Goal: Information Seeking & Learning: Check status

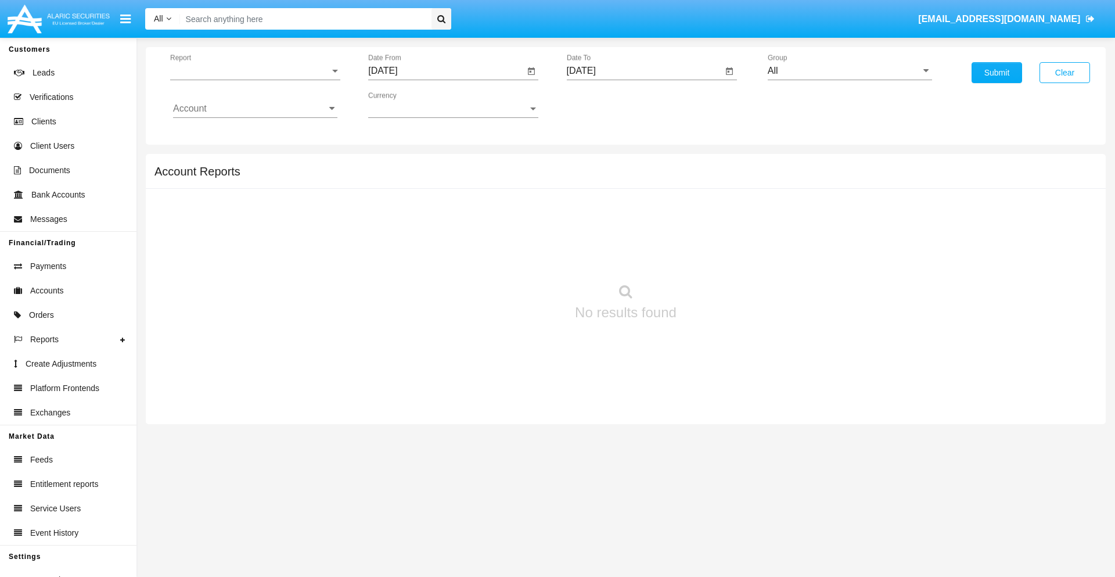
click at [255, 71] on span "Report" at bounding box center [250, 71] width 160 height 10
click at [250, 80] on span "Trades" at bounding box center [255, 80] width 164 height 28
click at [446, 71] on input "[DATE]" at bounding box center [446, 71] width 156 height 10
click at [406, 105] on span "[DATE]" at bounding box center [396, 104] width 26 height 9
click at [518, 257] on div "2025" at bounding box center [518, 256] width 37 height 21
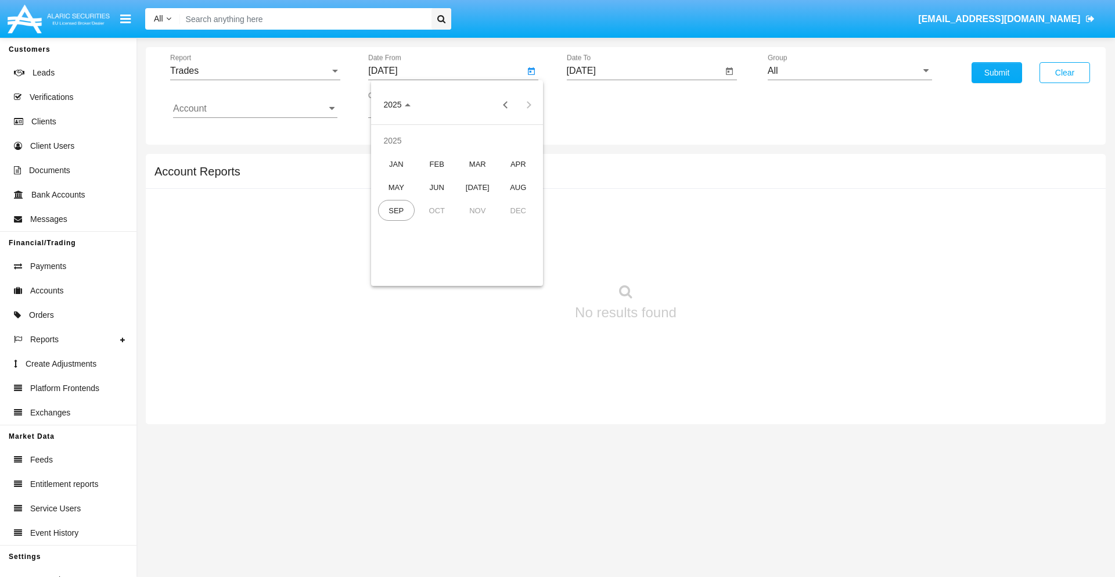
click at [437, 187] on div "JUN" at bounding box center [437, 187] width 37 height 21
click at [410, 271] on div "30" at bounding box center [410, 271] width 21 height 21
type input "06/30/25"
click at [644, 71] on input "[DATE]" at bounding box center [645, 71] width 156 height 10
click at [604, 105] on span "[DATE]" at bounding box center [595, 104] width 26 height 9
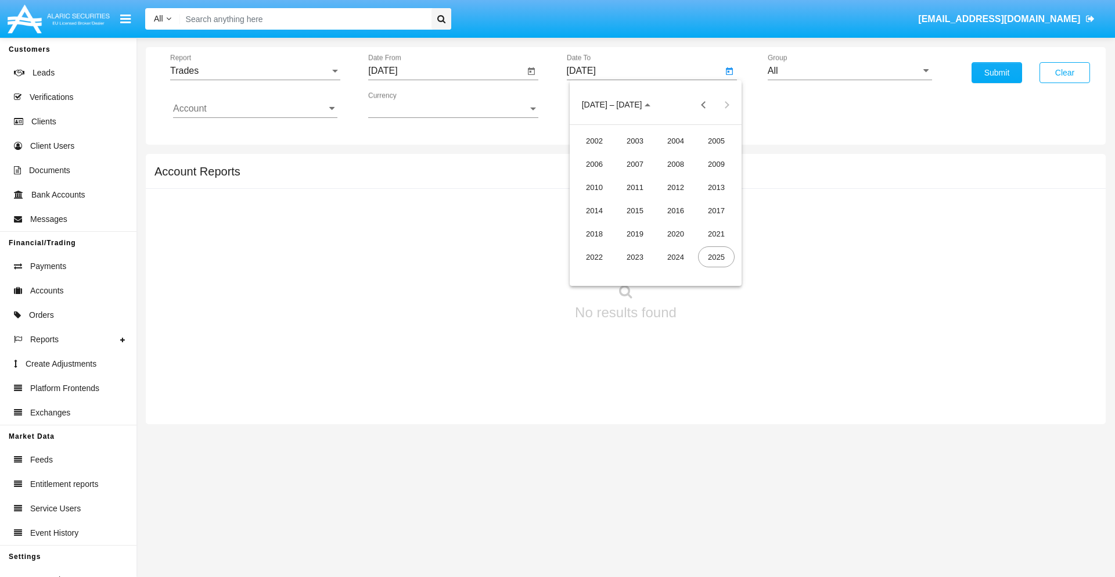
click at [716, 257] on div "2025" at bounding box center [716, 256] width 37 height 21
click at [594, 210] on div "SEP" at bounding box center [594, 210] width 37 height 21
click at [632, 271] on div "30" at bounding box center [632, 271] width 21 height 21
type input "[DATE]"
click at [849, 71] on input "All" at bounding box center [850, 71] width 164 height 10
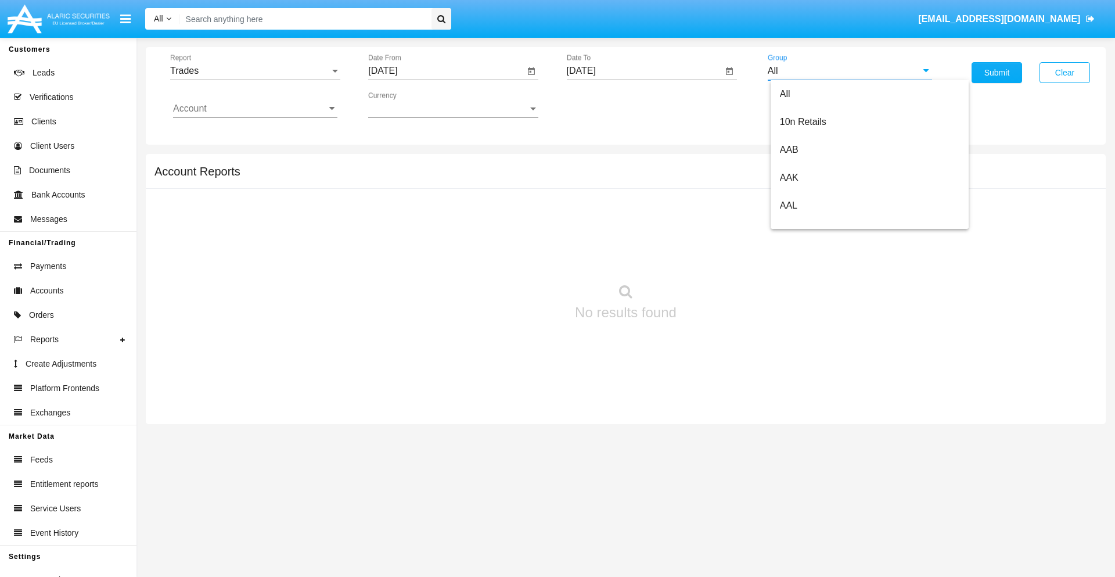
scroll to position [622, 0]
click at [817, 224] on span "Hammer Web Lite" at bounding box center [817, 224] width 75 height 10
type input "Hammer Web Lite"
click at [255, 109] on input "Account" at bounding box center [255, 108] width 164 height 10
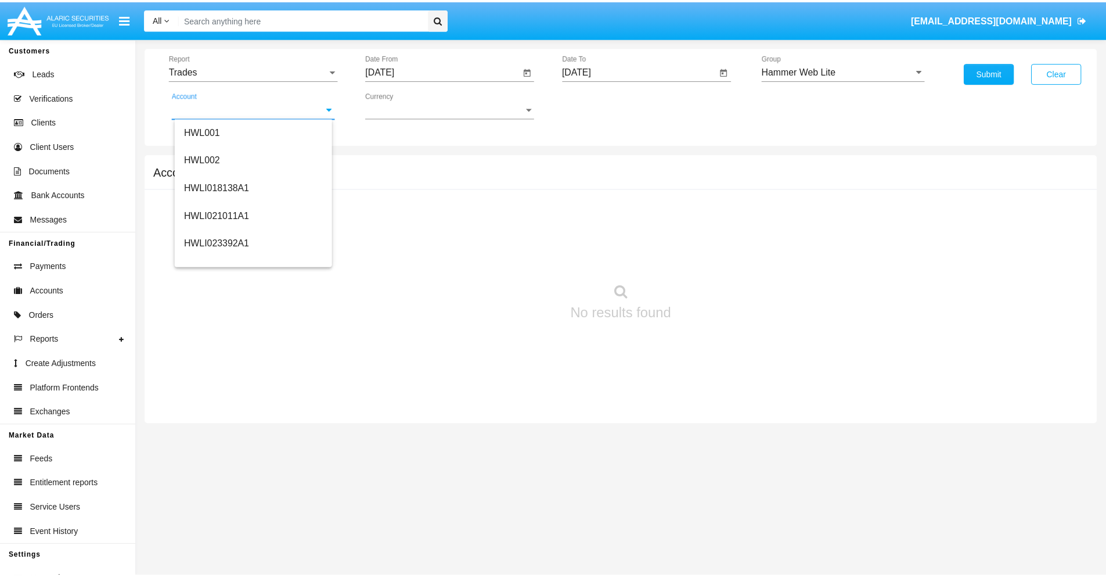
scroll to position [177, 0]
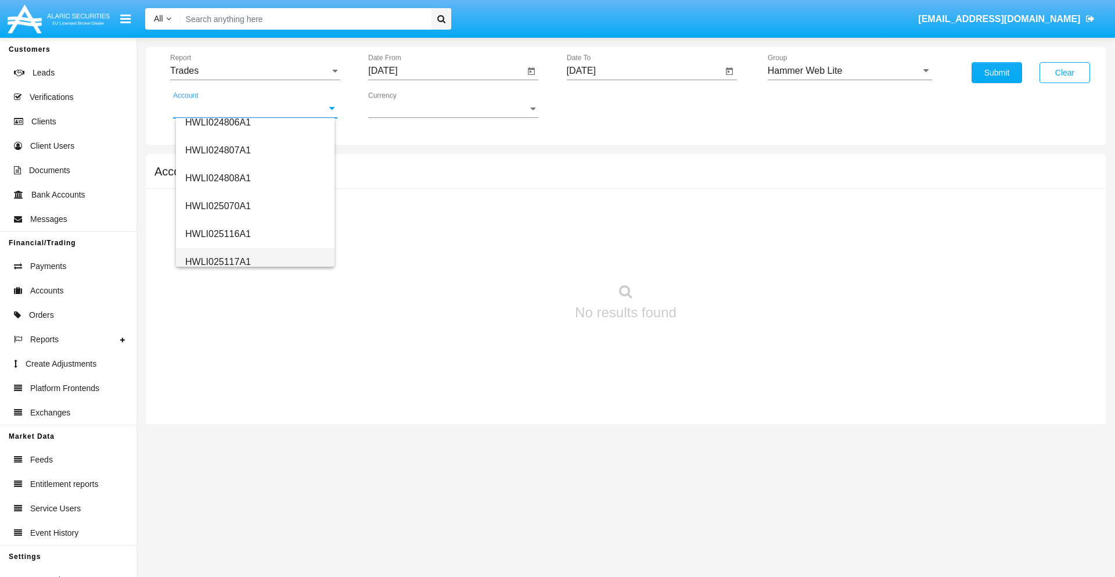
click at [217, 261] on span "HWLI025117A1" at bounding box center [218, 262] width 66 height 10
type input "HWLI025117A1"
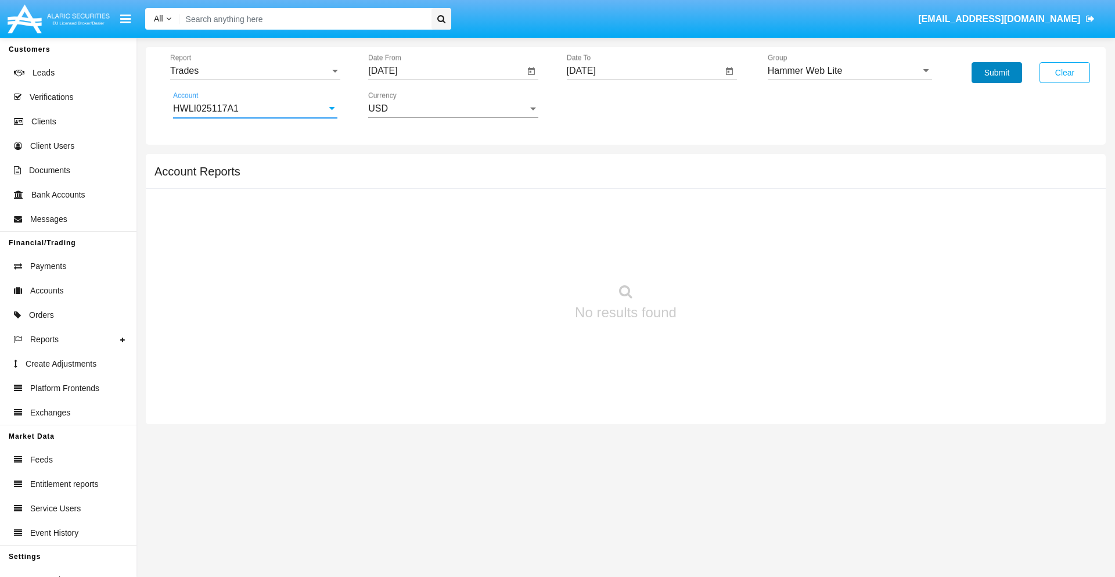
click at [996, 73] on button "Submit" at bounding box center [996, 72] width 51 height 21
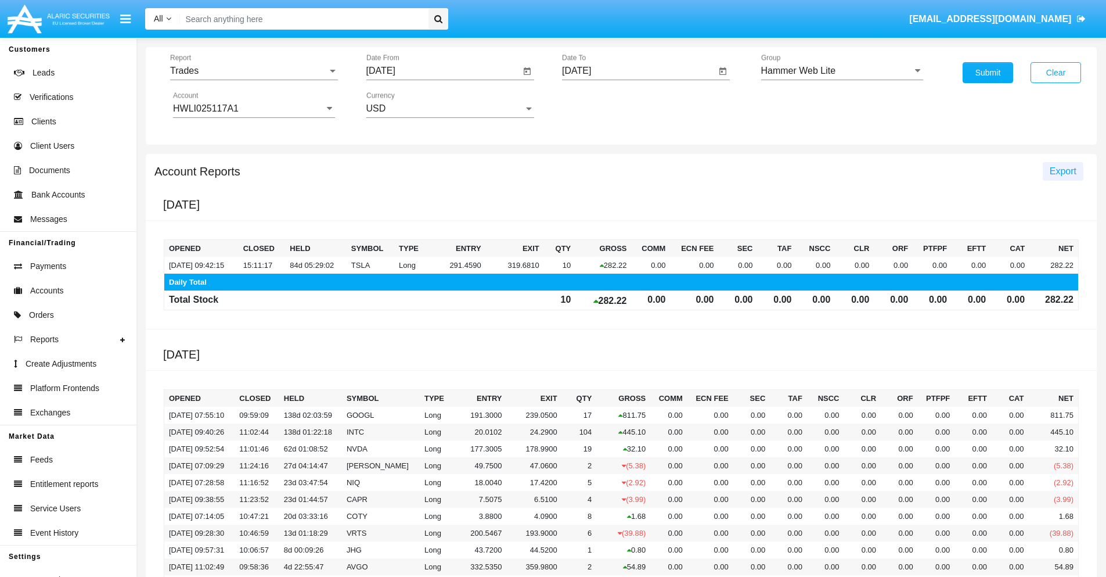
click at [1062, 171] on span "Export" at bounding box center [1063, 171] width 27 height 10
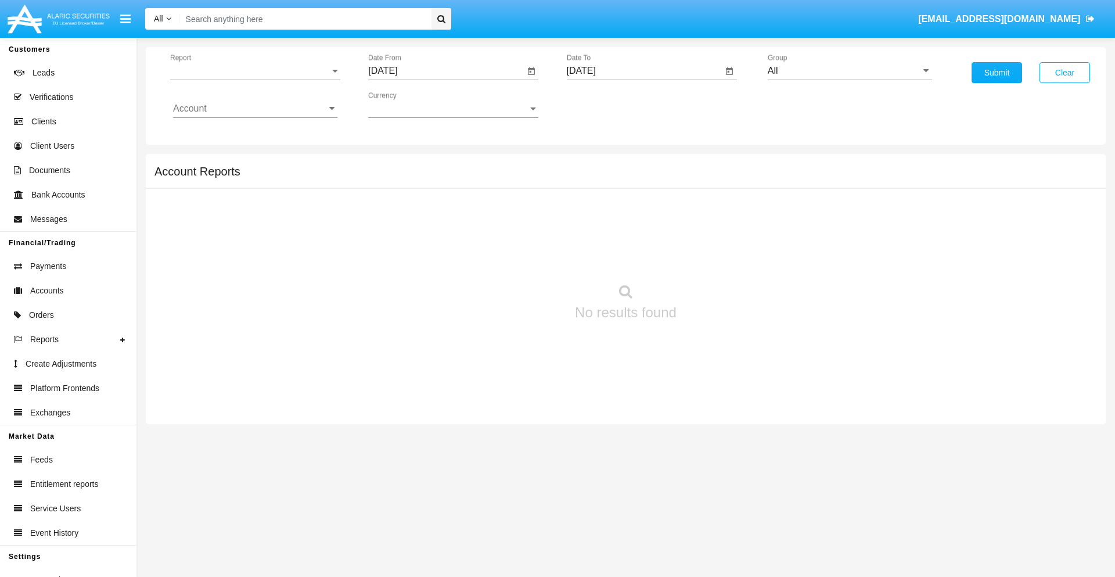
click at [255, 71] on span "Report" at bounding box center [250, 71] width 160 height 10
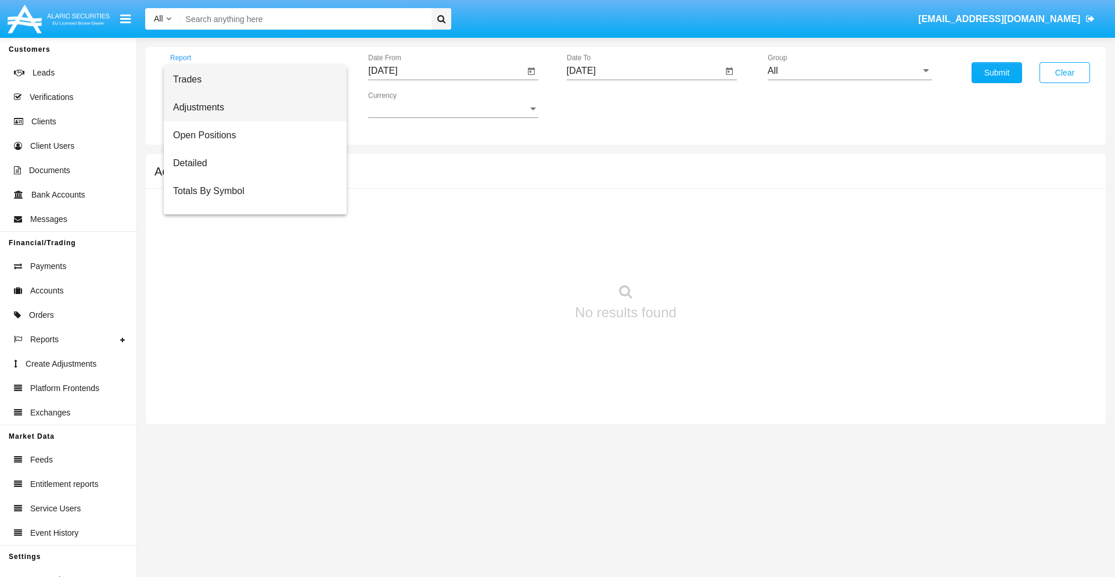
click at [250, 107] on span "Adjustments" at bounding box center [255, 107] width 164 height 28
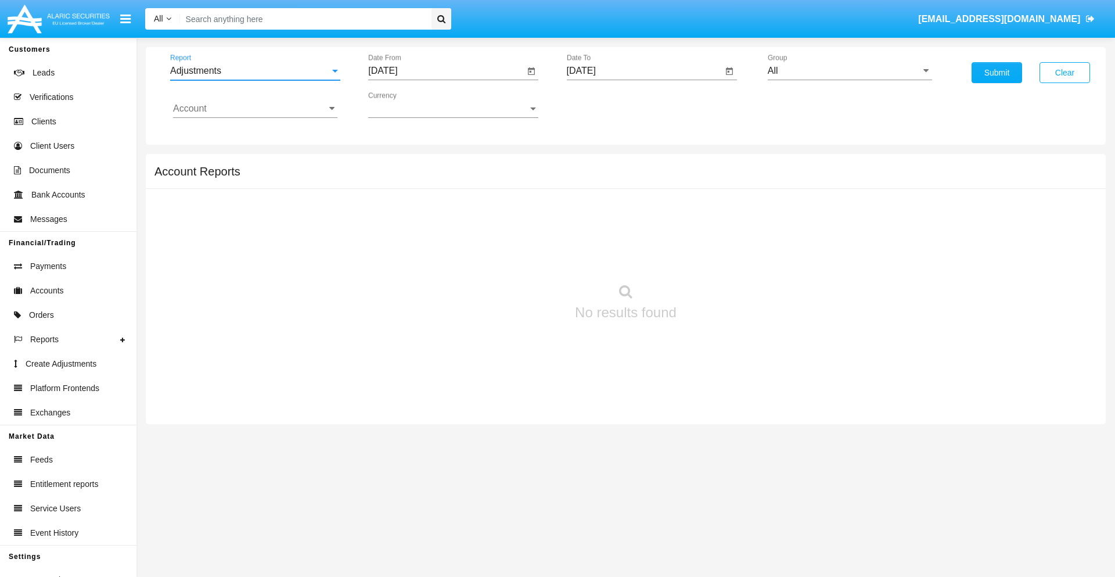
click at [446, 71] on input "[DATE]" at bounding box center [446, 71] width 156 height 10
click at [406, 105] on span "[DATE]" at bounding box center [396, 104] width 26 height 9
click at [518, 257] on div "2025" at bounding box center [518, 256] width 37 height 21
click at [518, 187] on div "AUG" at bounding box center [518, 187] width 37 height 21
click at [527, 247] on div "30" at bounding box center [526, 247] width 21 height 21
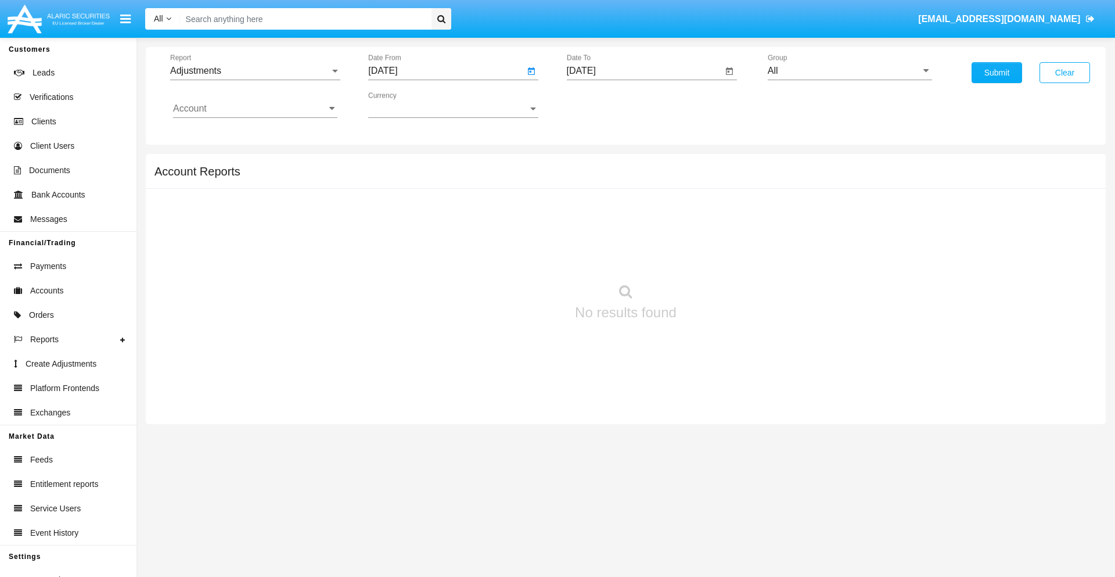
type input "08/30/25"
click at [644, 71] on input "[DATE]" at bounding box center [645, 71] width 156 height 10
click at [604, 105] on span "[DATE]" at bounding box center [595, 104] width 26 height 9
click at [716, 257] on div "2025" at bounding box center [716, 256] width 37 height 21
click at [594, 210] on div "SEP" at bounding box center [594, 210] width 37 height 21
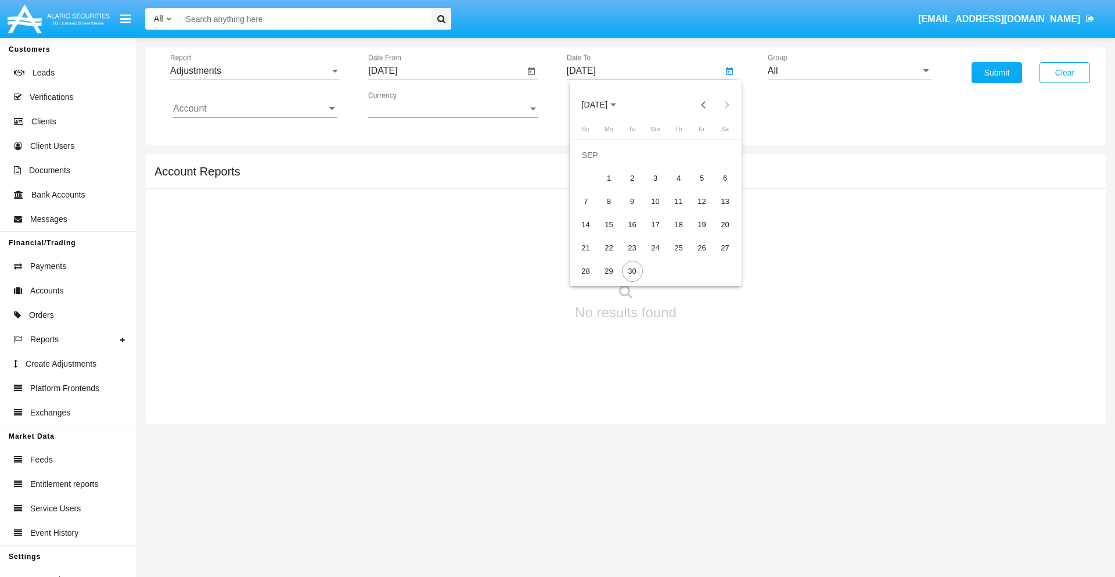
click at [632, 271] on div "30" at bounding box center [632, 271] width 21 height 21
type input "[DATE]"
click at [849, 71] on input "All" at bounding box center [850, 71] width 164 height 10
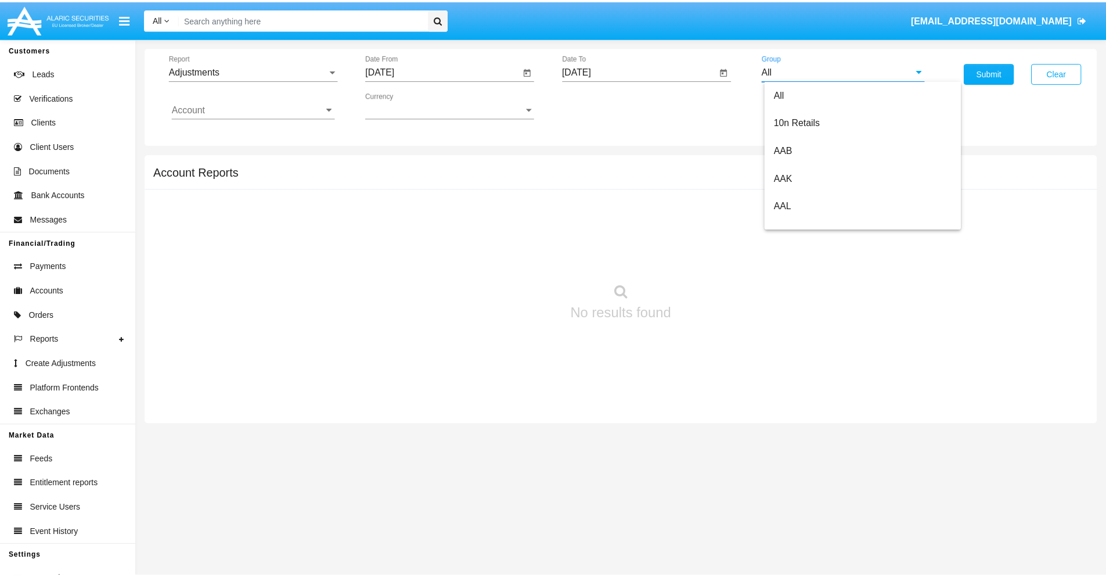
scroll to position [260, 0]
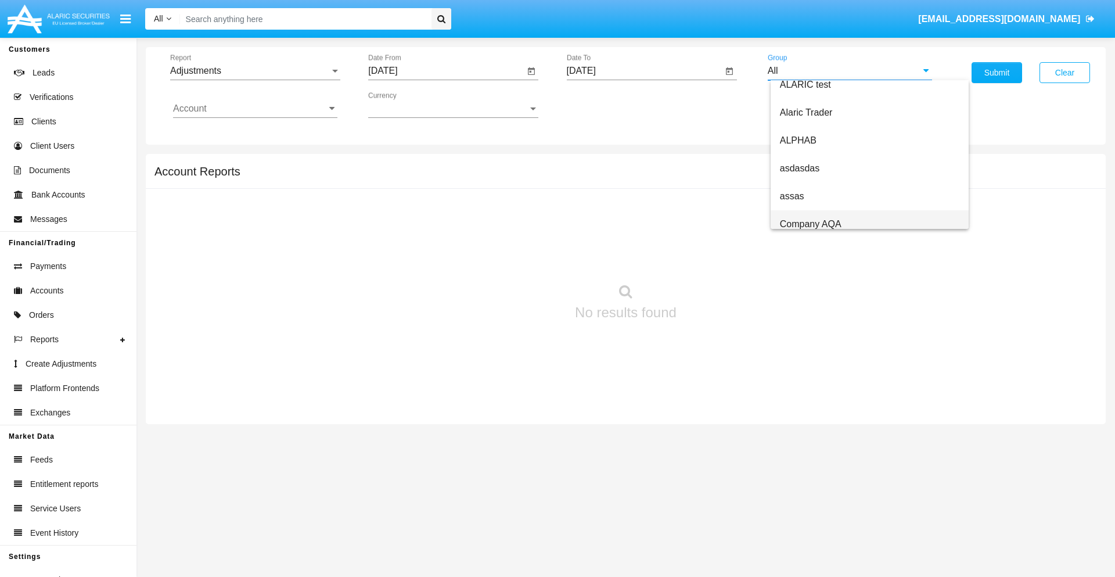
click at [810, 224] on span "Company AQA" at bounding box center [811, 224] width 62 height 10
type input "Company AQA"
click at [255, 109] on input "Account" at bounding box center [255, 108] width 164 height 10
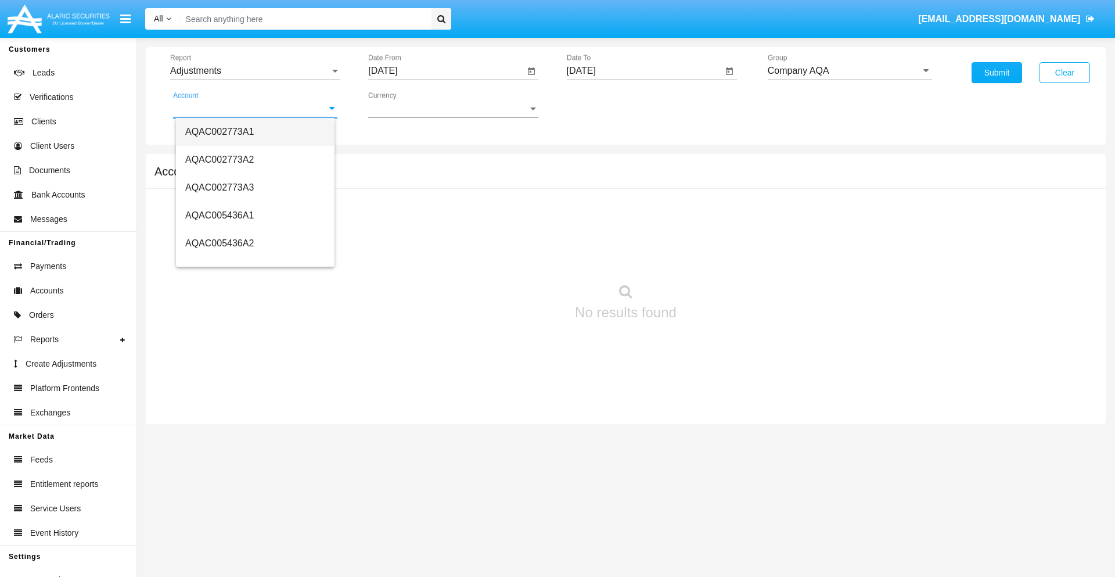
click at [219, 131] on span "AQAC002773A1" at bounding box center [219, 132] width 69 height 10
type input "AQAC002773A1"
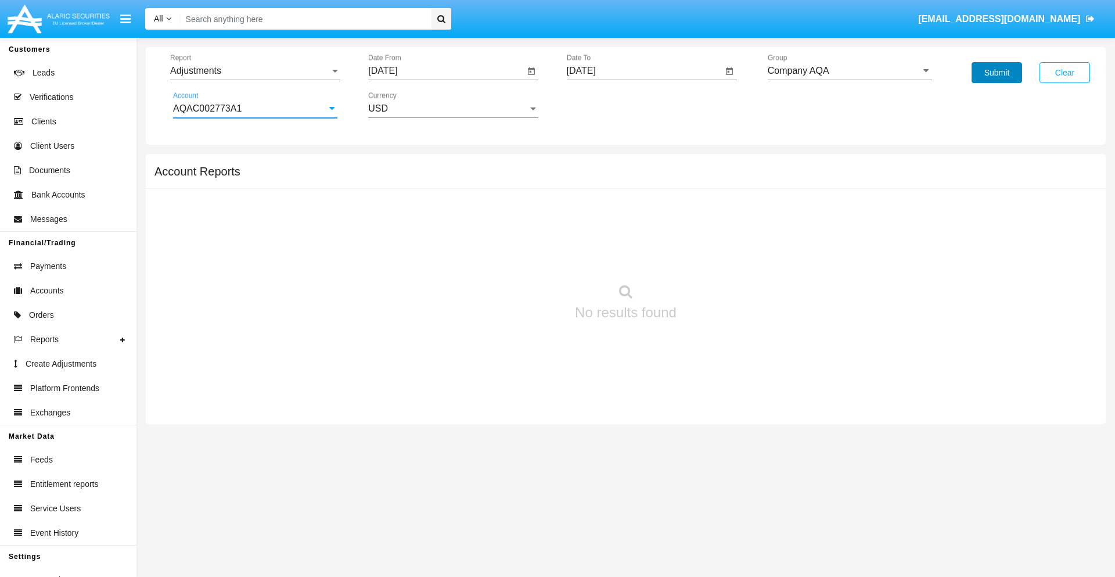
click at [996, 73] on button "Submit" at bounding box center [996, 72] width 51 height 21
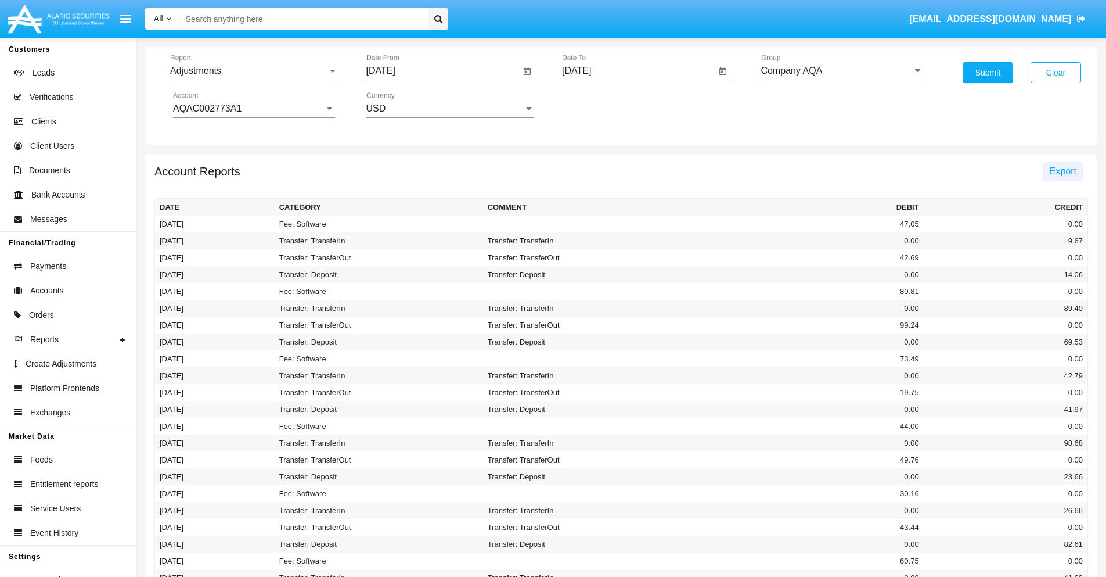
click at [1062, 171] on span "Export" at bounding box center [1063, 171] width 27 height 10
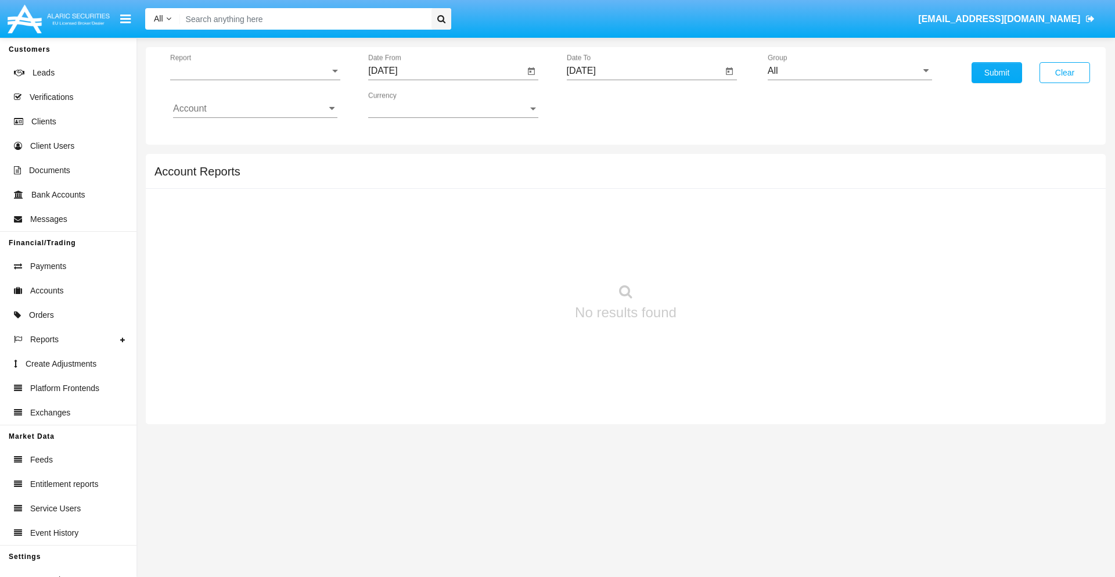
click at [255, 71] on span "Report" at bounding box center [250, 71] width 160 height 10
click at [250, 135] on span "Open Positions" at bounding box center [255, 135] width 164 height 28
click at [446, 71] on input "[DATE]" at bounding box center [446, 71] width 156 height 10
click at [406, 105] on span "[DATE]" at bounding box center [396, 104] width 26 height 9
click at [518, 257] on div "2025" at bounding box center [518, 256] width 37 height 21
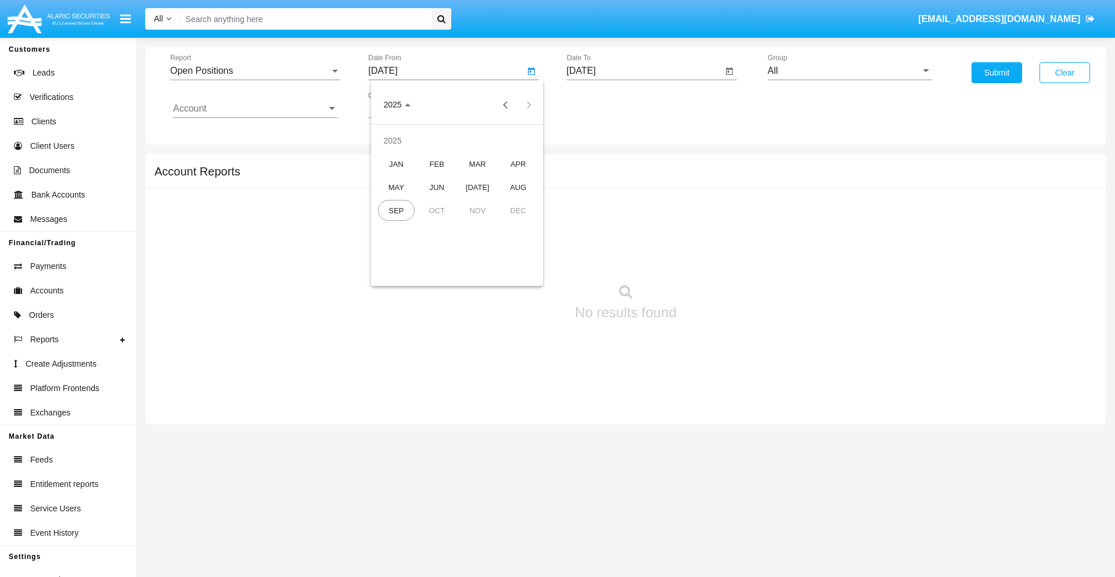
click at [518, 187] on div "AUG" at bounding box center [518, 187] width 37 height 21
click at [527, 247] on div "30" at bounding box center [526, 247] width 21 height 21
type input "08/30/25"
click at [644, 71] on input "[DATE]" at bounding box center [645, 71] width 156 height 10
click at [604, 105] on span "[DATE]" at bounding box center [595, 104] width 26 height 9
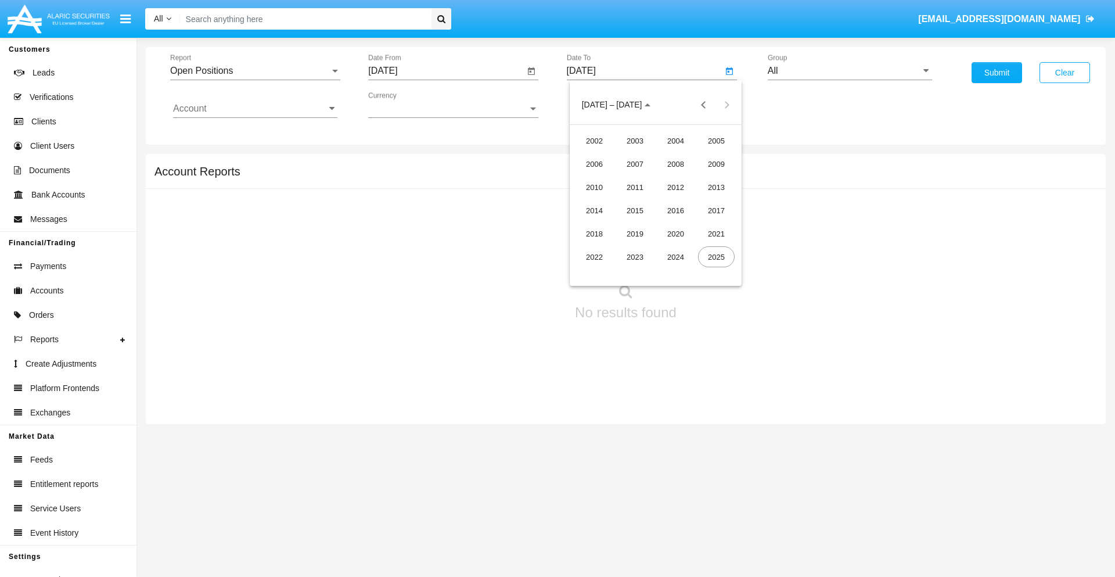
click at [716, 257] on div "2025" at bounding box center [716, 256] width 37 height 21
click at [594, 210] on div "SEP" at bounding box center [594, 210] width 37 height 21
click at [632, 271] on div "30" at bounding box center [632, 271] width 21 height 21
type input "[DATE]"
click at [849, 71] on input "All" at bounding box center [850, 71] width 164 height 10
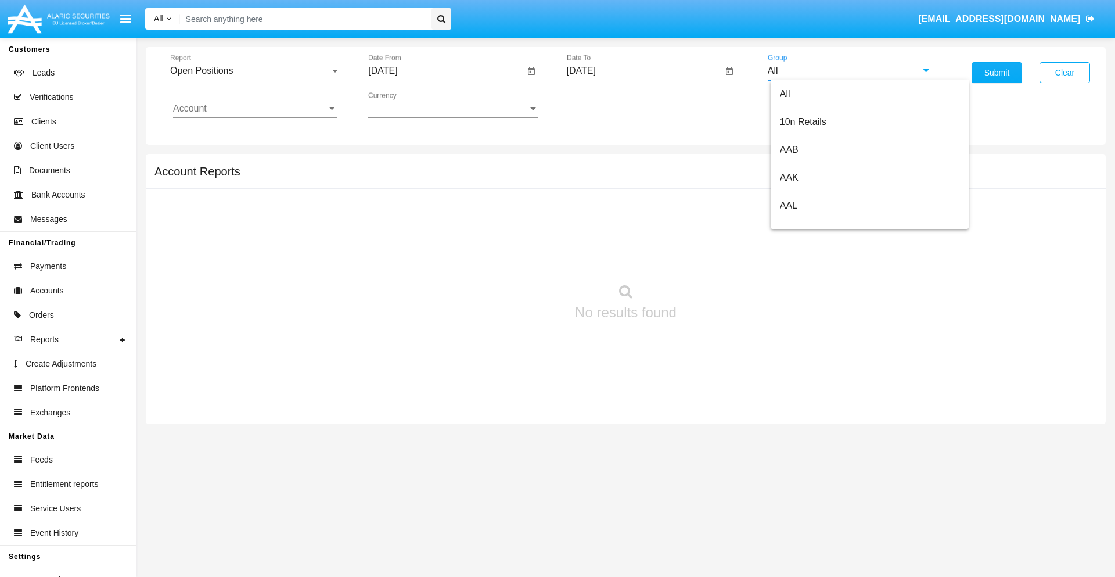
type input "Hammer Web Lite"
click at [255, 109] on input "Account" at bounding box center [255, 108] width 164 height 10
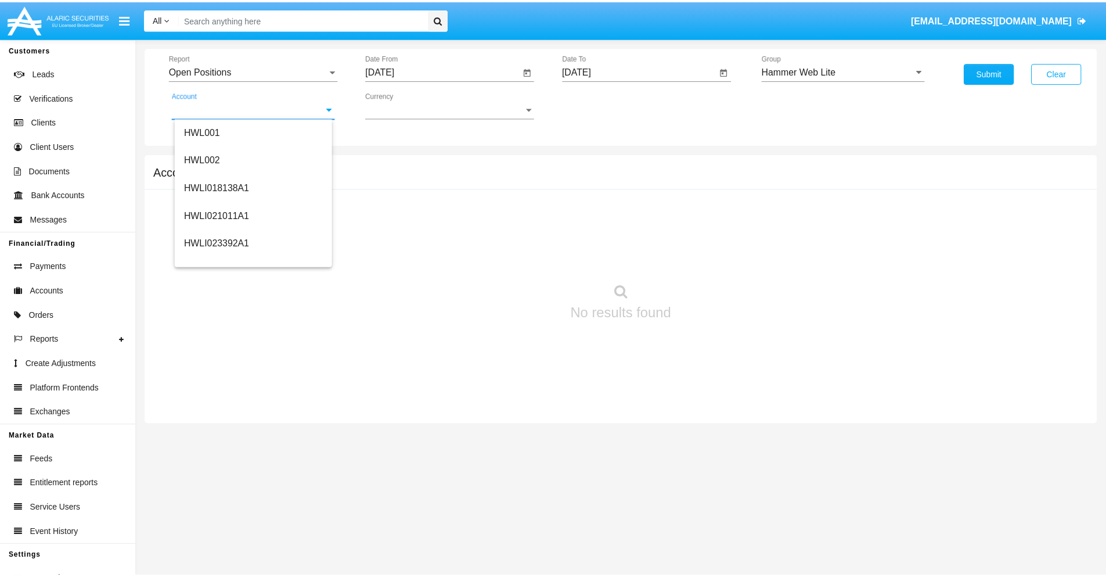
scroll to position [177, 0]
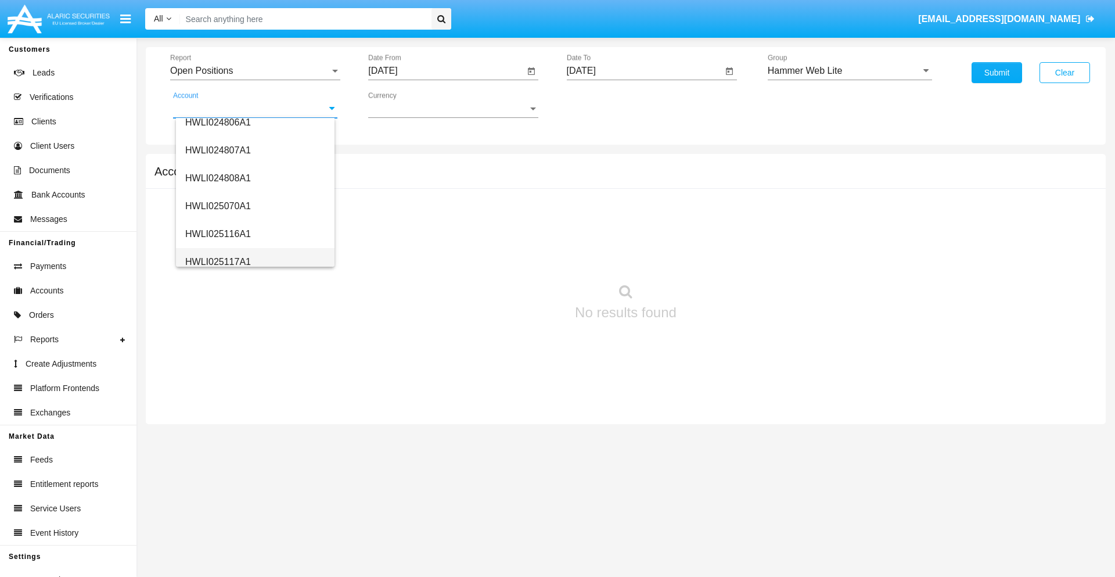
click at [217, 261] on span "HWLI025117A1" at bounding box center [218, 262] width 66 height 10
type input "HWLI025117A1"
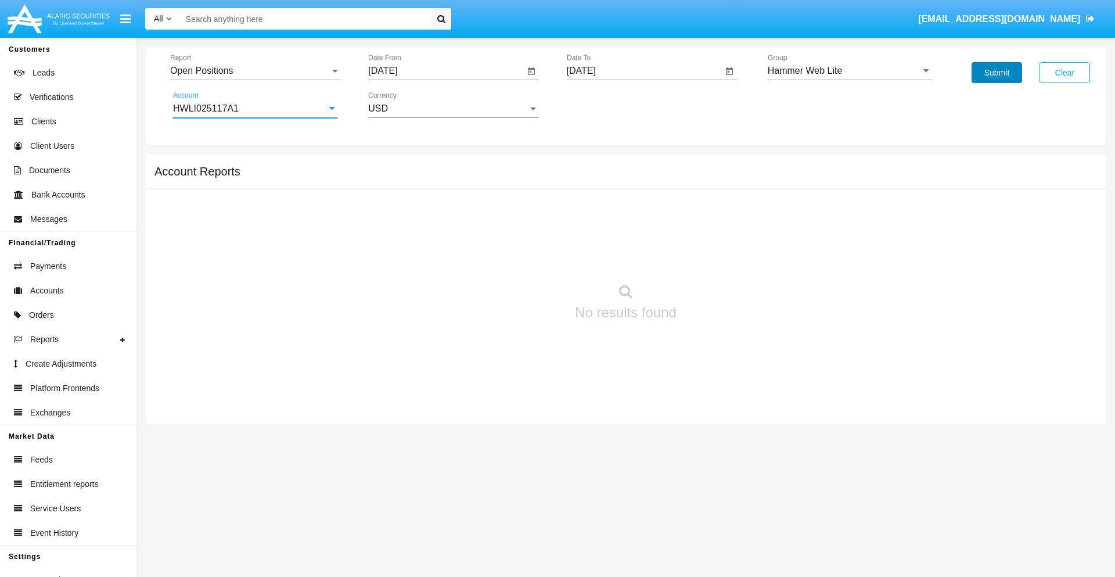
click at [996, 73] on button "Submit" at bounding box center [996, 72] width 51 height 21
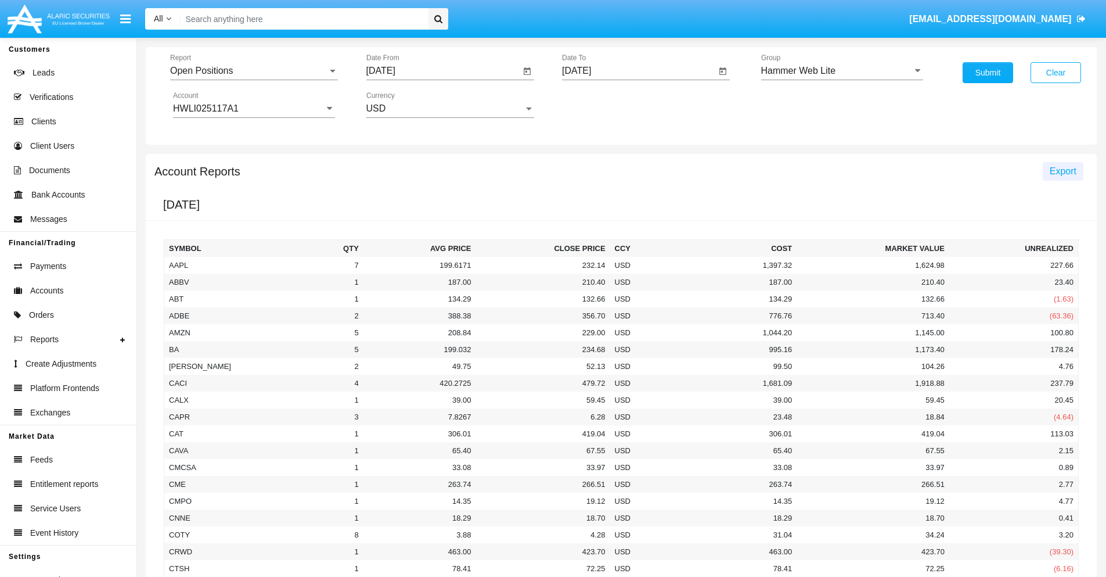
click at [1062, 171] on span "Export" at bounding box center [1063, 171] width 27 height 10
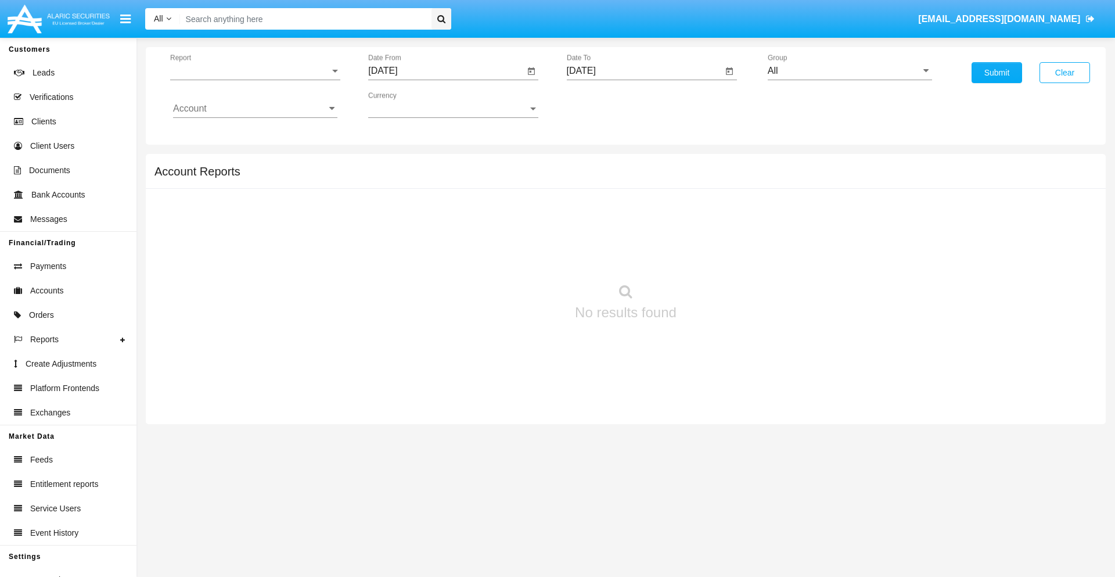
click at [255, 71] on span "Report" at bounding box center [250, 71] width 160 height 10
click at [250, 163] on span "Detailed" at bounding box center [255, 163] width 164 height 28
click at [446, 71] on input "[DATE]" at bounding box center [446, 71] width 156 height 10
click at [406, 105] on span "[DATE]" at bounding box center [396, 104] width 26 height 9
click at [518, 257] on div "2025" at bounding box center [518, 256] width 37 height 21
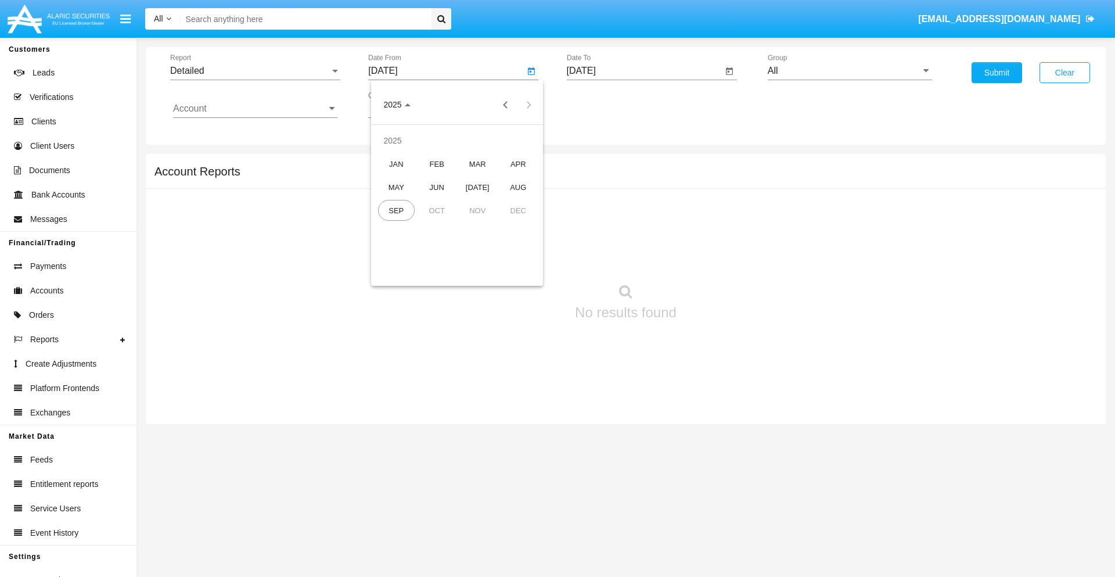
click at [396, 210] on div "SEP" at bounding box center [396, 210] width 37 height 21
click at [527, 224] on div "20" at bounding box center [526, 224] width 21 height 21
type input "[DATE]"
click at [644, 71] on input "[DATE]" at bounding box center [645, 71] width 156 height 10
click at [604, 105] on span "[DATE]" at bounding box center [595, 104] width 26 height 9
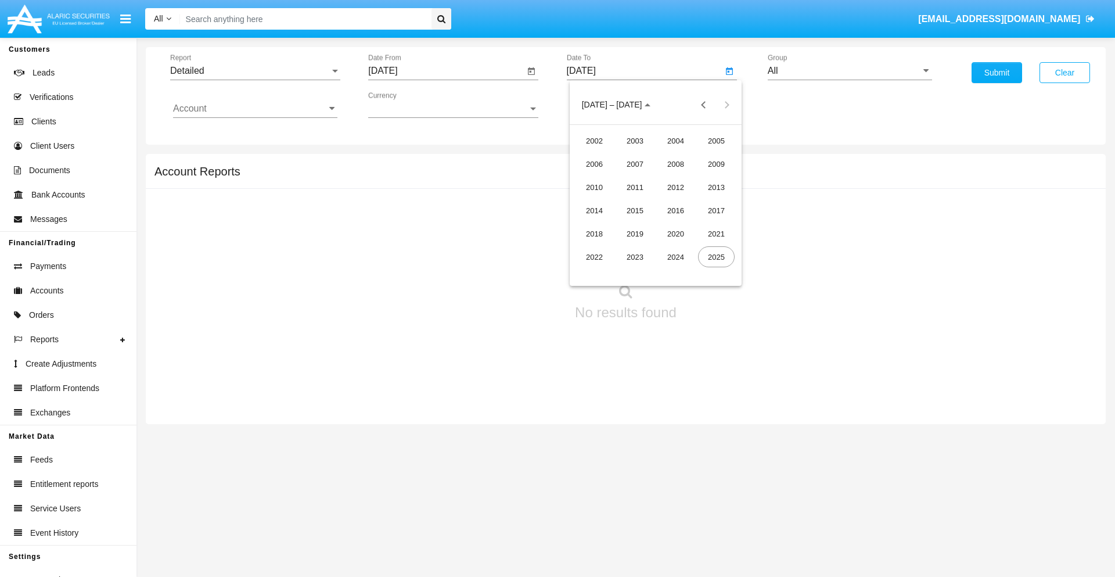
click at [716, 257] on div "2025" at bounding box center [716, 256] width 37 height 21
click at [594, 210] on div "SEP" at bounding box center [594, 210] width 37 height 21
click at [632, 271] on div "30" at bounding box center [632, 271] width 21 height 21
type input "[DATE]"
click at [849, 71] on input "All" at bounding box center [850, 71] width 164 height 10
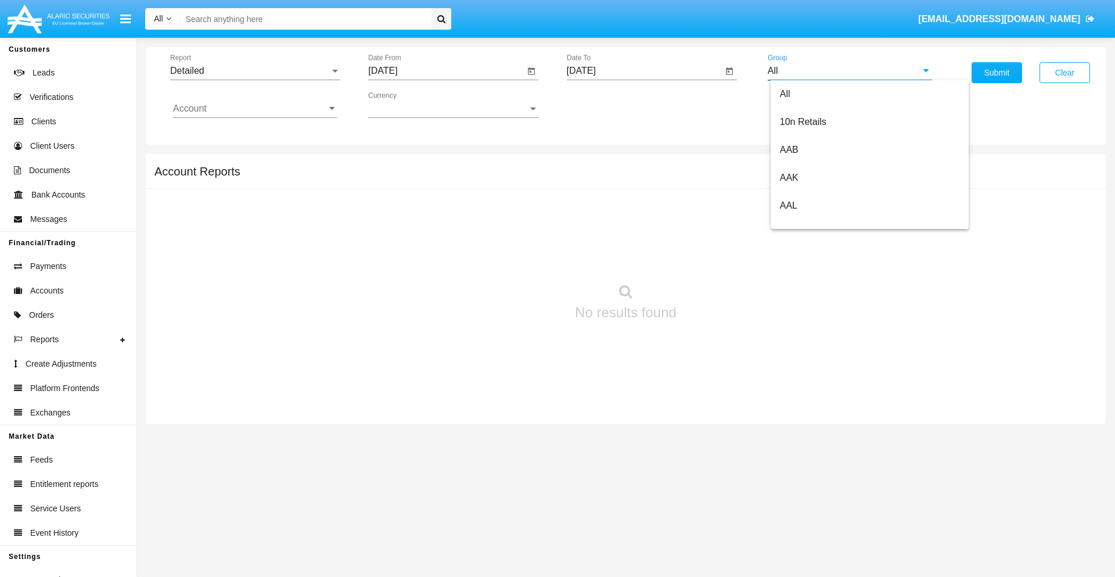
type input "Hammer Web Lite"
click at [255, 109] on input "Account" at bounding box center [255, 108] width 164 height 10
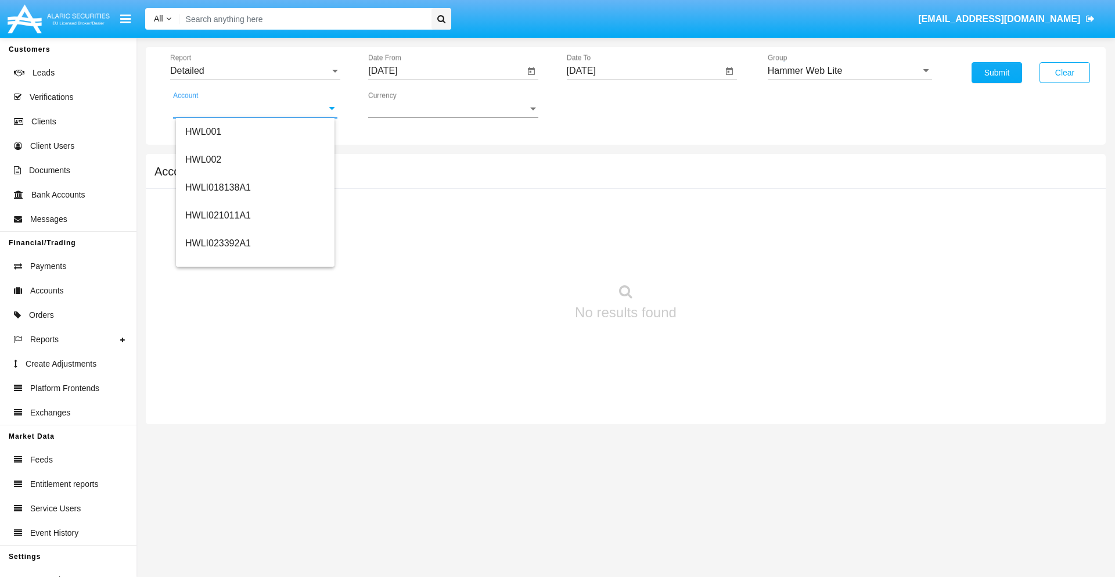
click at [217, 433] on span "HWLI025117A1" at bounding box center [218, 438] width 66 height 10
type input "HWLI025117A1"
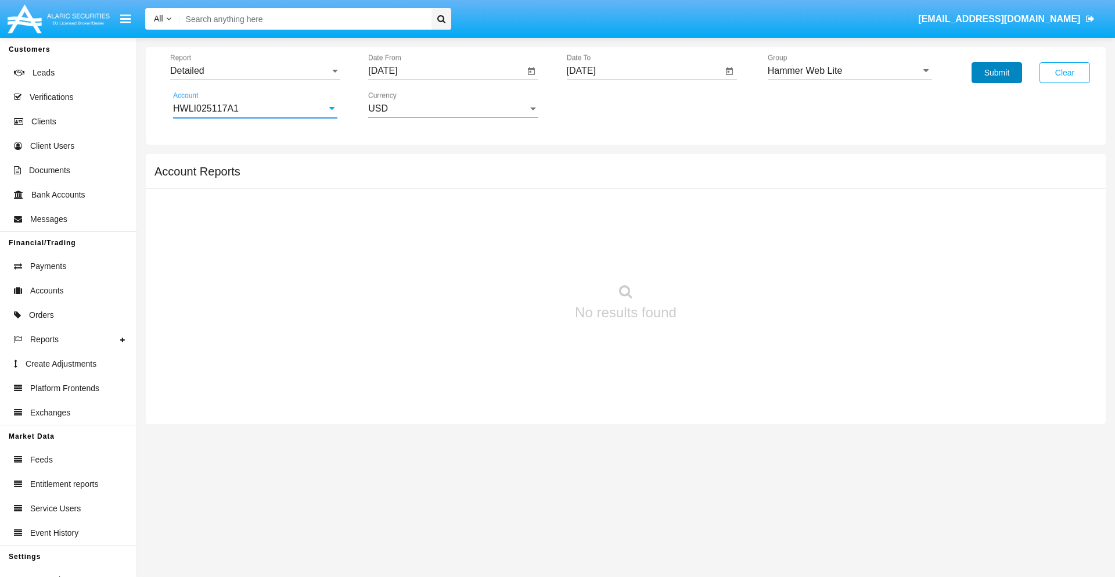
click at [996, 73] on button "Submit" at bounding box center [996, 72] width 51 height 21
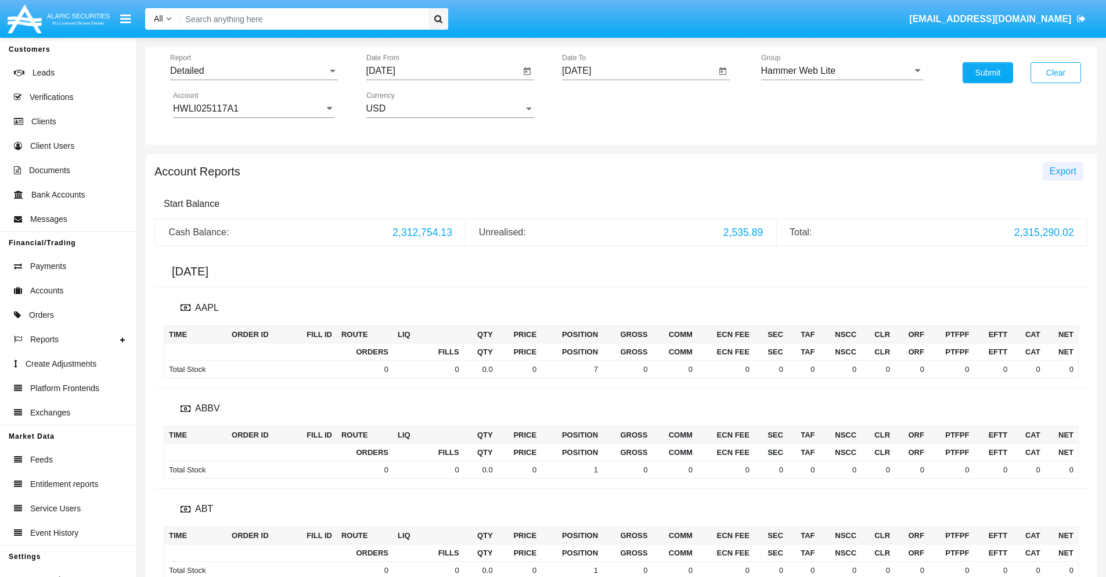
click at [1062, 171] on span "Export" at bounding box center [1063, 171] width 27 height 10
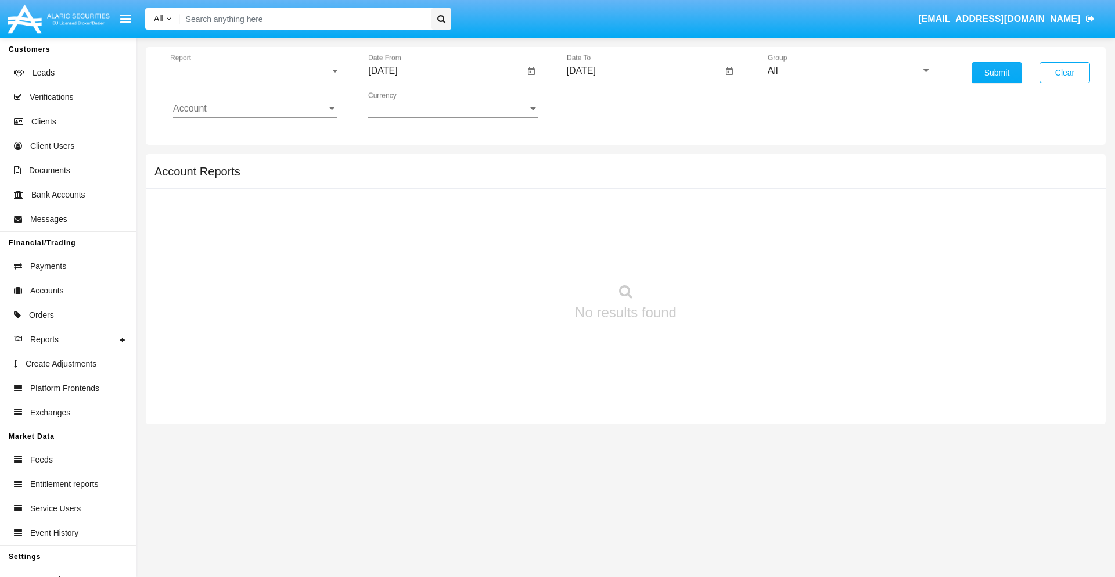
click at [255, 71] on span "Report" at bounding box center [250, 71] width 160 height 10
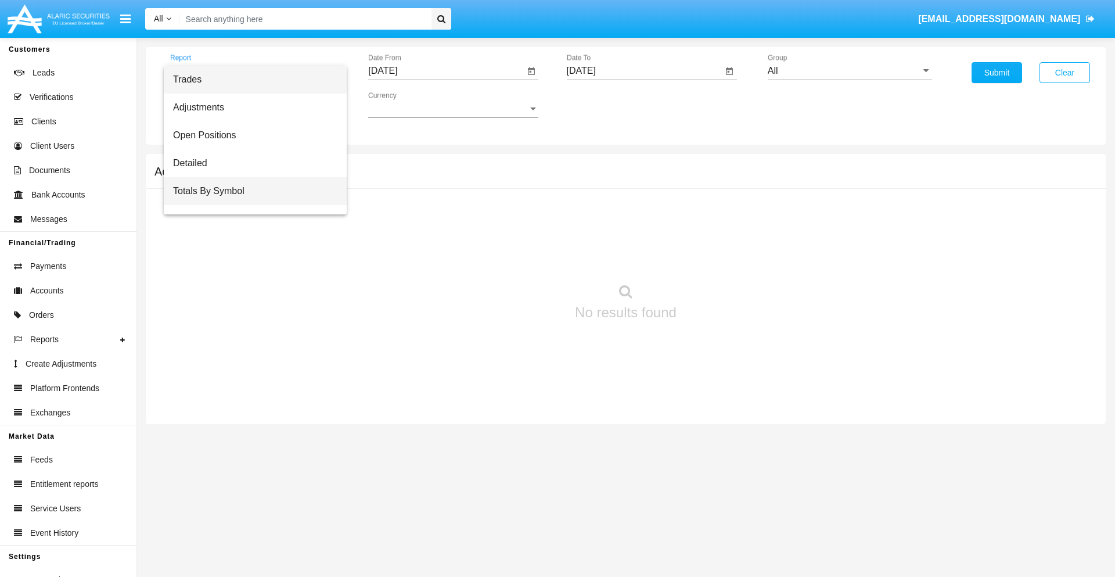
click at [250, 191] on span "Totals By Symbol" at bounding box center [255, 191] width 164 height 28
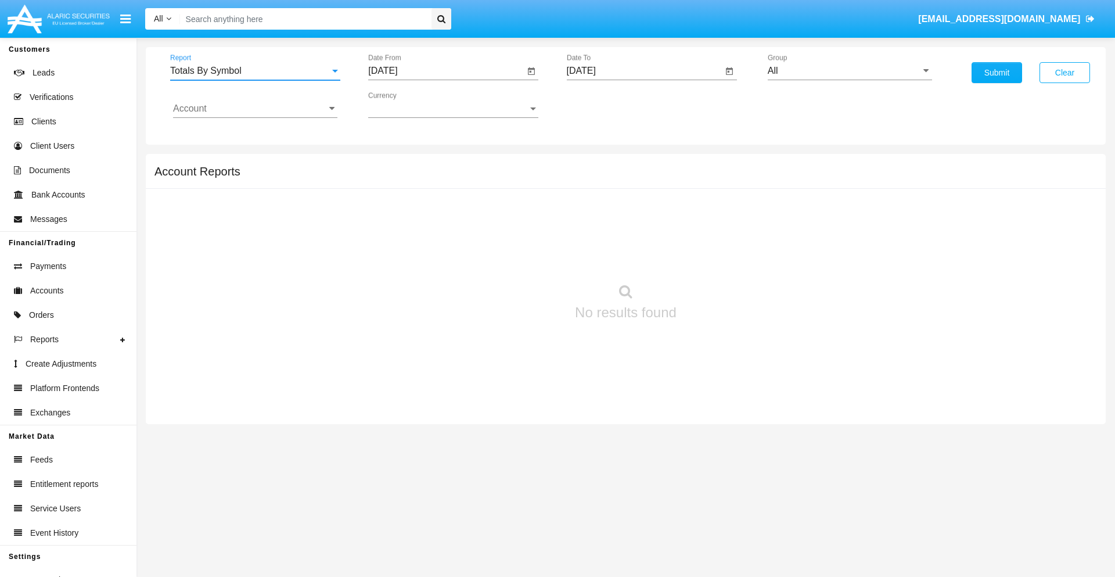
click at [446, 71] on input "[DATE]" at bounding box center [446, 71] width 156 height 10
click at [406, 105] on span "[DATE]" at bounding box center [396, 104] width 26 height 9
click at [518, 257] on div "2025" at bounding box center [518, 256] width 37 height 21
click at [518, 187] on div "AUG" at bounding box center [518, 187] width 37 height 21
click at [387, 271] on div "31" at bounding box center [387, 271] width 21 height 21
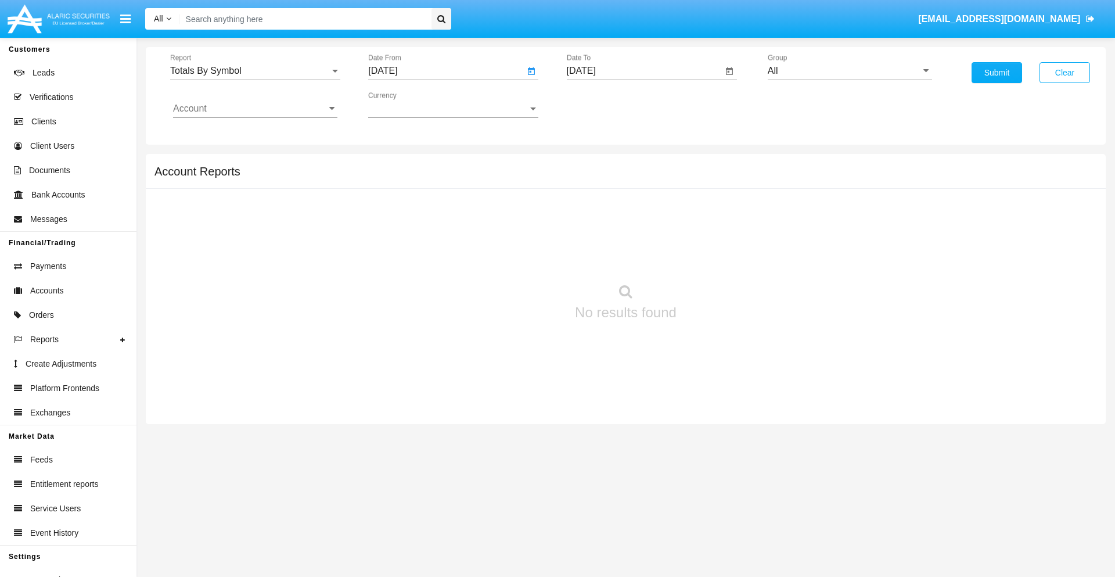
type input "08/31/25"
click at [644, 71] on input "[DATE]" at bounding box center [645, 71] width 156 height 10
click at [604, 105] on span "[DATE]" at bounding box center [595, 104] width 26 height 9
click at [716, 257] on div "2025" at bounding box center [716, 256] width 37 height 21
click at [594, 210] on div "SEP" at bounding box center [594, 210] width 37 height 21
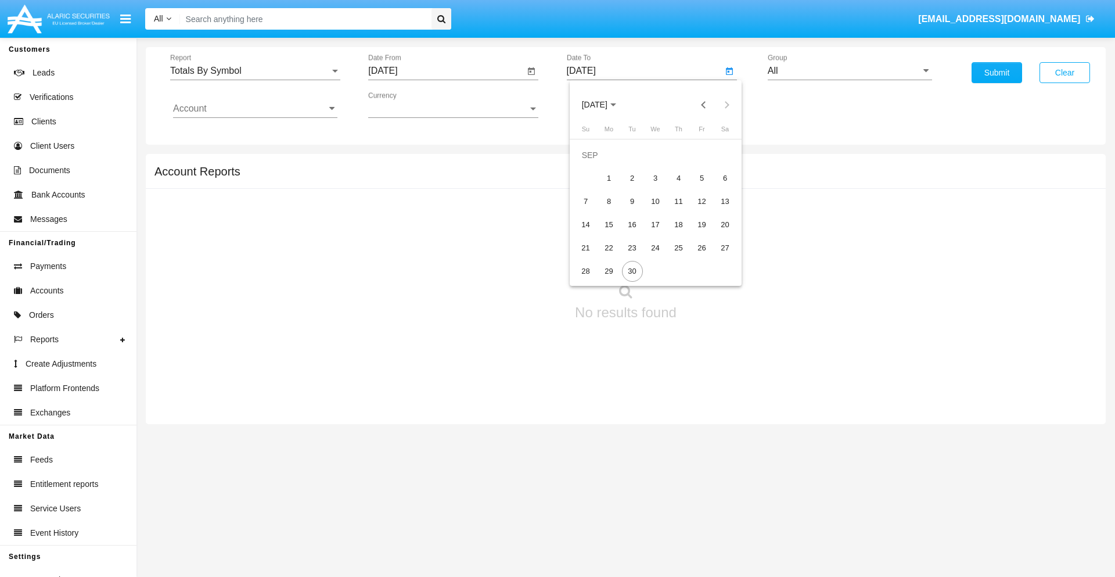
click at [632, 271] on div "30" at bounding box center [632, 271] width 21 height 21
type input "[DATE]"
click at [849, 71] on input "All" at bounding box center [850, 71] width 164 height 10
type input "Hammer Web Lite"
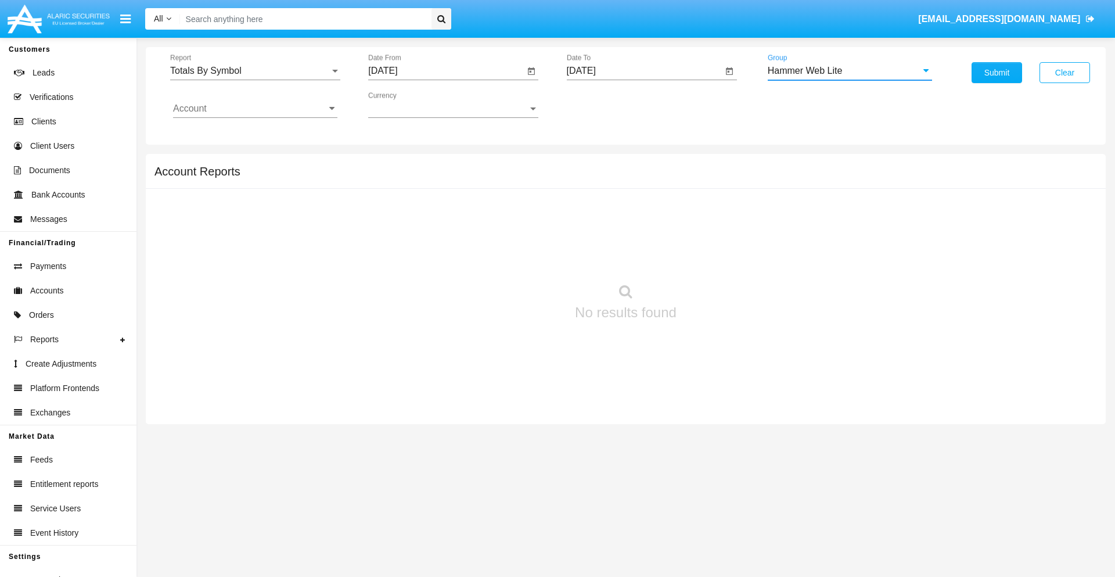
click at [255, 109] on input "Account" at bounding box center [255, 108] width 164 height 10
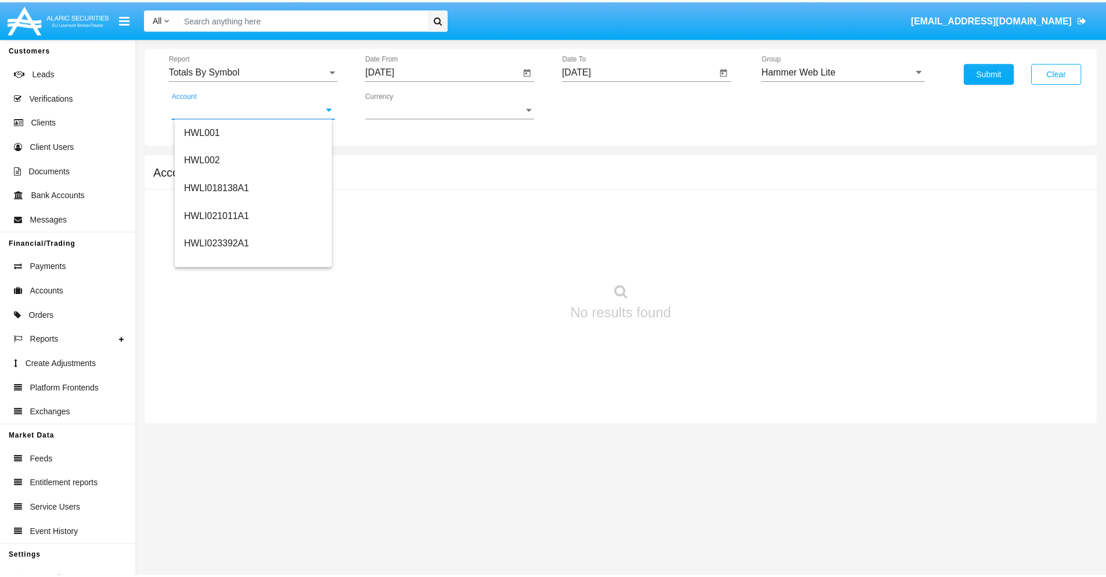
scroll to position [177, 0]
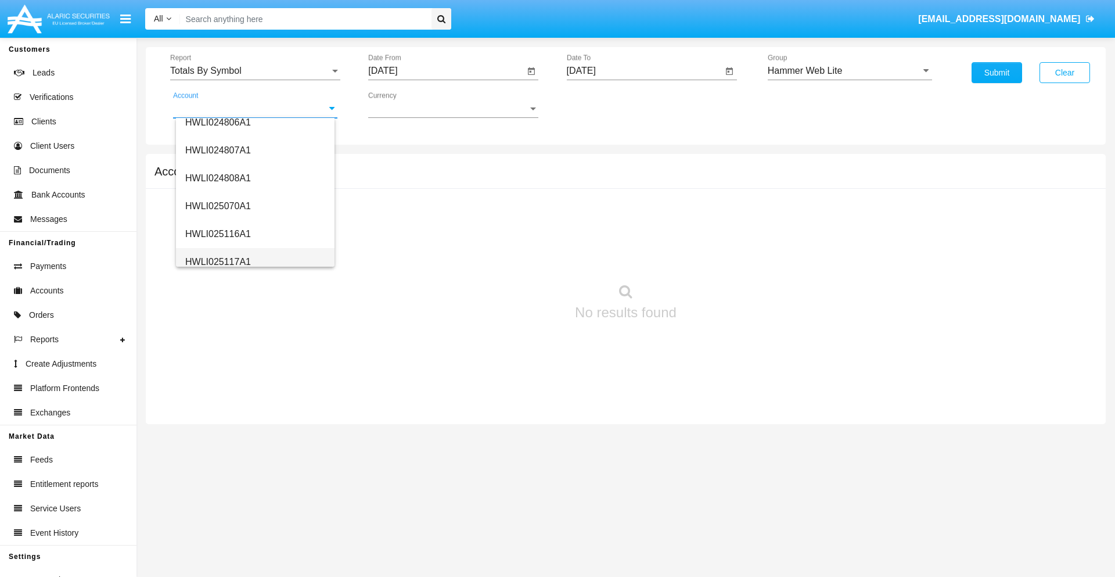
click at [217, 261] on span "HWLI025117A1" at bounding box center [218, 262] width 66 height 10
type input "HWLI025117A1"
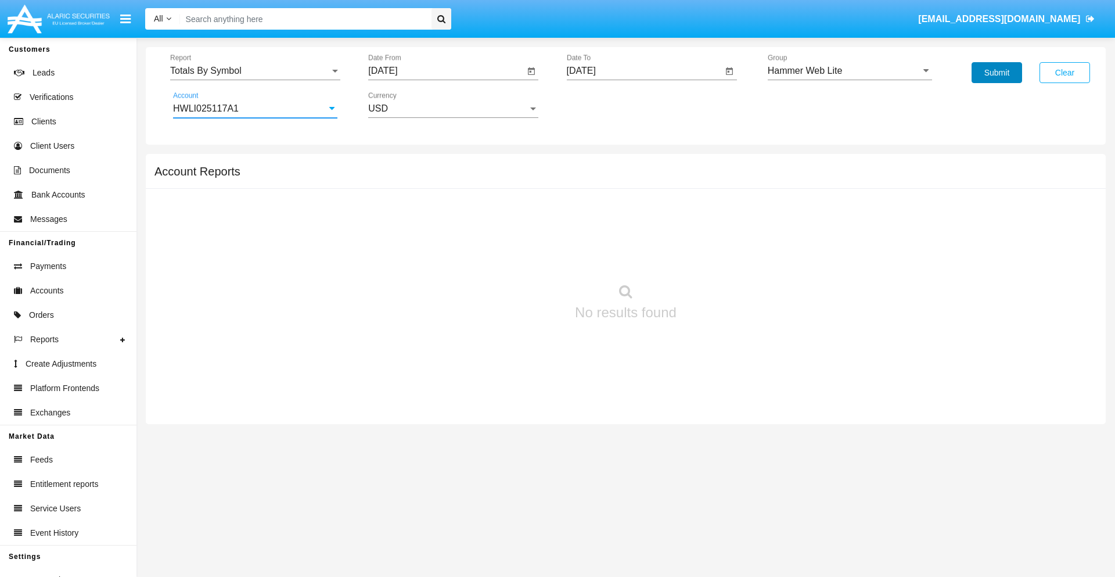
click at [996, 73] on button "Submit" at bounding box center [996, 72] width 51 height 21
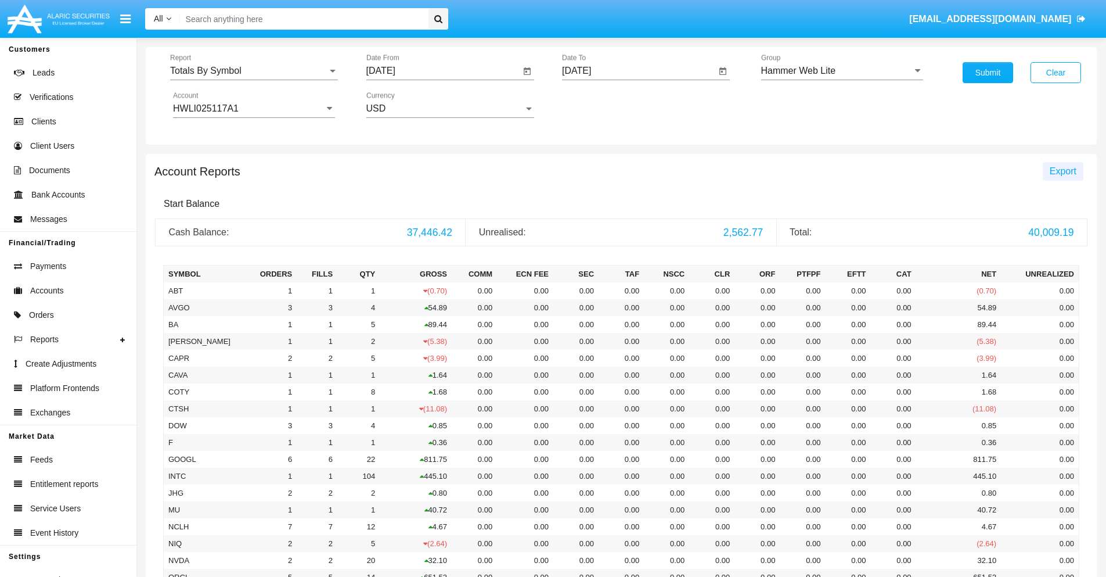
click at [1062, 171] on span "Export" at bounding box center [1063, 171] width 27 height 10
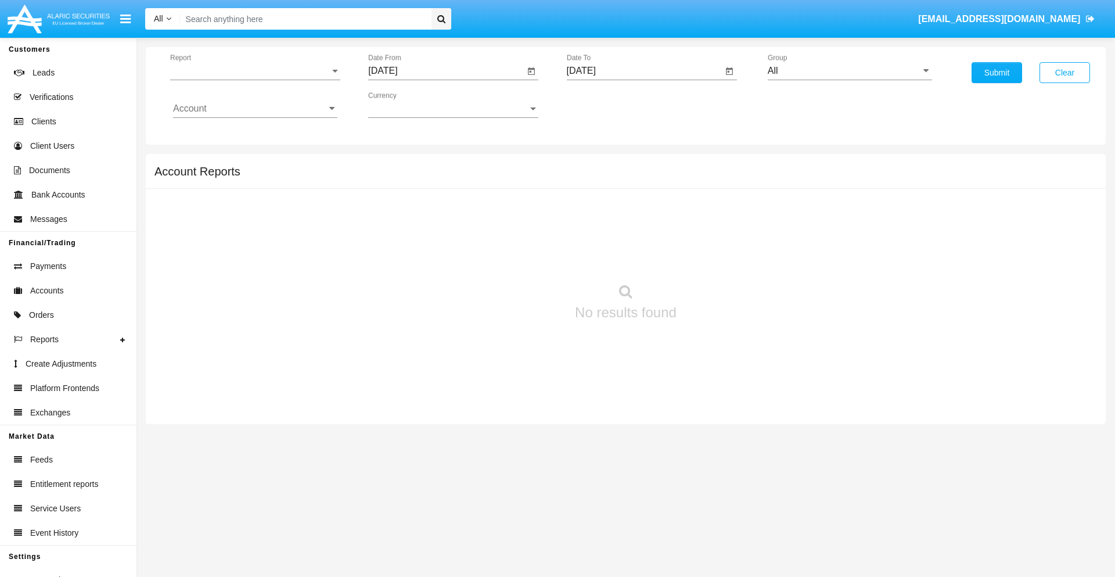
click at [255, 71] on span "Report" at bounding box center [250, 71] width 160 height 10
click at [250, 200] on span "Totals By Date" at bounding box center [255, 200] width 164 height 28
click at [446, 71] on input "[DATE]" at bounding box center [446, 71] width 156 height 10
click at [406, 105] on span "[DATE]" at bounding box center [396, 104] width 26 height 9
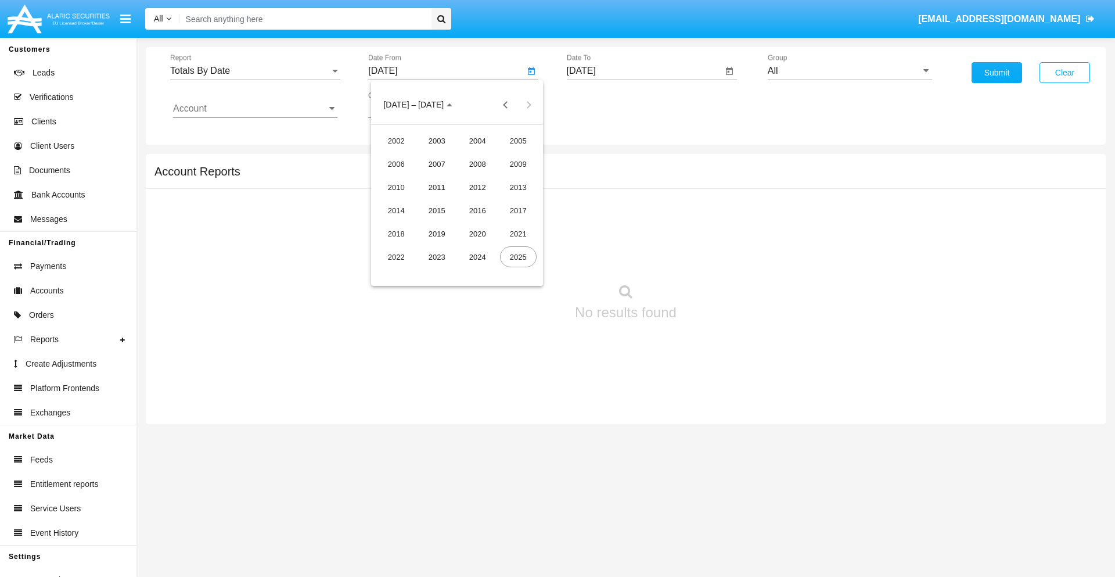
click at [518, 257] on div "2025" at bounding box center [518, 256] width 37 height 21
click at [396, 210] on div "SEP" at bounding box center [396, 210] width 37 height 21
click at [410, 224] on div "15" at bounding box center [410, 224] width 21 height 21
type input "[DATE]"
click at [644, 71] on input "[DATE]" at bounding box center [645, 71] width 156 height 10
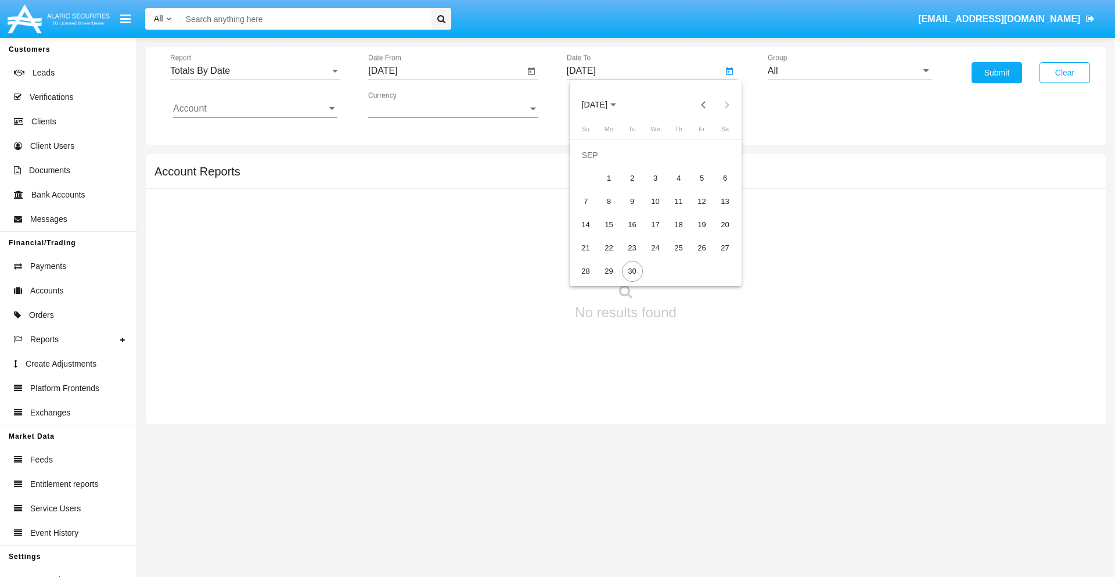
click at [604, 105] on span "[DATE]" at bounding box center [595, 104] width 26 height 9
click at [716, 257] on div "2025" at bounding box center [716, 256] width 37 height 21
click at [594, 210] on div "SEP" at bounding box center [594, 210] width 37 height 21
click at [632, 271] on div "30" at bounding box center [632, 271] width 21 height 21
type input "[DATE]"
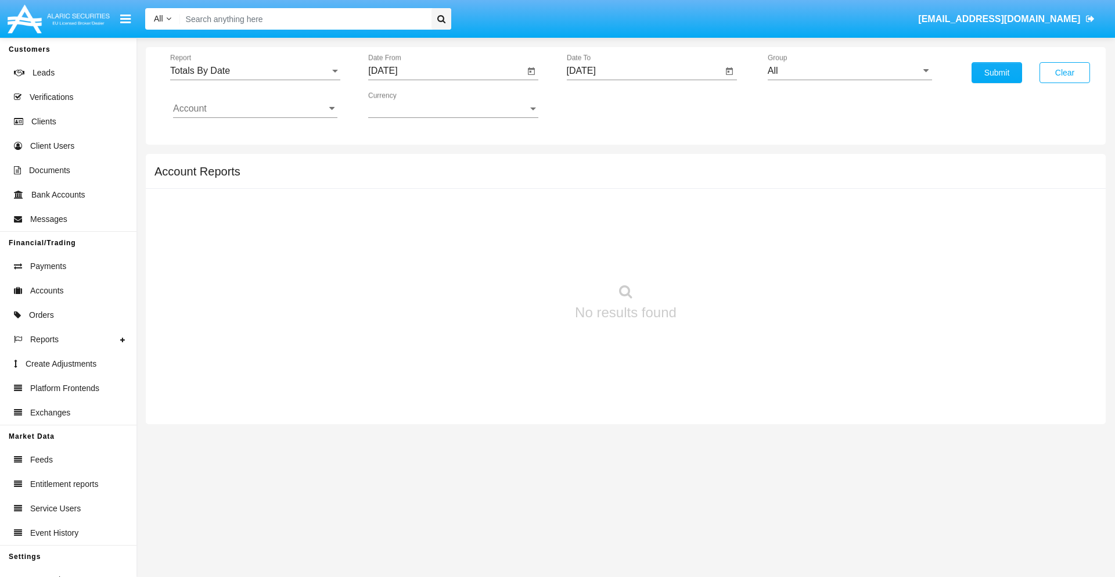
click at [849, 71] on input "All" at bounding box center [850, 71] width 164 height 10
click at [817, 224] on span "Hammer Web Lite" at bounding box center [817, 224] width 75 height 10
type input "Hammer Web Lite"
click at [255, 109] on input "Account" at bounding box center [255, 108] width 164 height 10
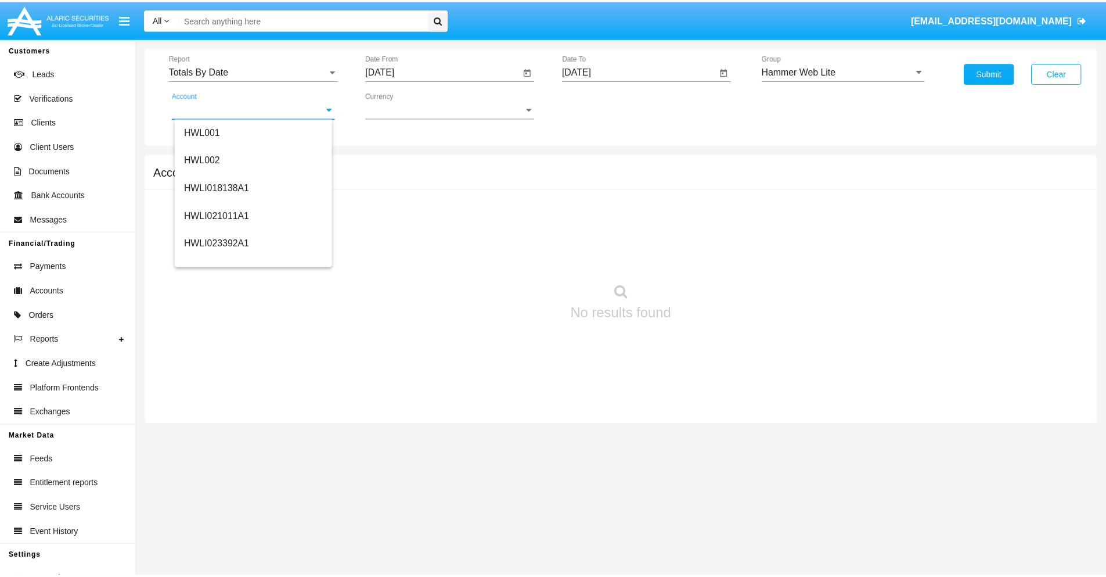
scroll to position [177, 0]
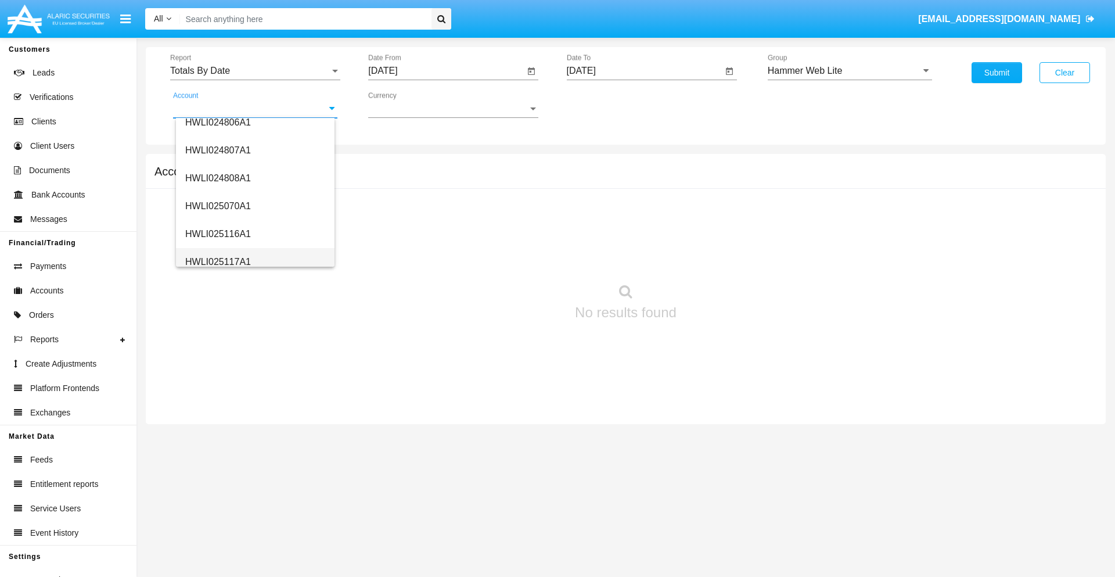
click at [217, 261] on span "HWLI025117A1" at bounding box center [218, 262] width 66 height 10
type input "HWLI025117A1"
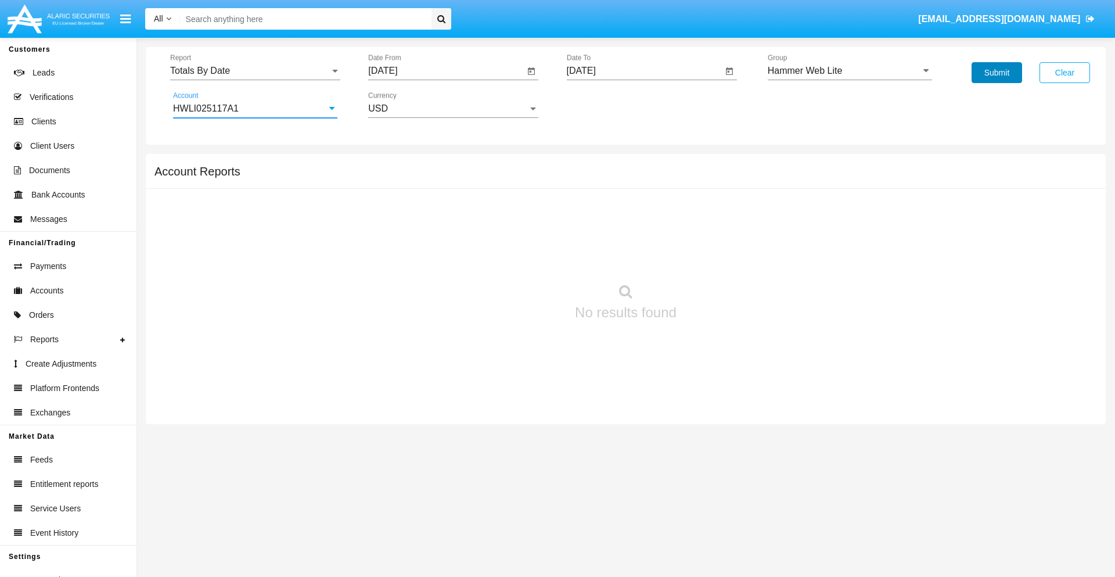
click at [996, 73] on button "Submit" at bounding box center [996, 72] width 51 height 21
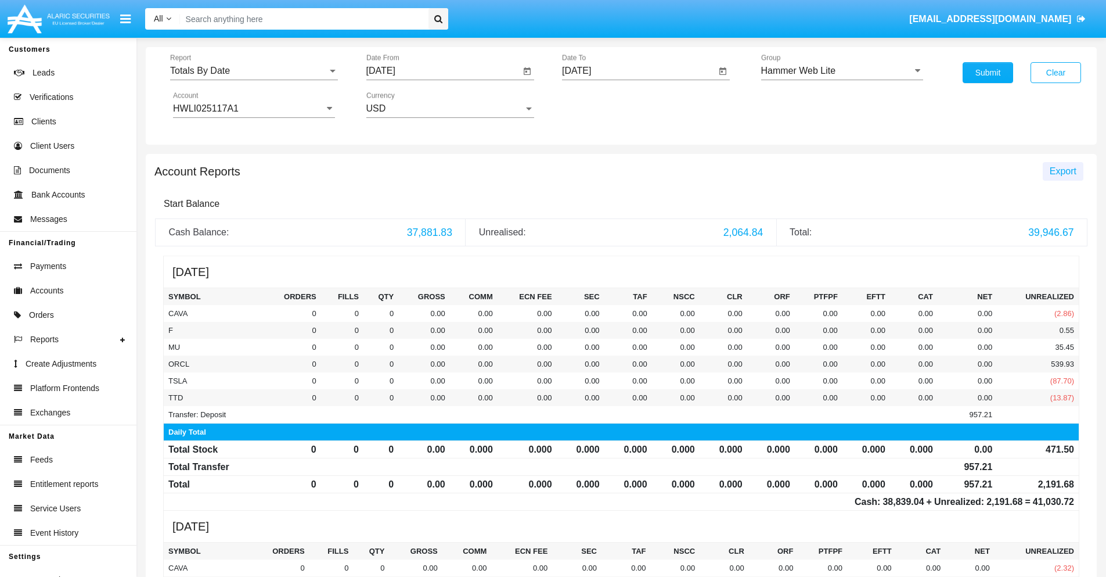
click at [1062, 171] on span "Export" at bounding box center [1063, 171] width 27 height 10
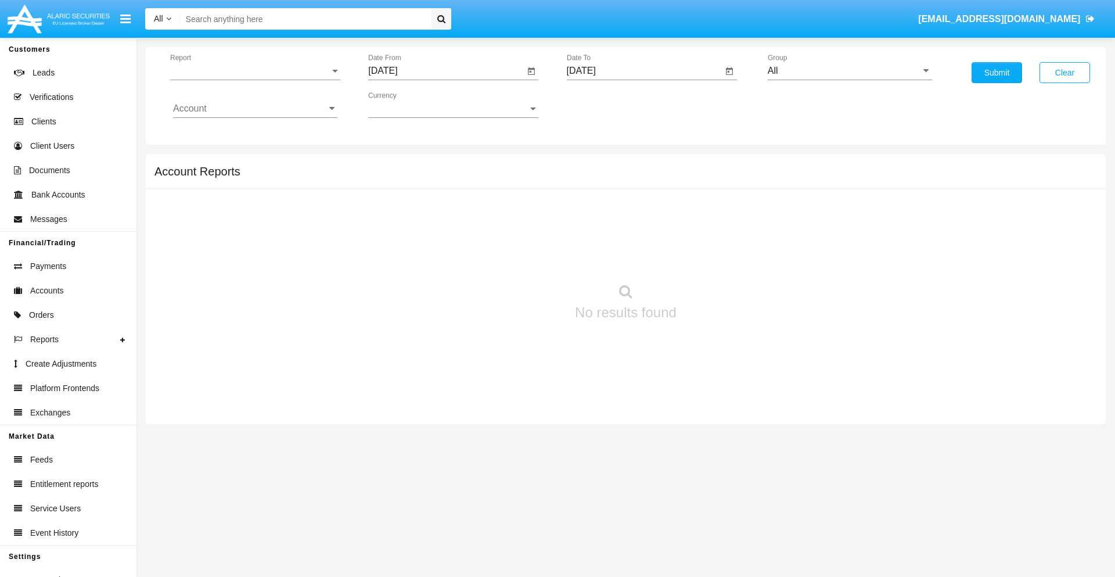
click at [255, 71] on span "Report" at bounding box center [250, 71] width 160 height 10
click at [250, 200] on span "Summary By Date" at bounding box center [255, 200] width 164 height 28
click at [446, 71] on input "[DATE]" at bounding box center [446, 71] width 156 height 10
click at [406, 105] on span "[DATE]" at bounding box center [396, 104] width 26 height 9
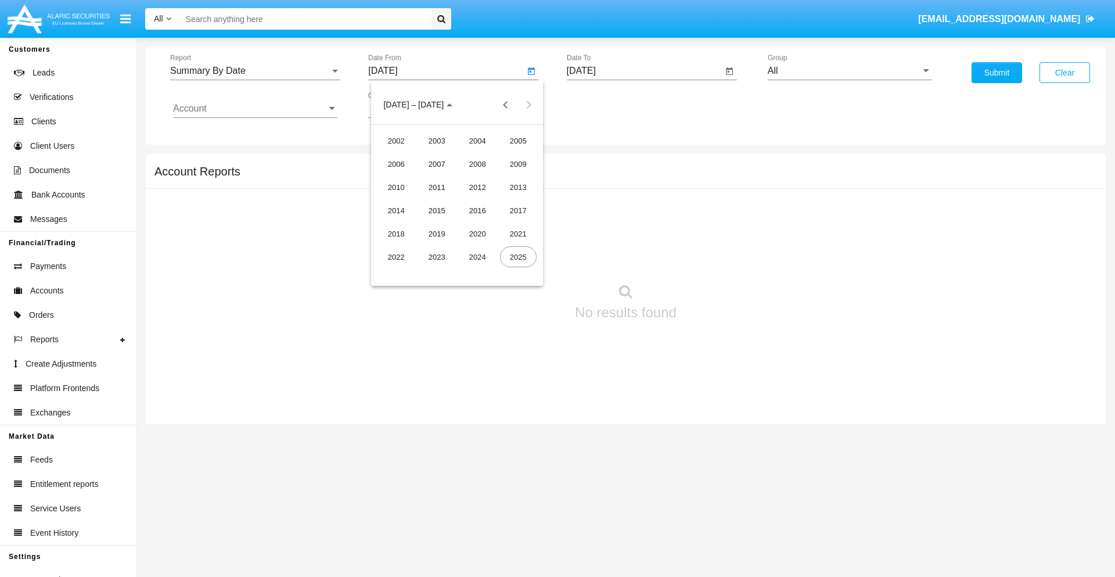
click at [518, 257] on div "2025" at bounding box center [518, 256] width 37 height 21
click at [396, 210] on div "SEP" at bounding box center [396, 210] width 37 height 21
click at [410, 224] on div "15" at bounding box center [410, 224] width 21 height 21
type input "09/15/25"
click at [644, 71] on input "[DATE]" at bounding box center [645, 71] width 156 height 10
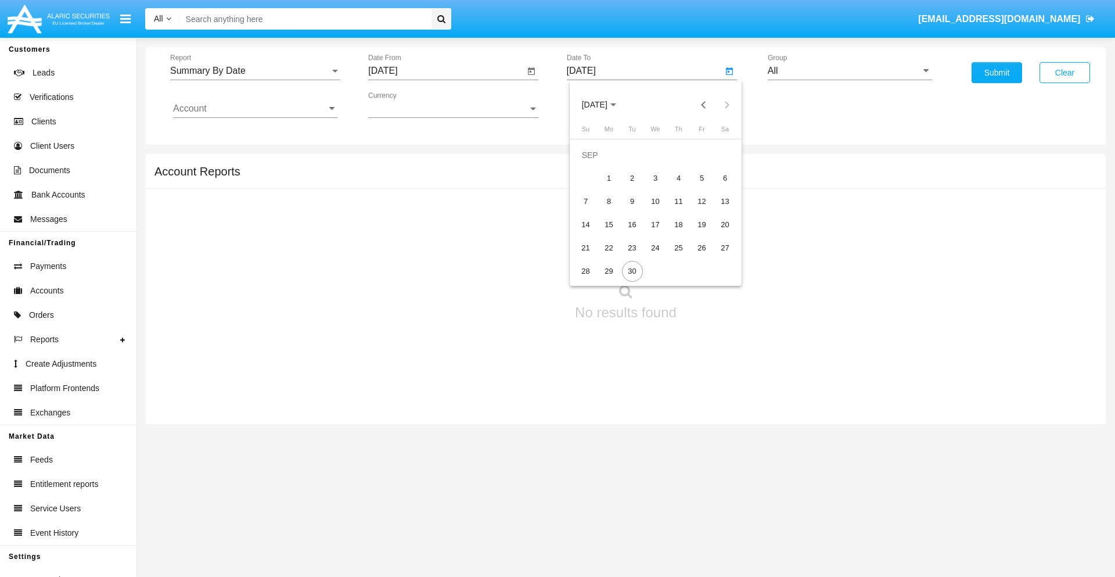
click at [604, 105] on span "[DATE]" at bounding box center [595, 104] width 26 height 9
click at [716, 257] on div "2025" at bounding box center [716, 256] width 37 height 21
click at [594, 210] on div "SEP" at bounding box center [594, 210] width 37 height 21
click at [632, 271] on div "30" at bounding box center [632, 271] width 21 height 21
type input "09/30/25"
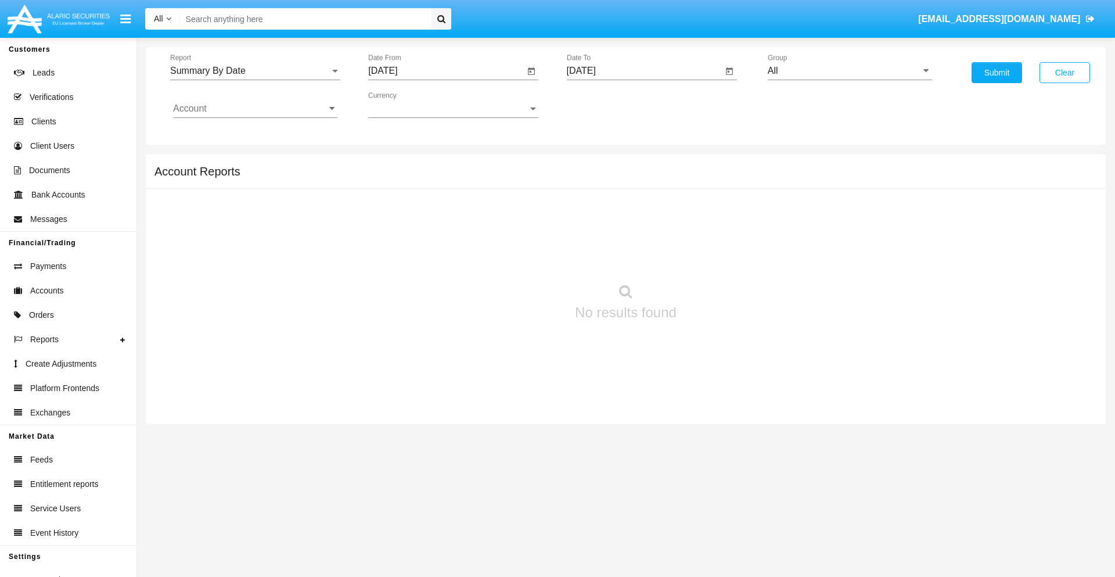
click at [849, 71] on input "All" at bounding box center [850, 71] width 164 height 10
click at [817, 224] on span "Hammer Web Lite" at bounding box center [817, 224] width 75 height 10
type input "Hammer Web Lite"
click at [255, 109] on input "Account" at bounding box center [255, 108] width 164 height 10
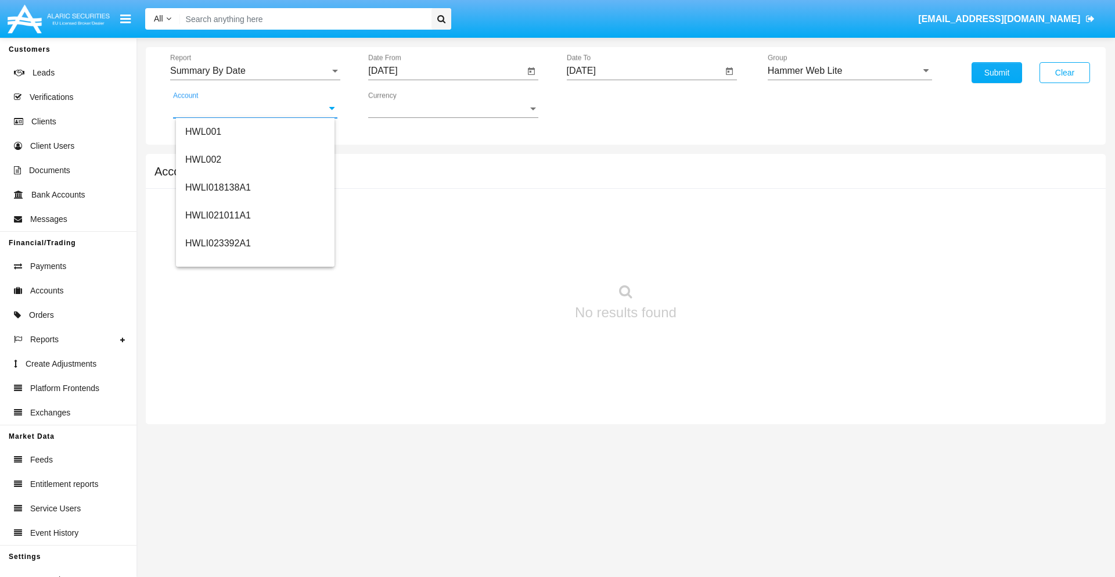
scroll to position [177, 0]
click at [217, 261] on span "HWLI025117A1" at bounding box center [218, 262] width 66 height 10
type input "HWLI025117A1"
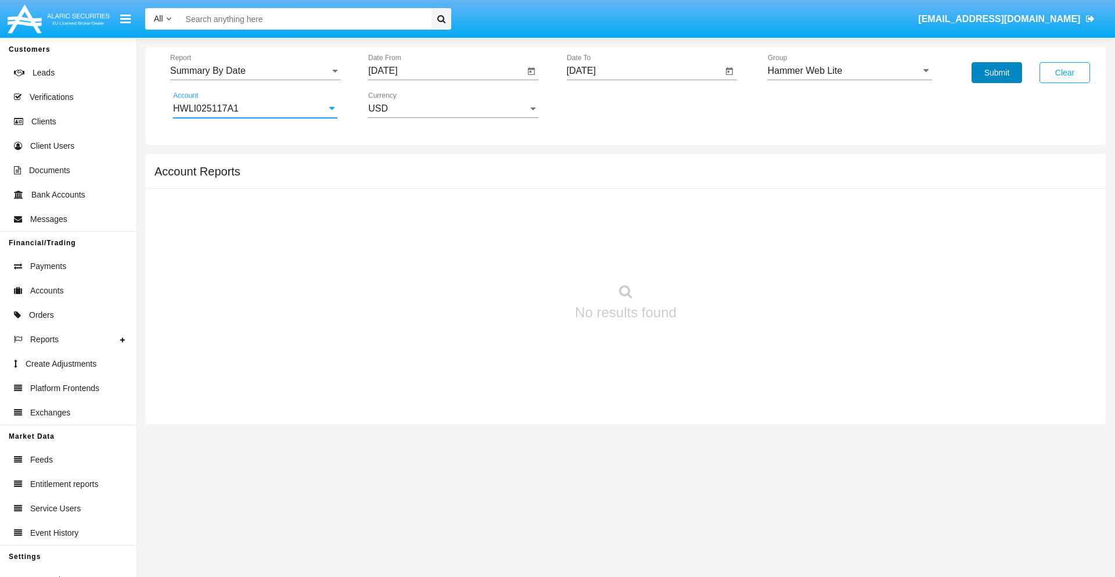
click at [996, 73] on button "Submit" at bounding box center [996, 72] width 51 height 21
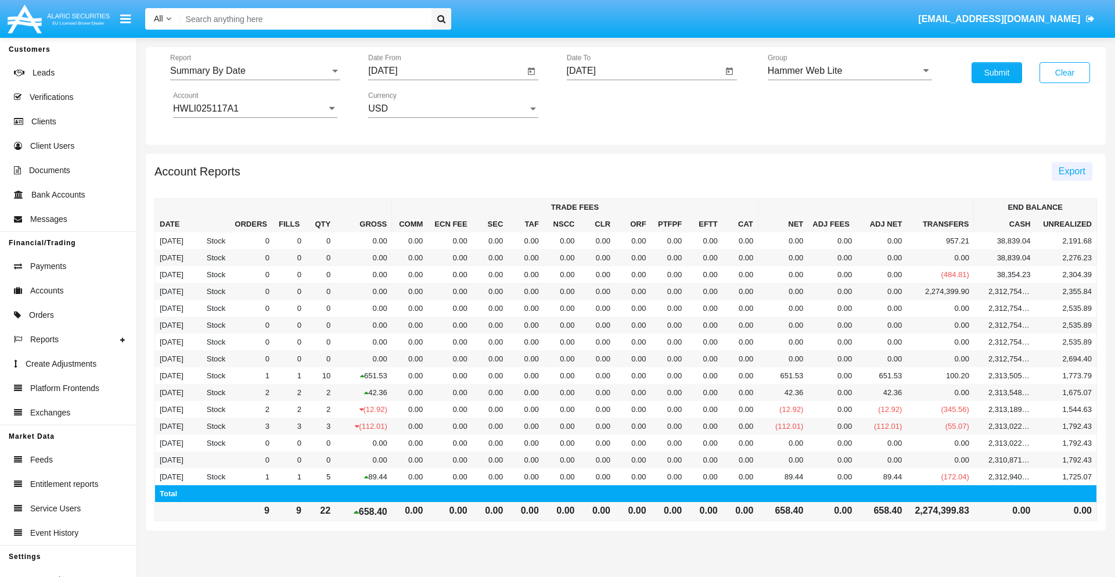
click at [1071, 171] on span "Export" at bounding box center [1071, 171] width 27 height 10
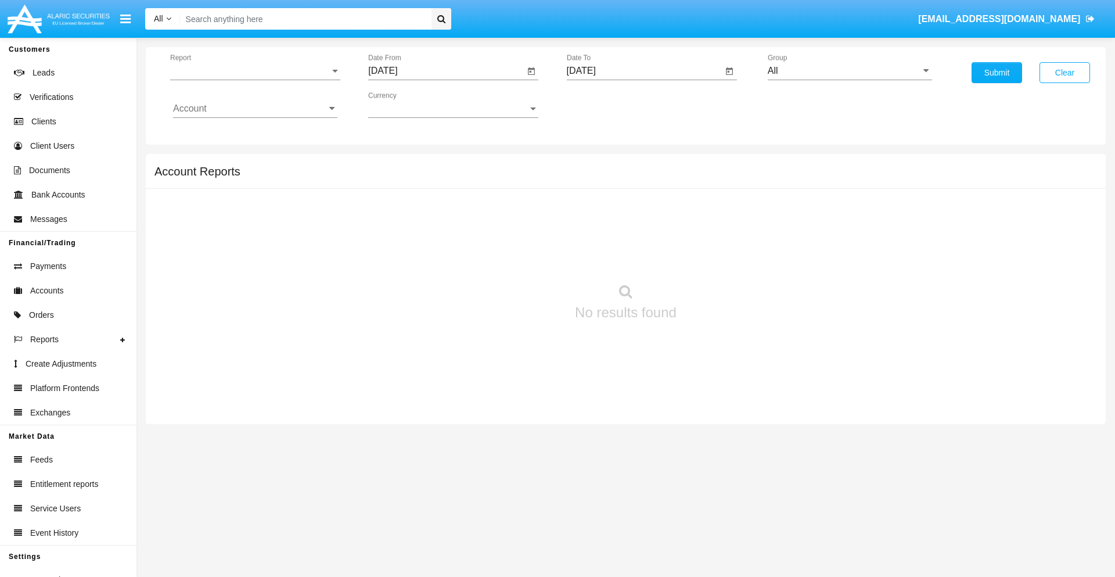
click at [255, 71] on span "Report" at bounding box center [250, 71] width 160 height 10
click at [250, 200] on span "Fees By Destination" at bounding box center [255, 200] width 164 height 28
click at [446, 71] on input "[DATE]" at bounding box center [446, 71] width 156 height 10
click at [406, 105] on span "[DATE]" at bounding box center [396, 104] width 26 height 9
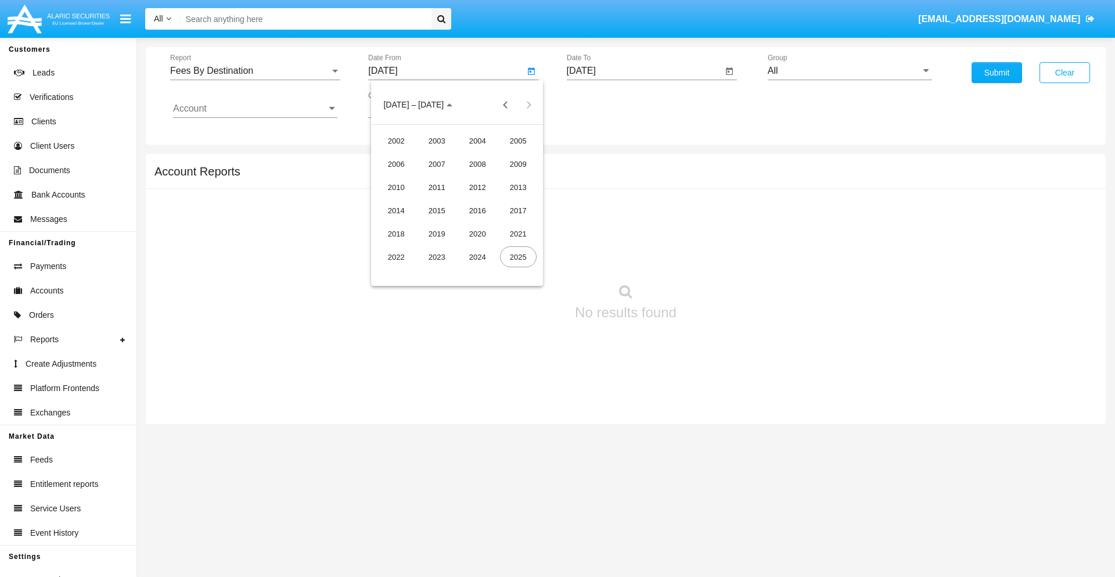
click at [518, 257] on div "2025" at bounding box center [518, 256] width 37 height 21
click at [437, 187] on div "JUN" at bounding box center [437, 187] width 37 height 21
click at [410, 271] on div "30" at bounding box center [410, 271] width 21 height 21
type input "06/30/25"
click at [644, 71] on input "[DATE]" at bounding box center [645, 71] width 156 height 10
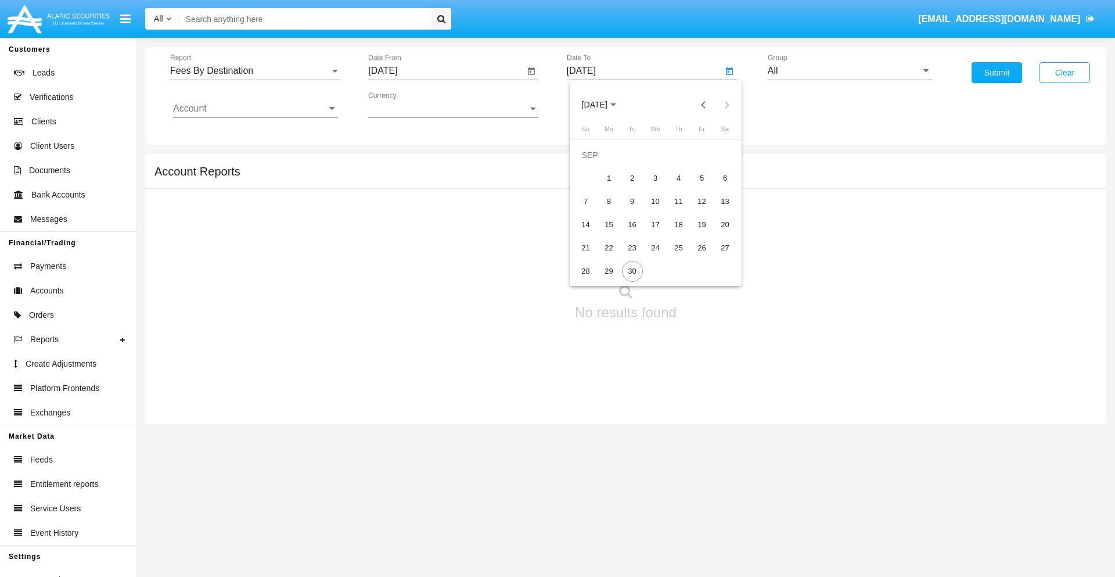
click at [604, 105] on span "[DATE]" at bounding box center [595, 104] width 26 height 9
click at [716, 257] on div "2025" at bounding box center [716, 256] width 37 height 21
click at [594, 210] on div "SEP" at bounding box center [594, 210] width 37 height 21
click at [632, 271] on div "30" at bounding box center [632, 271] width 21 height 21
type input "09/30/25"
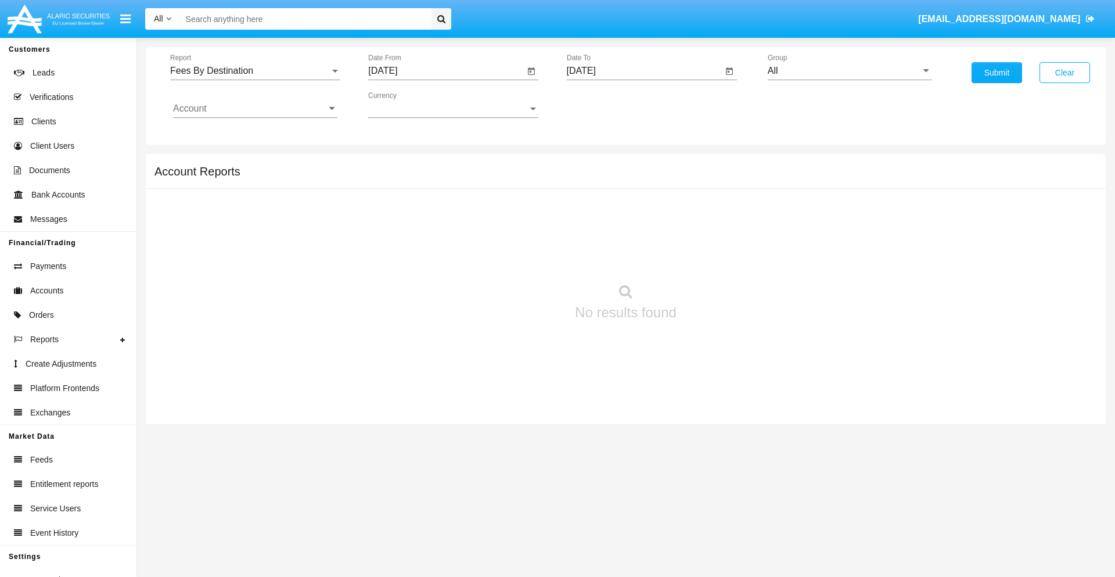
click at [849, 71] on input "All" at bounding box center [850, 71] width 164 height 10
type input "Hammer Web Lite"
click at [255, 109] on input "Account" at bounding box center [255, 108] width 164 height 10
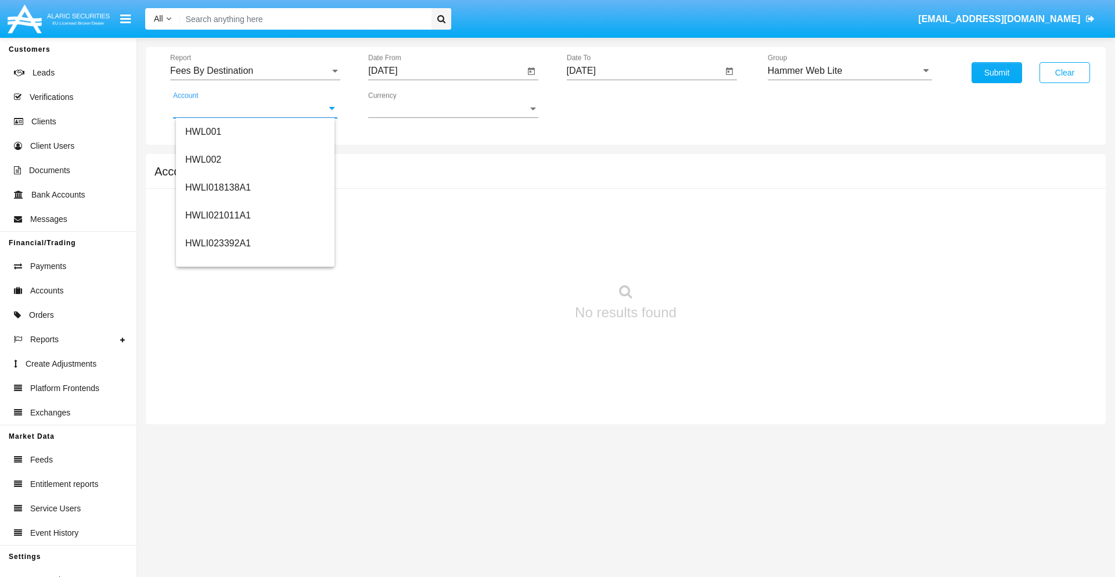
scroll to position [177, 0]
click at [217, 261] on span "HWLI025117A1" at bounding box center [218, 262] width 66 height 10
type input "HWLI025117A1"
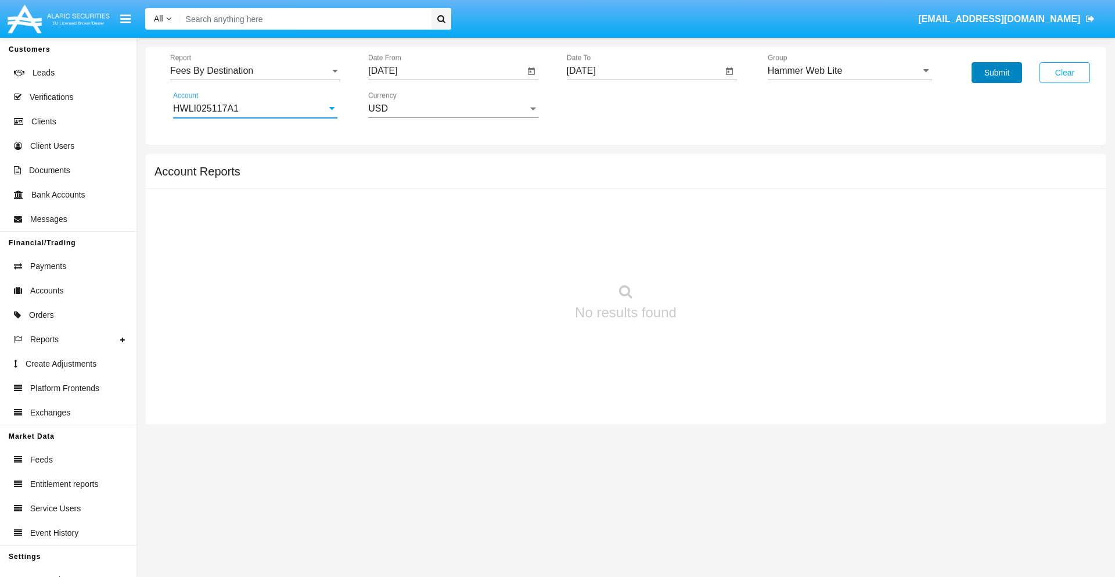
click at [996, 73] on button "Submit" at bounding box center [996, 72] width 51 height 21
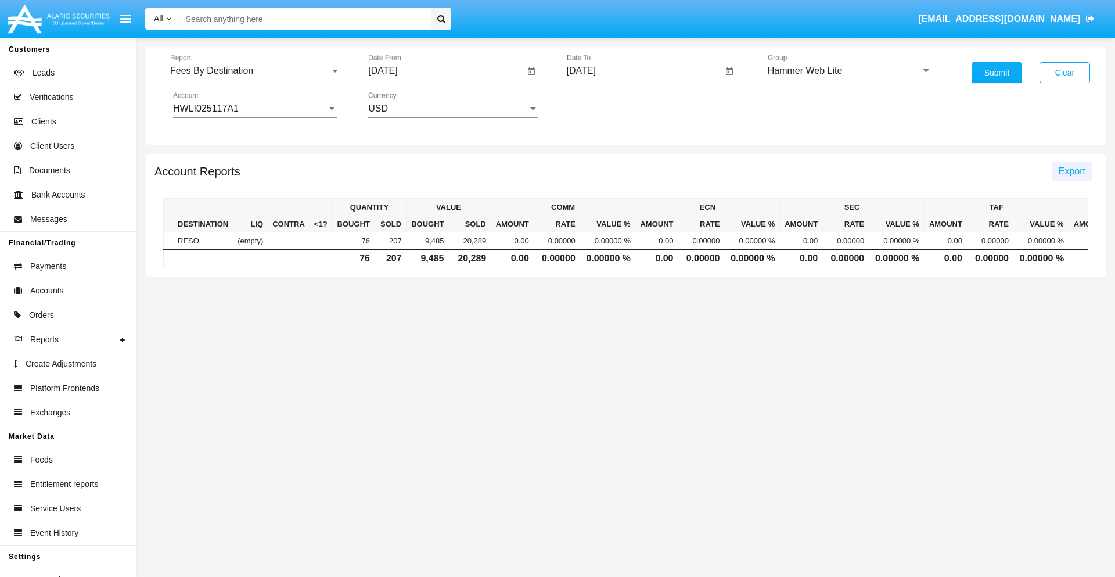
click at [1071, 171] on span "Export" at bounding box center [1071, 171] width 27 height 10
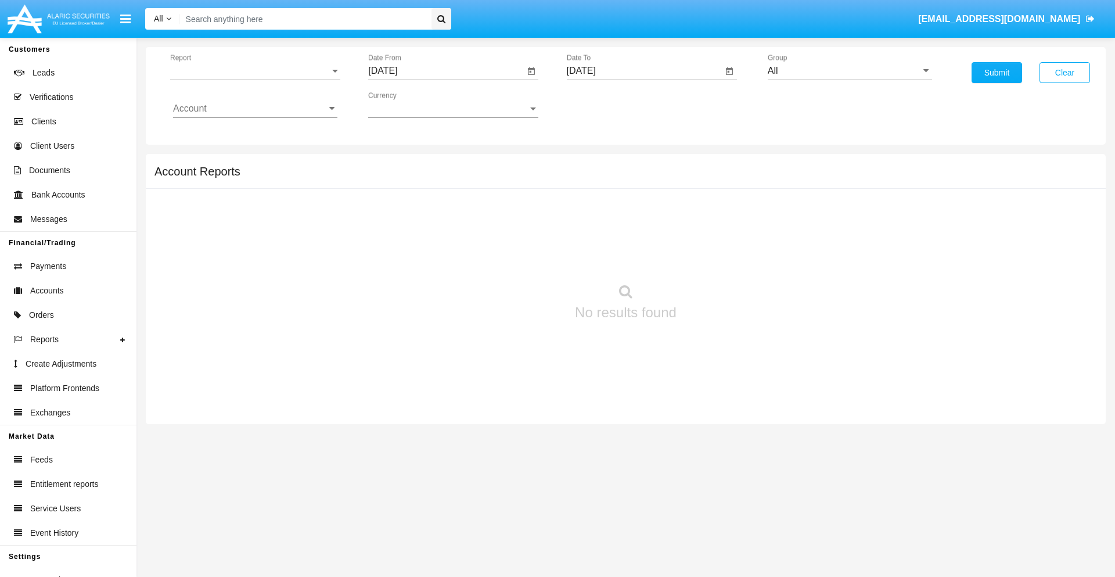
click at [255, 71] on span "Report" at bounding box center [250, 71] width 160 height 10
click at [250, 80] on span "Trades" at bounding box center [255, 80] width 164 height 28
click at [446, 71] on input "[DATE]" at bounding box center [446, 71] width 156 height 10
click at [406, 105] on span "[DATE]" at bounding box center [396, 104] width 26 height 9
click at [437, 233] on div "2019" at bounding box center [437, 233] width 37 height 21
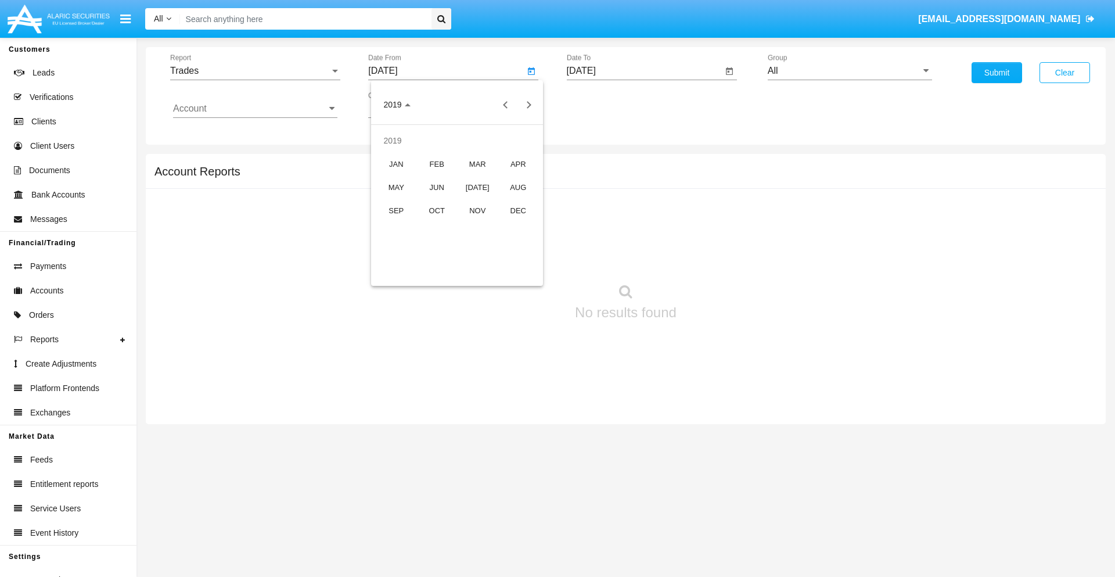
click at [396, 164] on div "JAN" at bounding box center [396, 163] width 37 height 21
click at [434, 178] on div "1" at bounding box center [433, 178] width 21 height 21
type input "[DATE]"
click at [644, 71] on input "[DATE]" at bounding box center [645, 71] width 156 height 10
click at [604, 105] on span "[DATE]" at bounding box center [595, 104] width 26 height 9
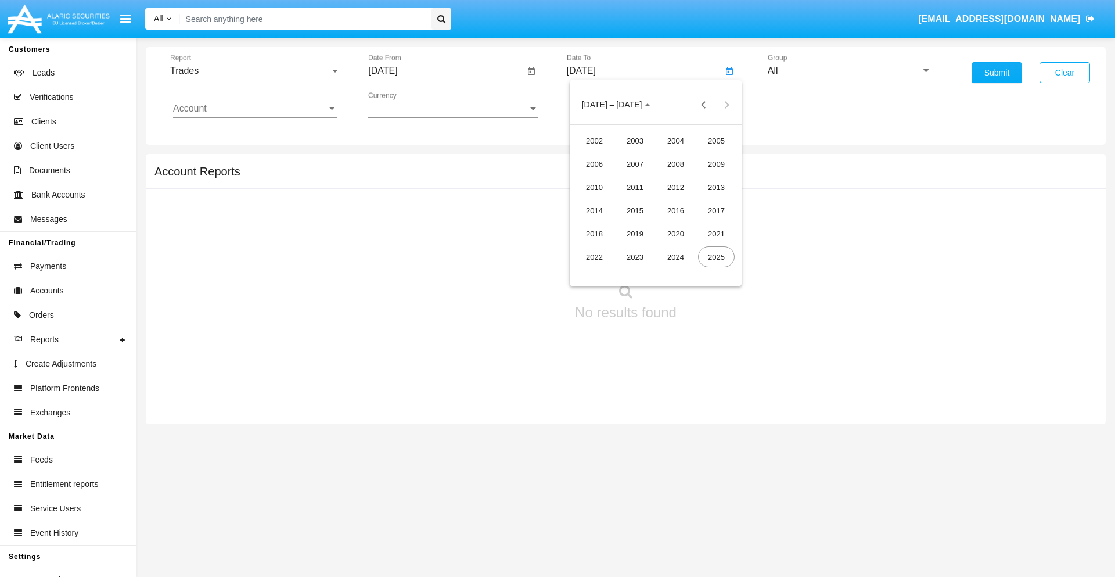
click at [635, 233] on div "2019" at bounding box center [635, 233] width 37 height 21
click at [594, 164] on div "JAN" at bounding box center [594, 163] width 37 height 21
click at [632, 178] on div "1" at bounding box center [632, 178] width 21 height 21
type input "[DATE]"
click at [255, 109] on input "Account" at bounding box center [255, 108] width 164 height 10
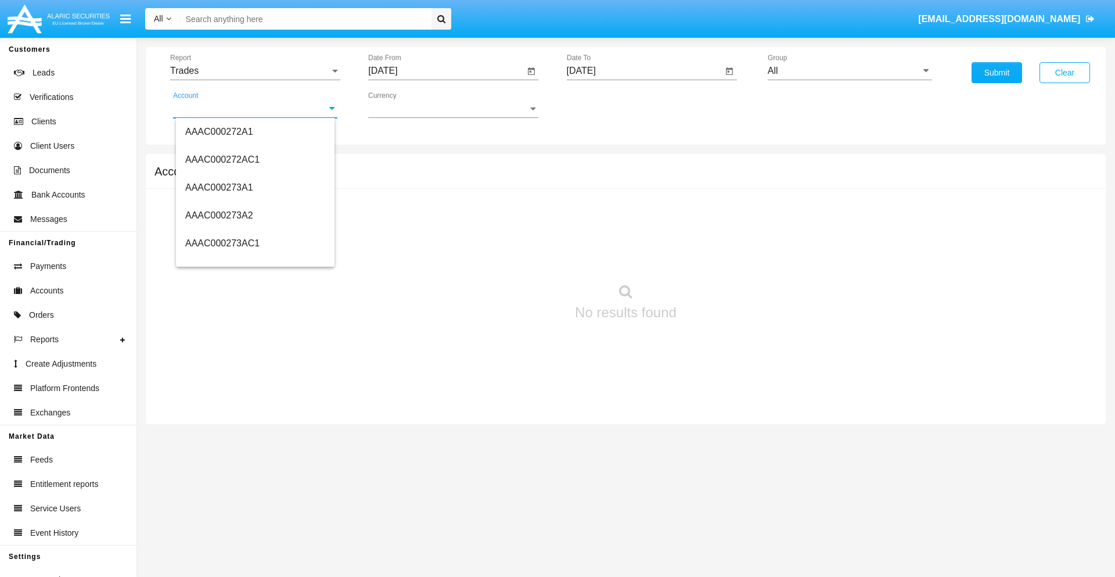
scroll to position [140885, 0]
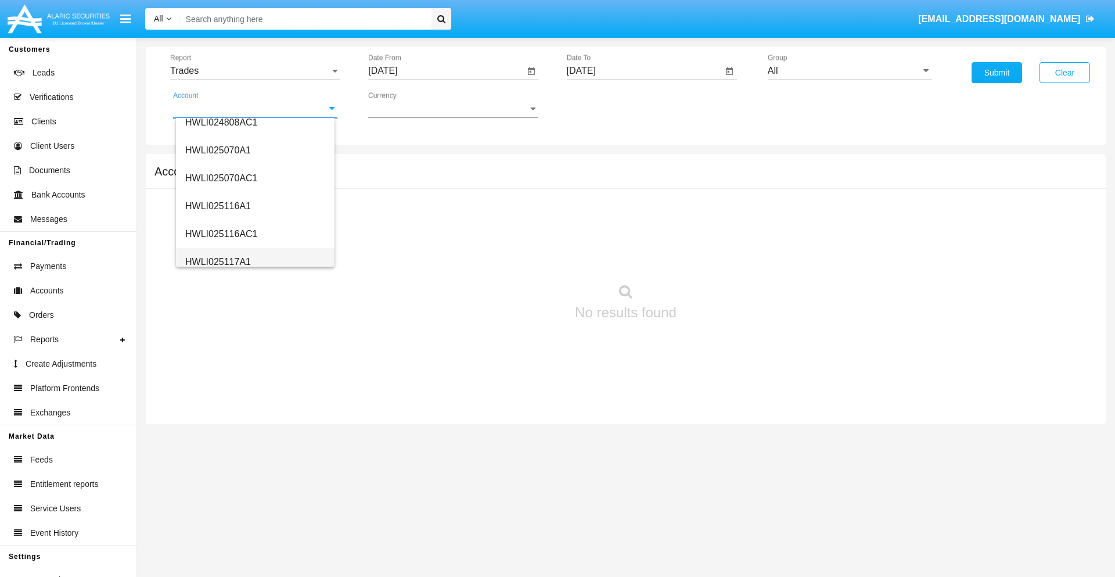
click at [217, 261] on span "HWLI025117A1" at bounding box center [218, 262] width 66 height 10
type input "HWLI025117A1"
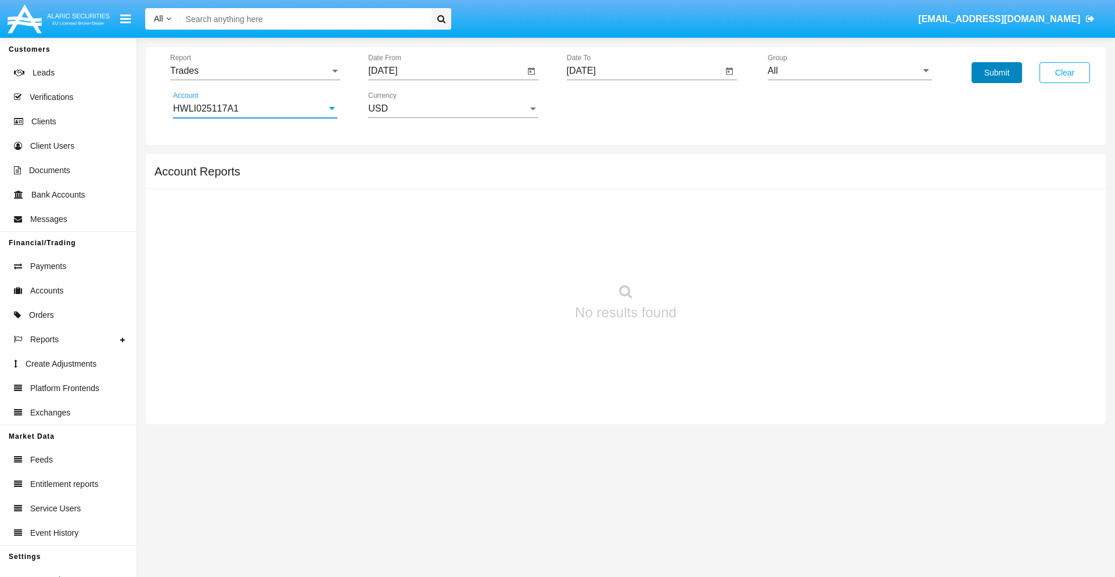
click at [996, 73] on button "Submit" at bounding box center [996, 72] width 51 height 21
click at [255, 71] on span "Report" at bounding box center [250, 71] width 160 height 10
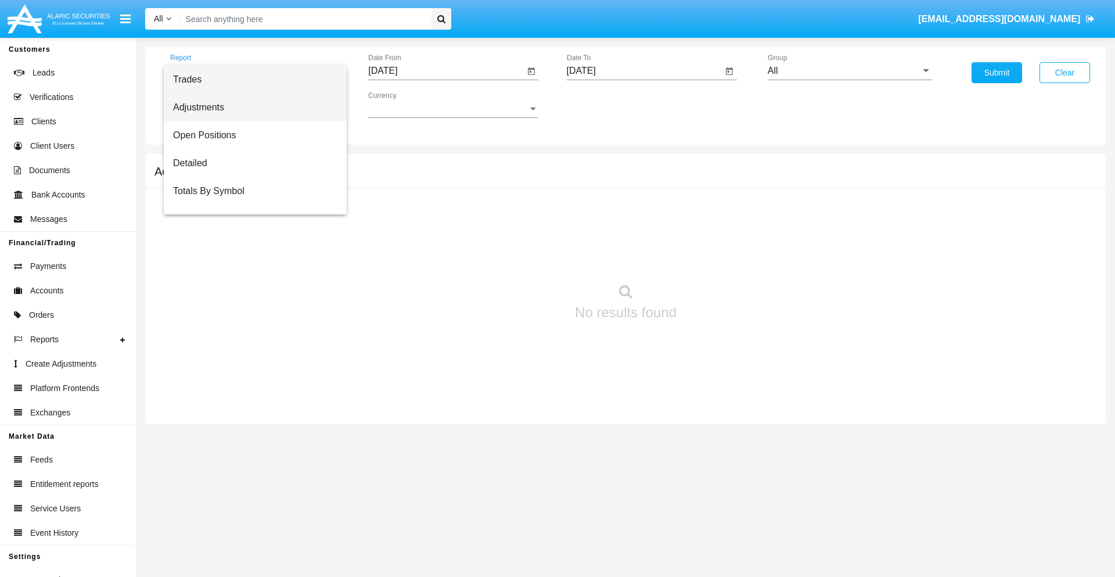
click at [250, 107] on span "Adjustments" at bounding box center [255, 107] width 164 height 28
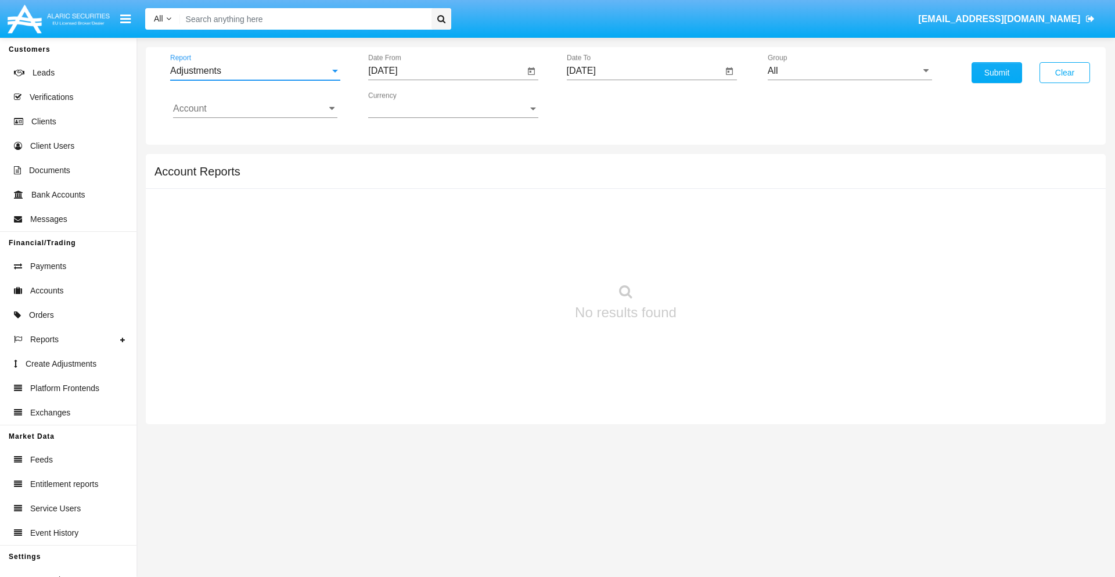
click at [446, 71] on input "[DATE]" at bounding box center [446, 71] width 156 height 10
click at [406, 105] on span "[DATE]" at bounding box center [396, 104] width 26 height 9
click at [437, 233] on div "2019" at bounding box center [437, 233] width 37 height 21
click at [396, 164] on div "JAN" at bounding box center [396, 163] width 37 height 21
click at [434, 178] on div "1" at bounding box center [433, 178] width 21 height 21
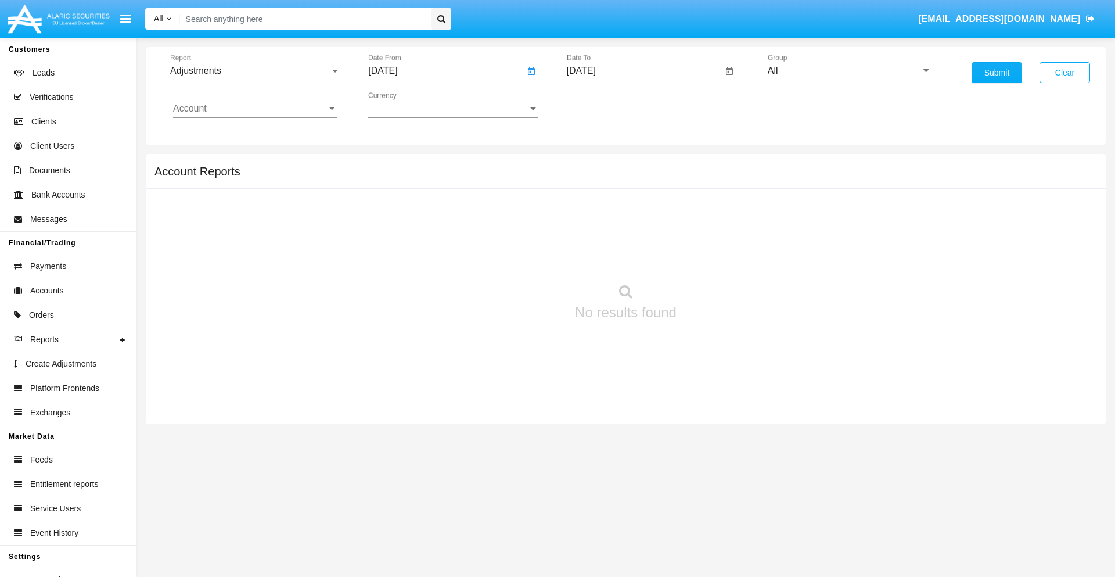
type input "[DATE]"
click at [644, 71] on input "[DATE]" at bounding box center [645, 71] width 156 height 10
click at [604, 105] on span "[DATE]" at bounding box center [595, 104] width 26 height 9
click at [635, 233] on div "2019" at bounding box center [635, 233] width 37 height 21
click at [594, 164] on div "JAN" at bounding box center [594, 163] width 37 height 21
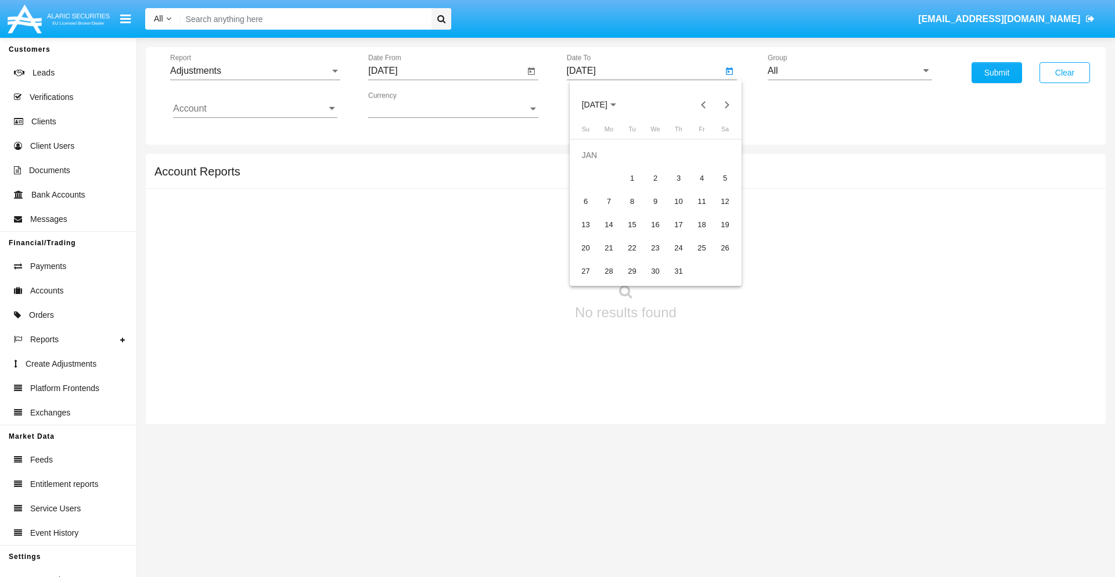
click at [632, 178] on div "1" at bounding box center [632, 178] width 21 height 21
type input "[DATE]"
click at [255, 109] on input "Account" at bounding box center [255, 108] width 164 height 10
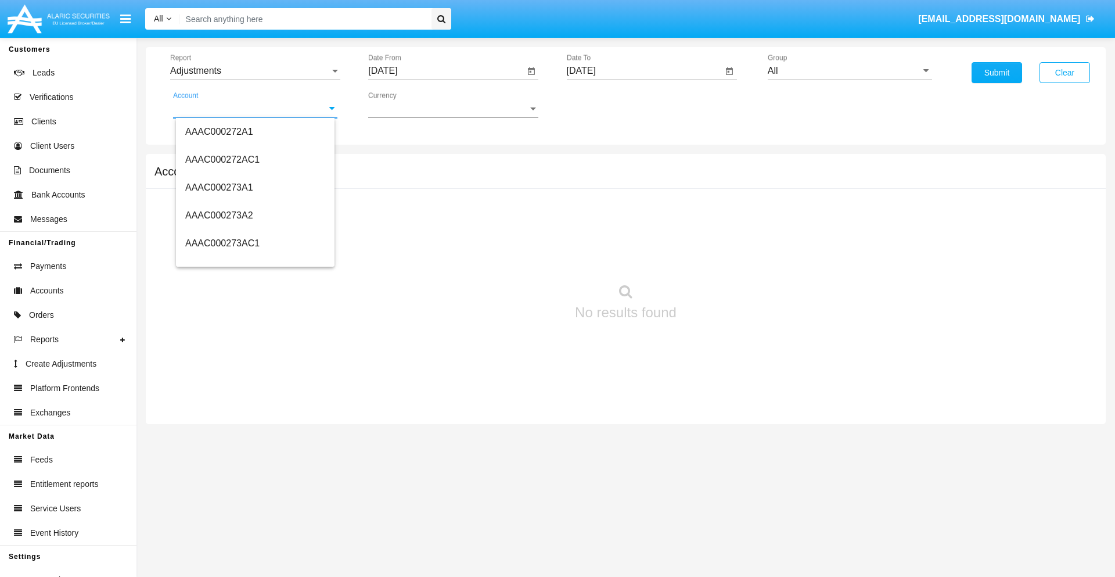
scroll to position [140885, 0]
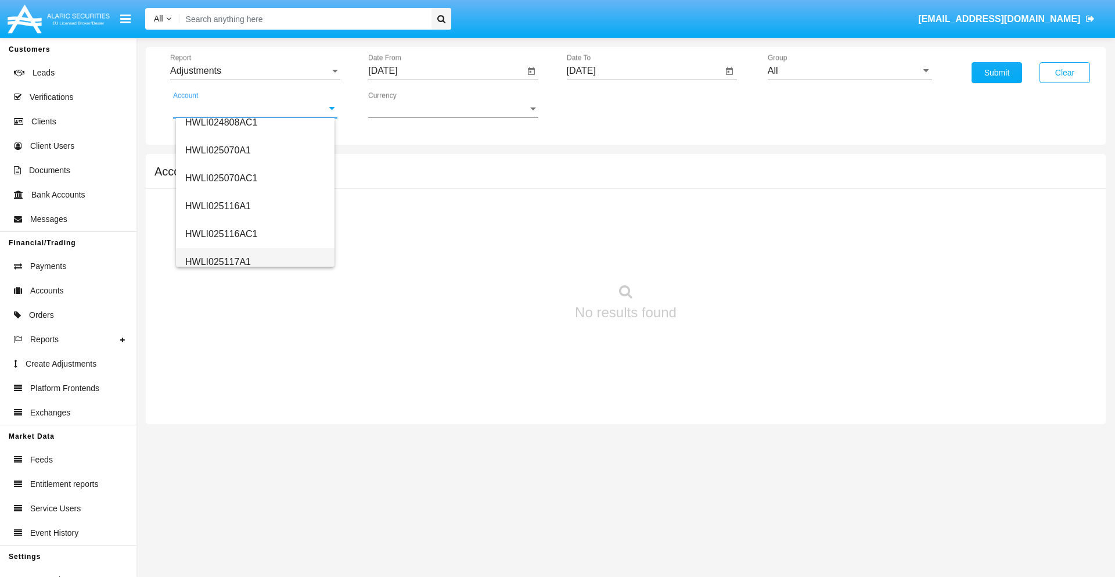
click at [217, 261] on span "HWLI025117A1" at bounding box center [218, 262] width 66 height 10
type input "HWLI025117A1"
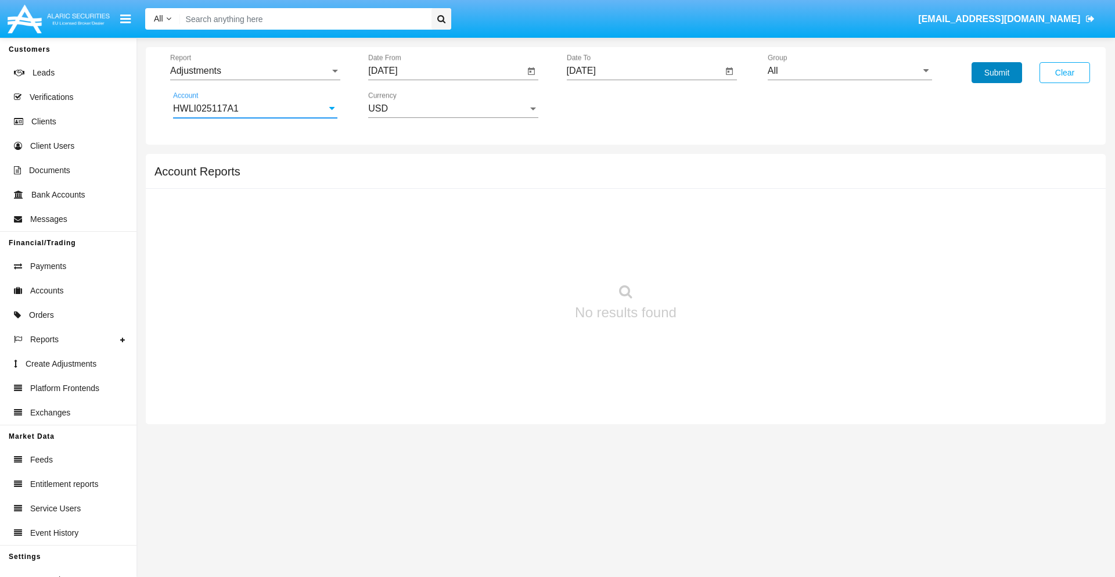
click at [996, 73] on button "Submit" at bounding box center [996, 72] width 51 height 21
click at [255, 71] on span "Report" at bounding box center [250, 71] width 160 height 10
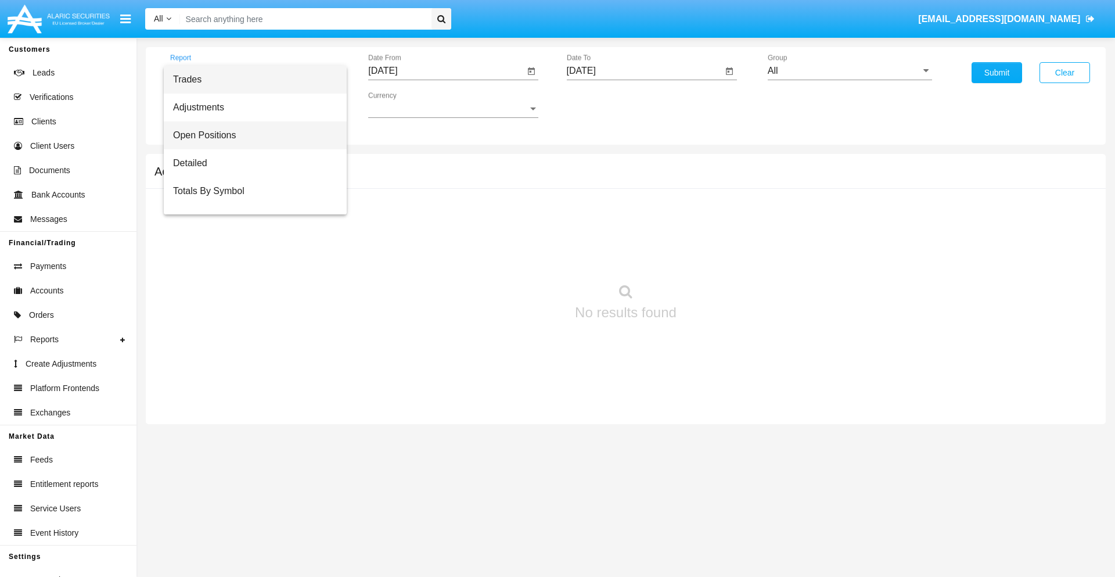
click at [250, 135] on span "Open Positions" at bounding box center [255, 135] width 164 height 28
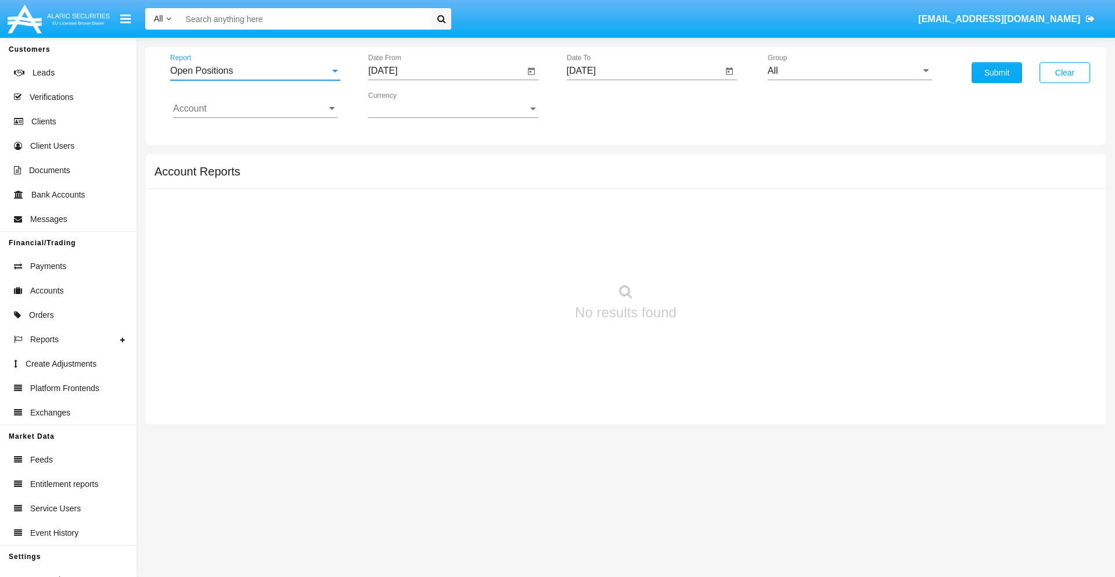
click at [446, 71] on input "[DATE]" at bounding box center [446, 71] width 156 height 10
click at [406, 105] on span "[DATE]" at bounding box center [396, 104] width 26 height 9
click at [437, 233] on div "2019" at bounding box center [437, 233] width 37 height 21
click at [396, 164] on div "JAN" at bounding box center [396, 163] width 37 height 21
click at [434, 178] on div "1" at bounding box center [433, 178] width 21 height 21
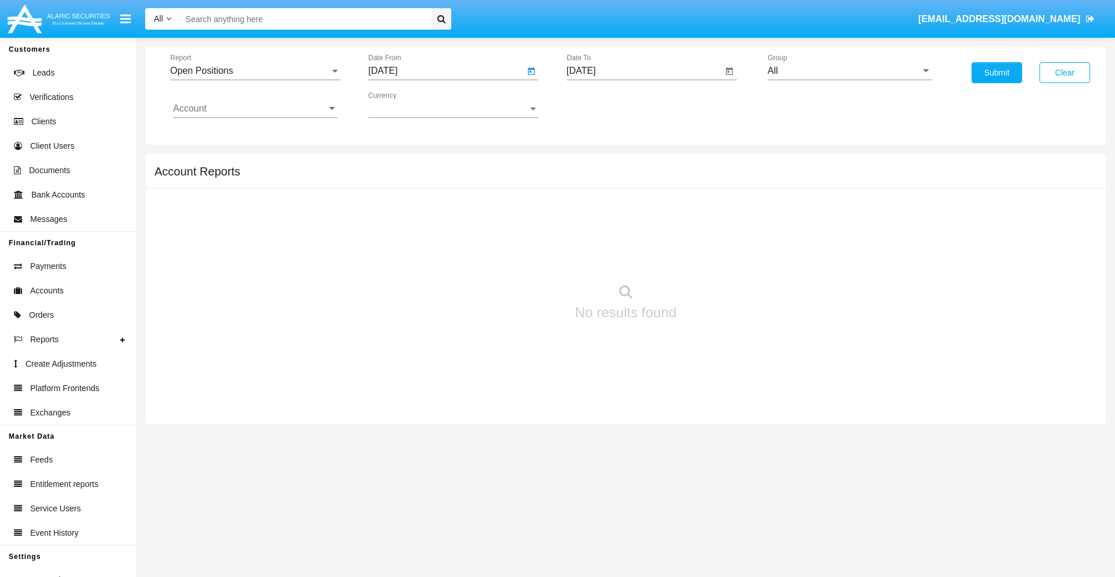
type input "[DATE]"
click at [644, 71] on input "[DATE]" at bounding box center [645, 71] width 156 height 10
click at [604, 105] on span "[DATE]" at bounding box center [595, 104] width 26 height 9
click at [635, 233] on div "2019" at bounding box center [635, 233] width 37 height 21
click at [594, 164] on div "JAN" at bounding box center [594, 163] width 37 height 21
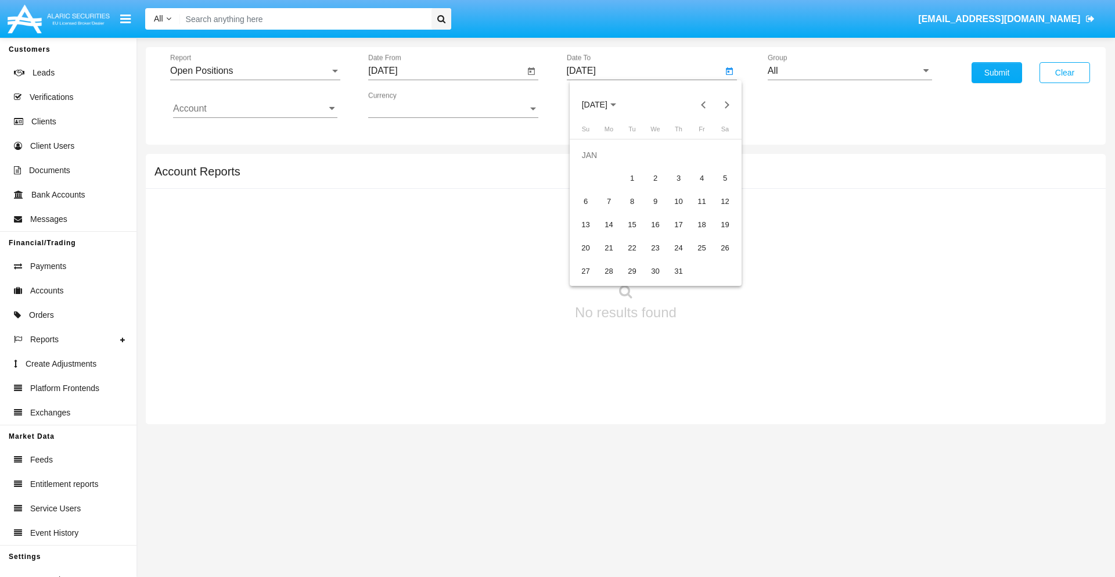
click at [632, 178] on div "1" at bounding box center [632, 178] width 21 height 21
type input "[DATE]"
click at [255, 109] on input "Account" at bounding box center [255, 108] width 164 height 10
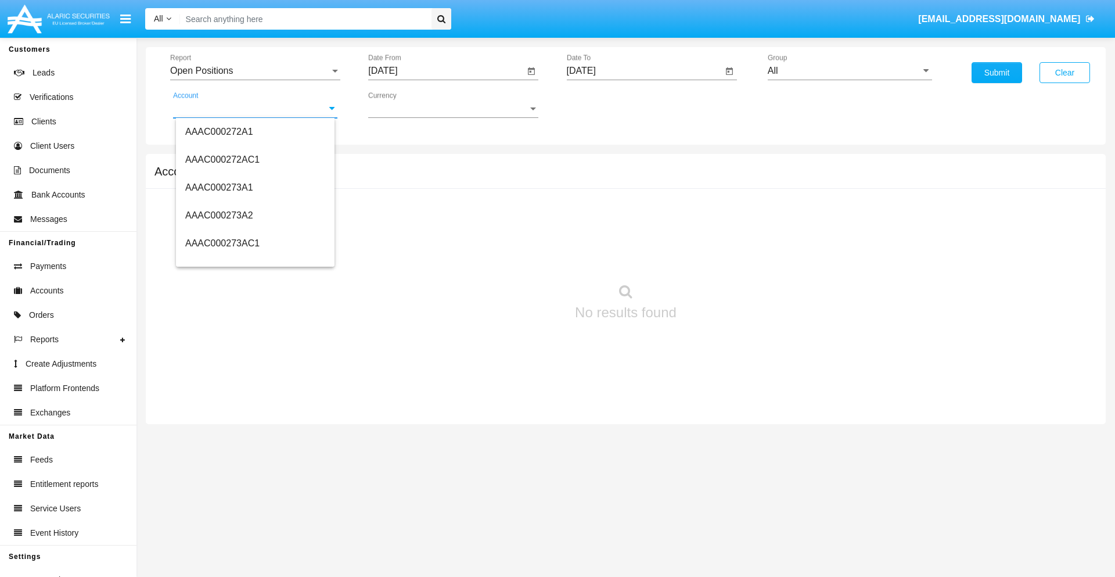
scroll to position [140885, 0]
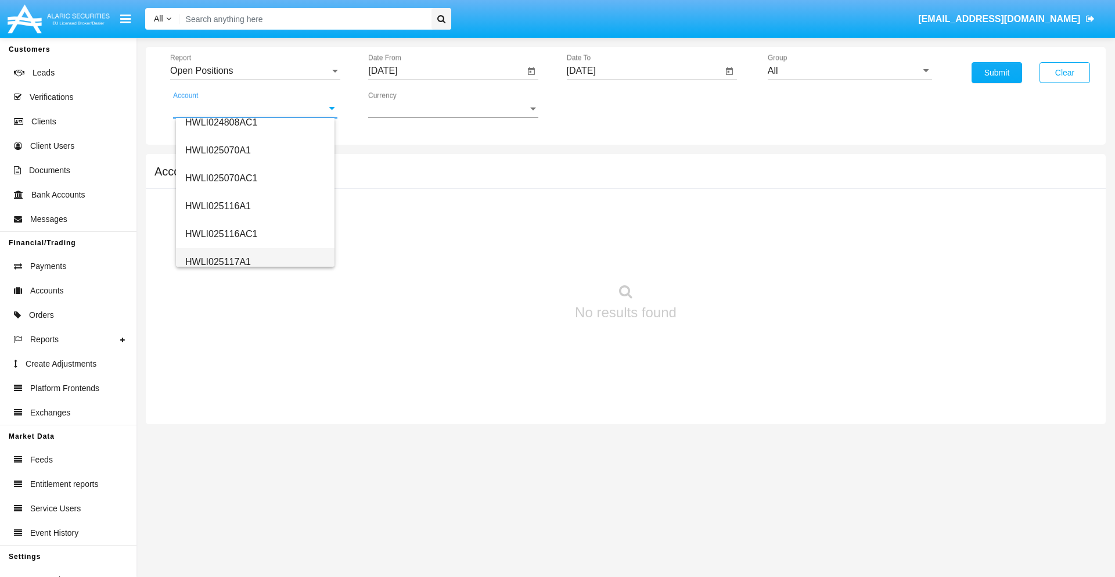
click at [217, 261] on span "HWLI025117A1" at bounding box center [218, 262] width 66 height 10
type input "HWLI025117A1"
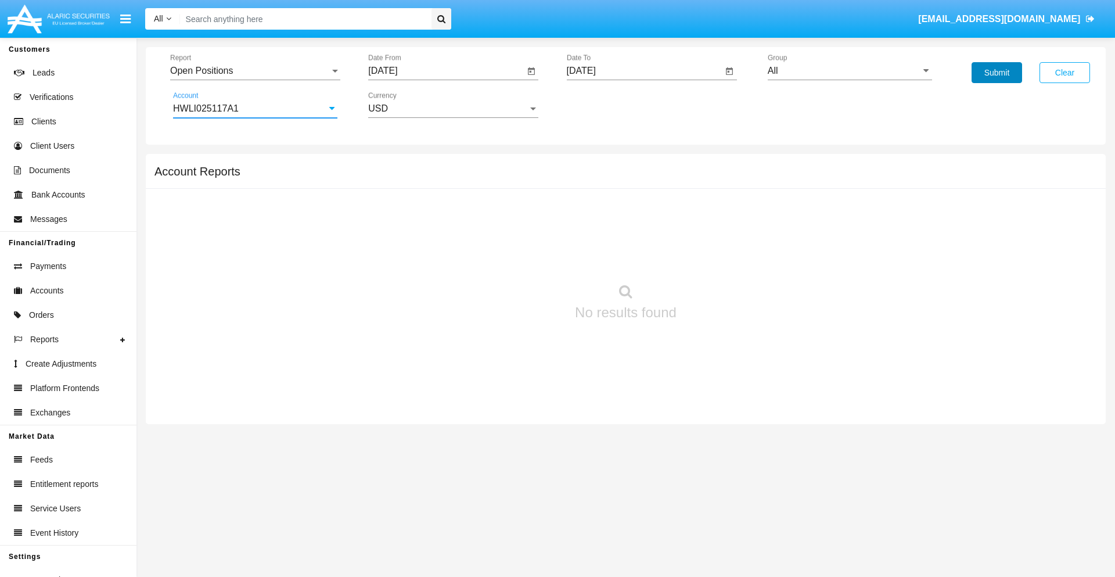
click at [996, 73] on button "Submit" at bounding box center [996, 72] width 51 height 21
click at [255, 71] on span "Report" at bounding box center [250, 71] width 160 height 10
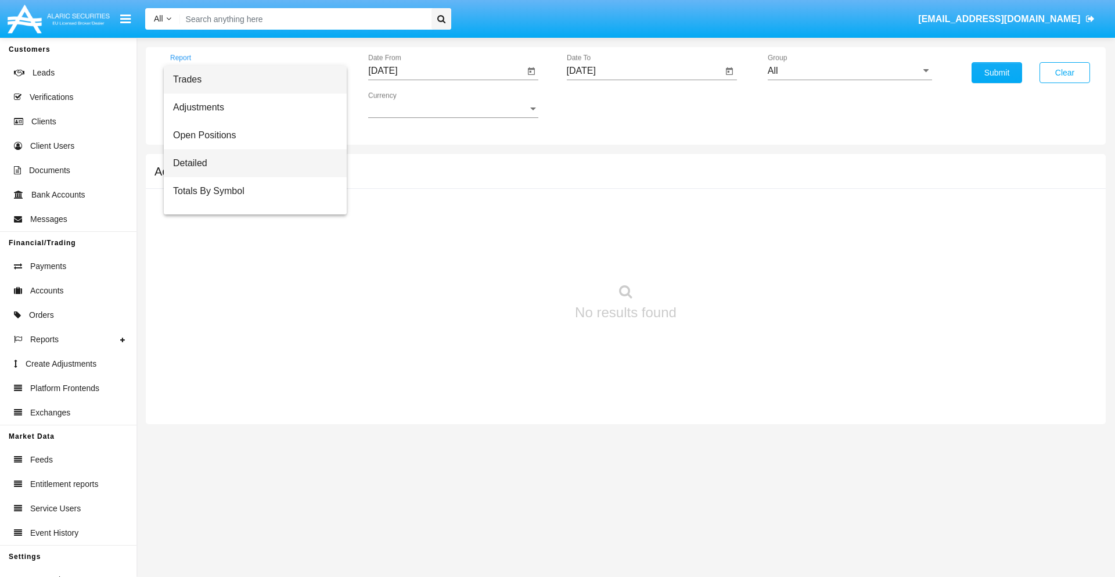
click at [250, 163] on span "Detailed" at bounding box center [255, 163] width 164 height 28
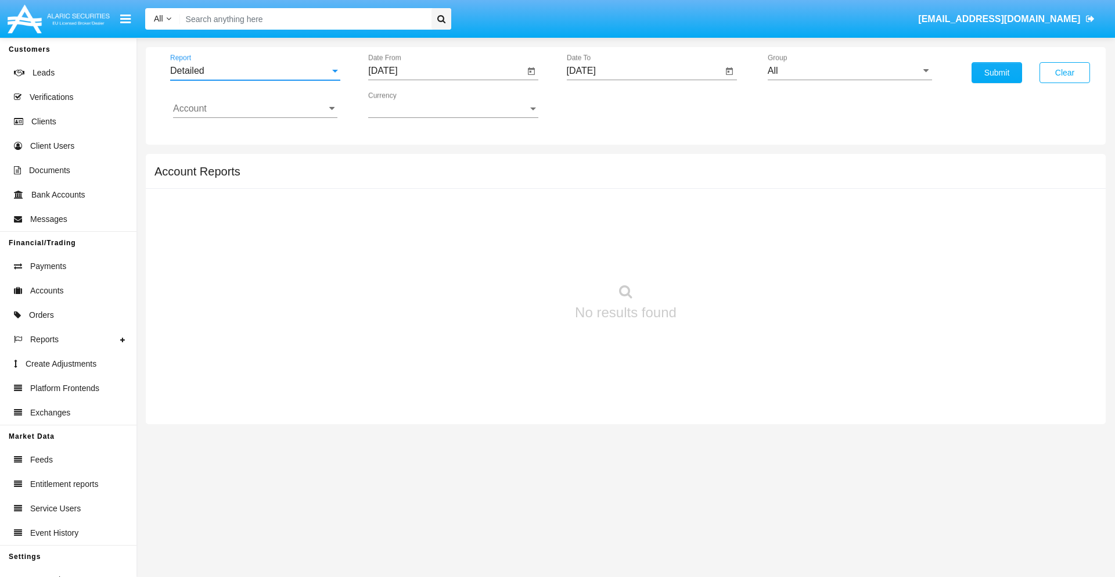
click at [446, 71] on input "[DATE]" at bounding box center [446, 71] width 156 height 10
click at [406, 105] on span "[DATE]" at bounding box center [396, 104] width 26 height 9
click at [437, 233] on div "2019" at bounding box center [437, 233] width 37 height 21
click at [396, 164] on div "JAN" at bounding box center [396, 163] width 37 height 21
click at [434, 178] on div "1" at bounding box center [433, 178] width 21 height 21
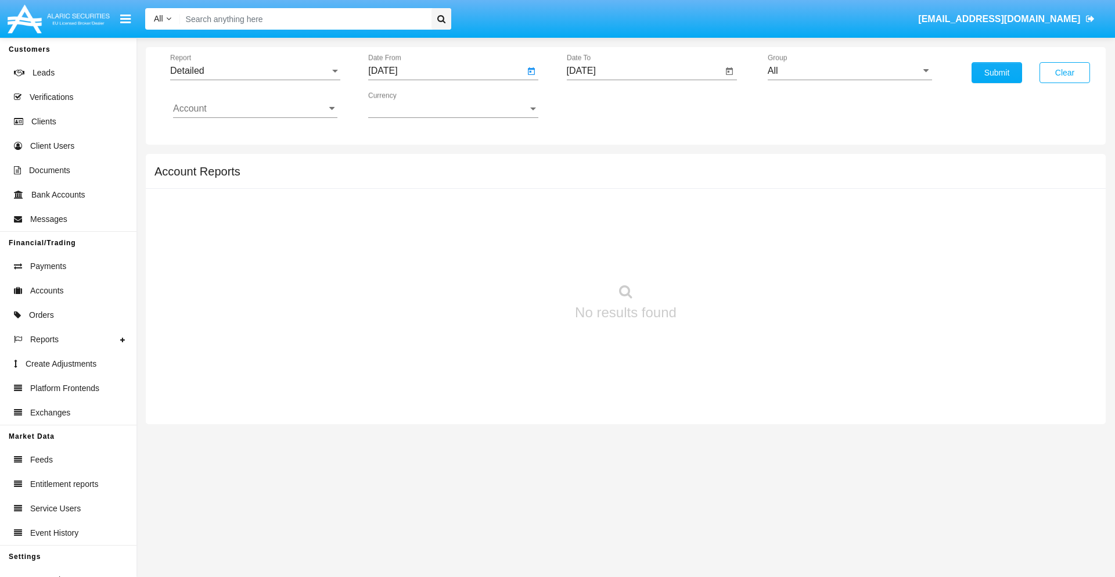
type input "[DATE]"
click at [644, 71] on input "[DATE]" at bounding box center [645, 71] width 156 height 10
click at [604, 105] on span "[DATE]" at bounding box center [595, 104] width 26 height 9
click at [635, 233] on div "2019" at bounding box center [635, 233] width 37 height 21
click at [594, 164] on div "JAN" at bounding box center [594, 163] width 37 height 21
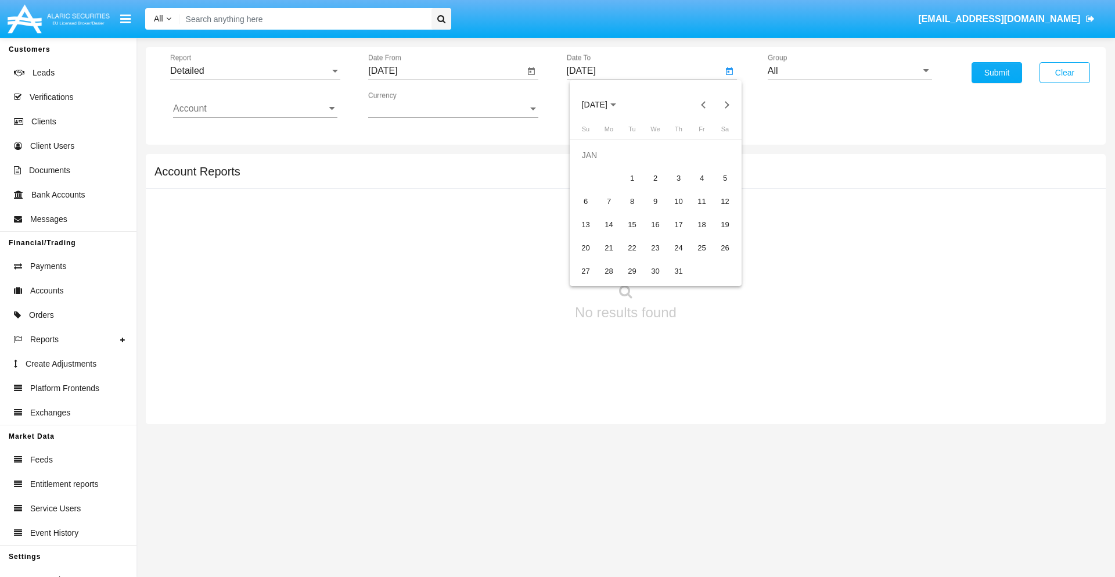
click at [632, 178] on div "1" at bounding box center [632, 178] width 21 height 21
type input "[DATE]"
click at [255, 109] on input "Account" at bounding box center [255, 108] width 164 height 10
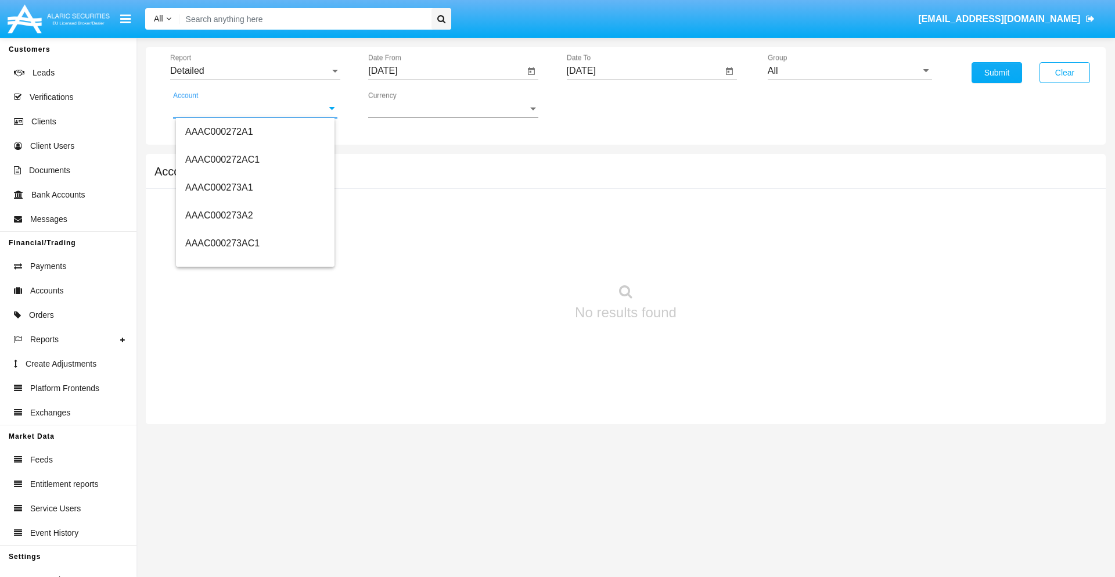
scroll to position [140885, 0]
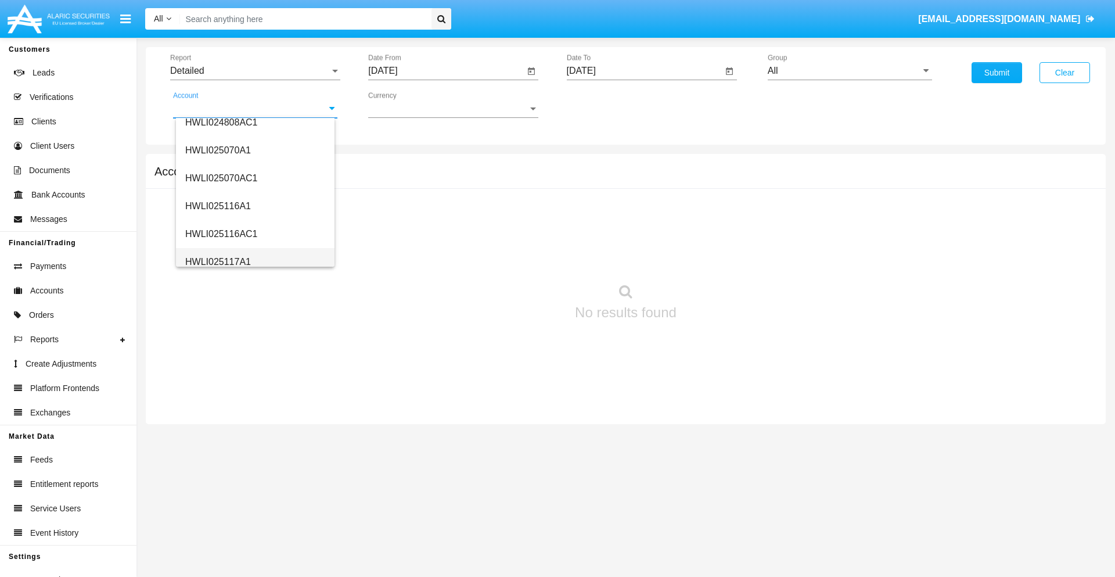
click at [217, 261] on span "HWLI025117A1" at bounding box center [218, 262] width 66 height 10
type input "HWLI025117A1"
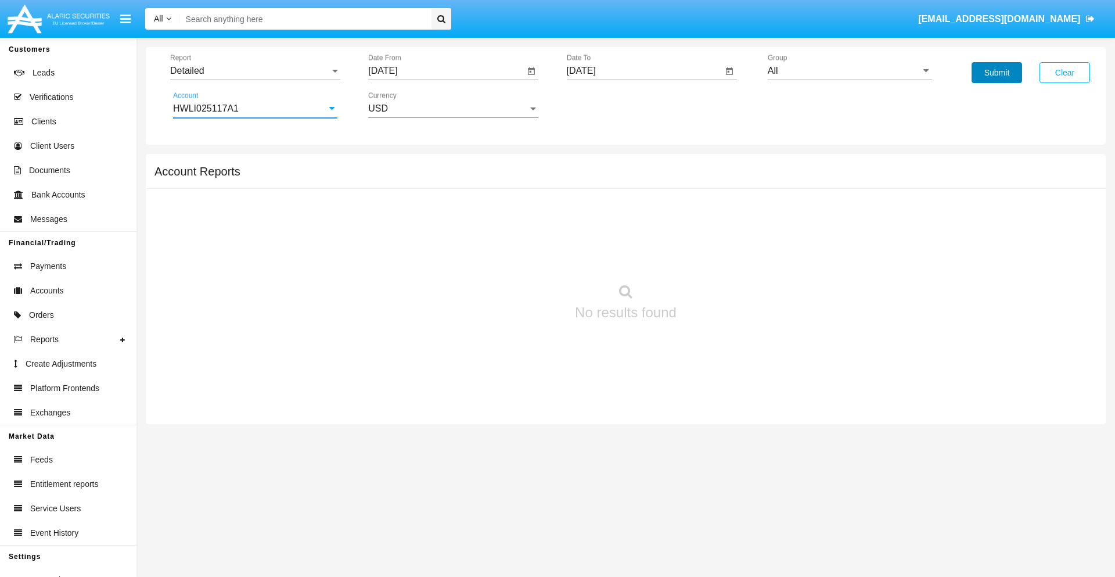
click at [996, 73] on button "Submit" at bounding box center [996, 72] width 51 height 21
click at [255, 71] on span "Report" at bounding box center [250, 71] width 160 height 10
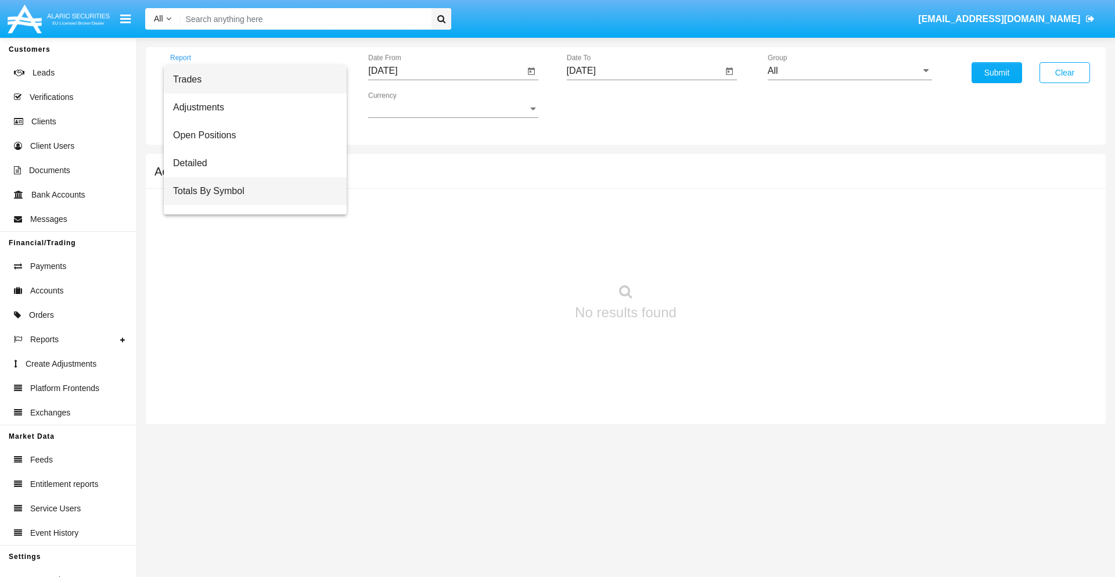
click at [250, 191] on span "Totals By Symbol" at bounding box center [255, 191] width 164 height 28
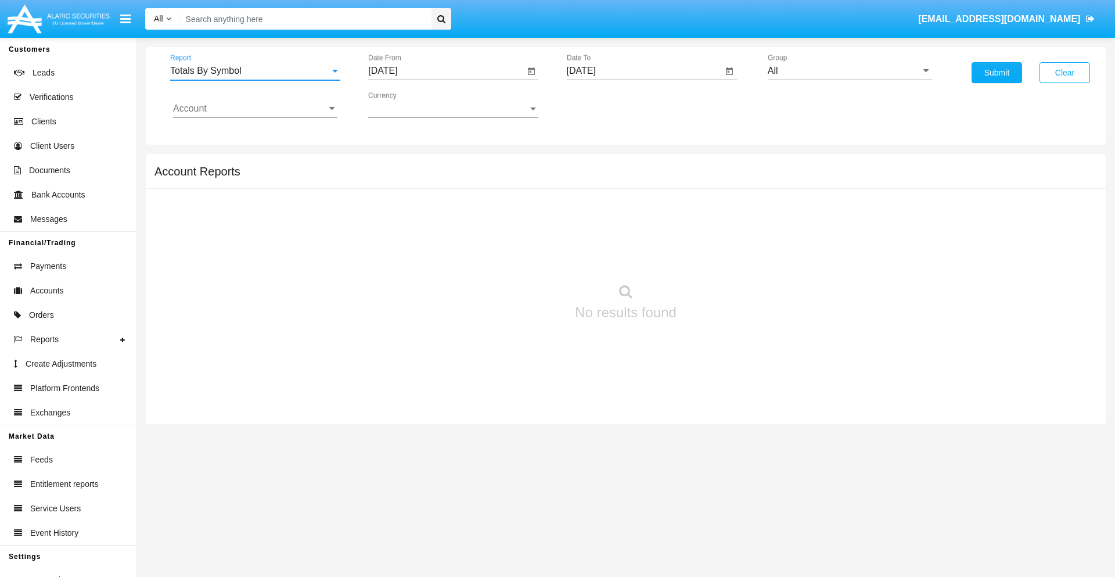
click at [446, 71] on input "[DATE]" at bounding box center [446, 71] width 156 height 10
click at [406, 105] on span "[DATE]" at bounding box center [396, 104] width 26 height 9
click at [437, 233] on div "2019" at bounding box center [437, 233] width 37 height 21
click at [396, 164] on div "JAN" at bounding box center [396, 163] width 37 height 21
click at [434, 178] on div "1" at bounding box center [433, 178] width 21 height 21
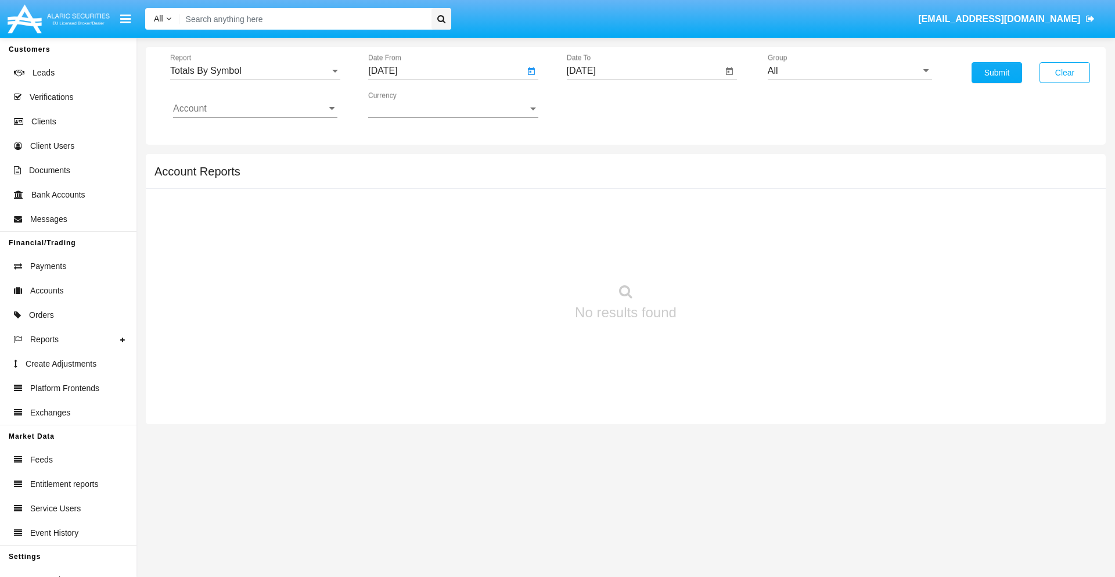
type input "[DATE]"
click at [644, 71] on input "[DATE]" at bounding box center [645, 71] width 156 height 10
click at [604, 105] on span "[DATE]" at bounding box center [595, 104] width 26 height 9
click at [635, 233] on div "2019" at bounding box center [635, 233] width 37 height 21
click at [594, 164] on div "JAN" at bounding box center [594, 163] width 37 height 21
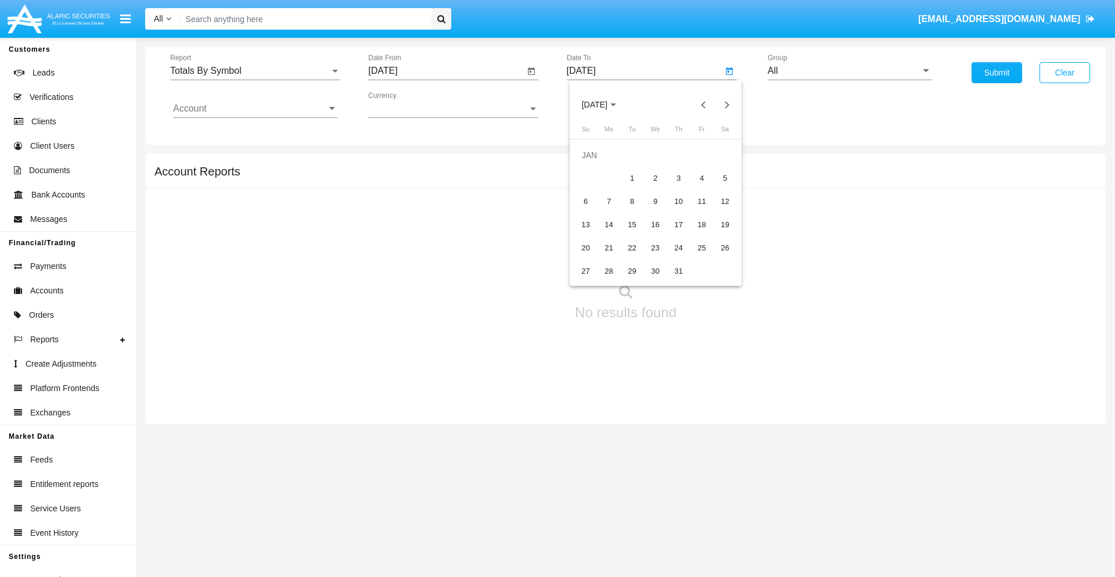
click at [632, 178] on div "1" at bounding box center [632, 178] width 21 height 21
type input "[DATE]"
click at [255, 109] on input "Account" at bounding box center [255, 108] width 164 height 10
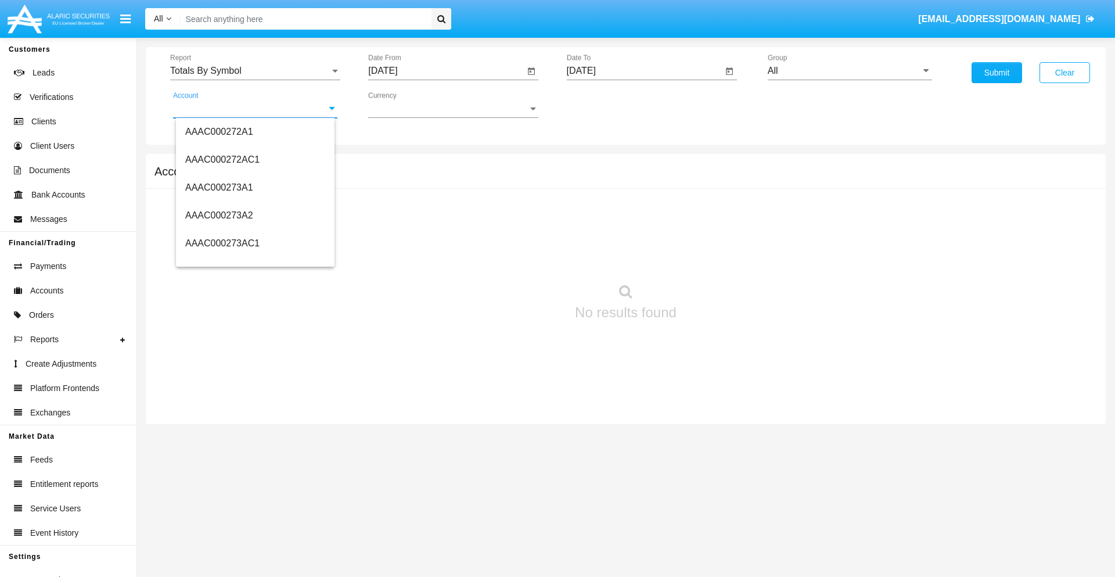
scroll to position [140885, 0]
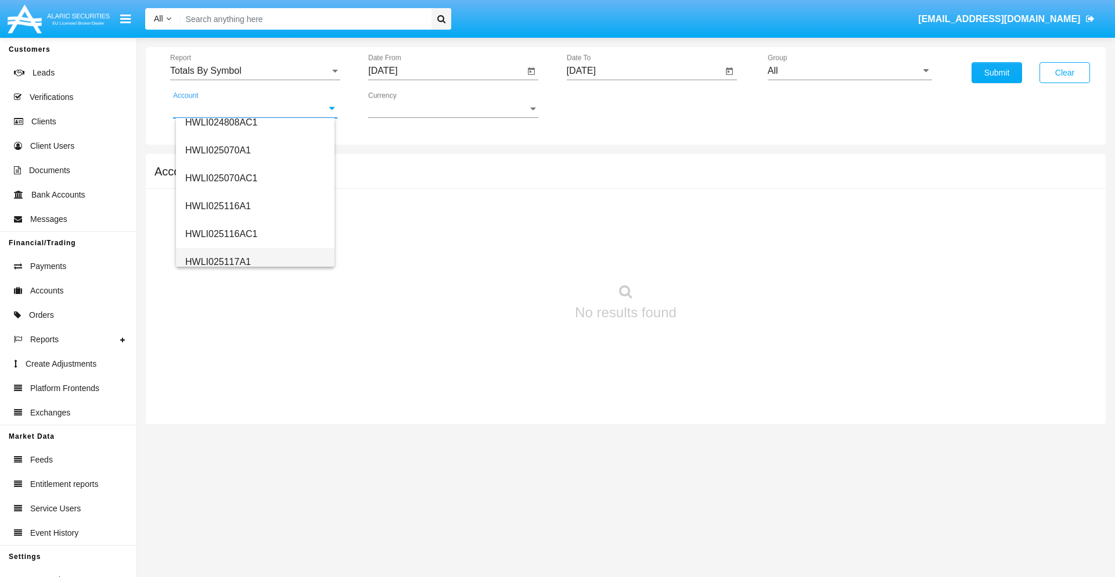
click at [217, 261] on span "HWLI025117A1" at bounding box center [218, 262] width 66 height 10
type input "HWLI025117A1"
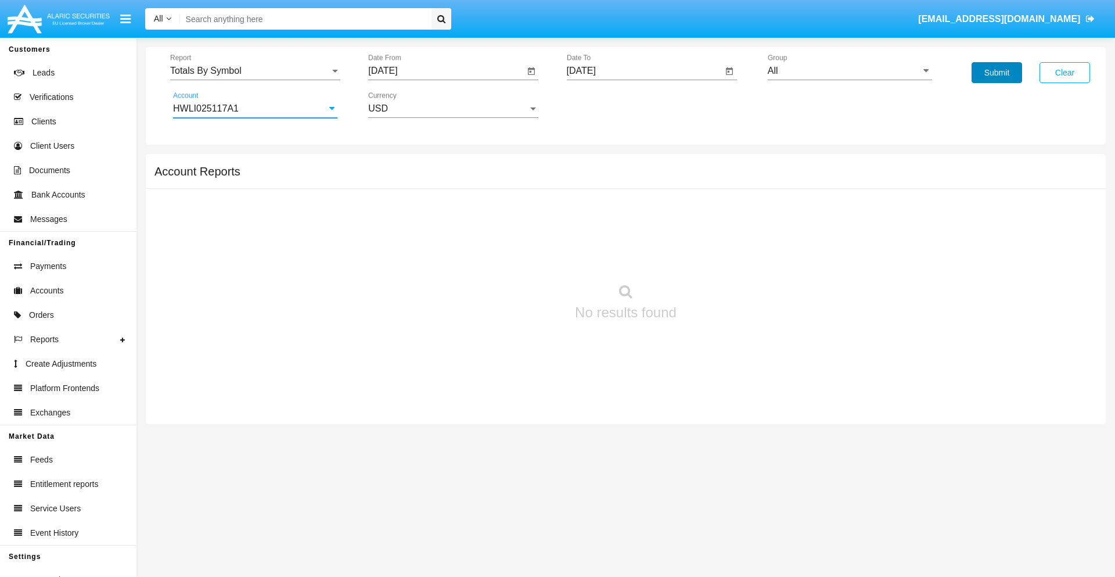
click at [996, 73] on button "Submit" at bounding box center [996, 72] width 51 height 21
click at [255, 71] on span "Report" at bounding box center [250, 71] width 160 height 10
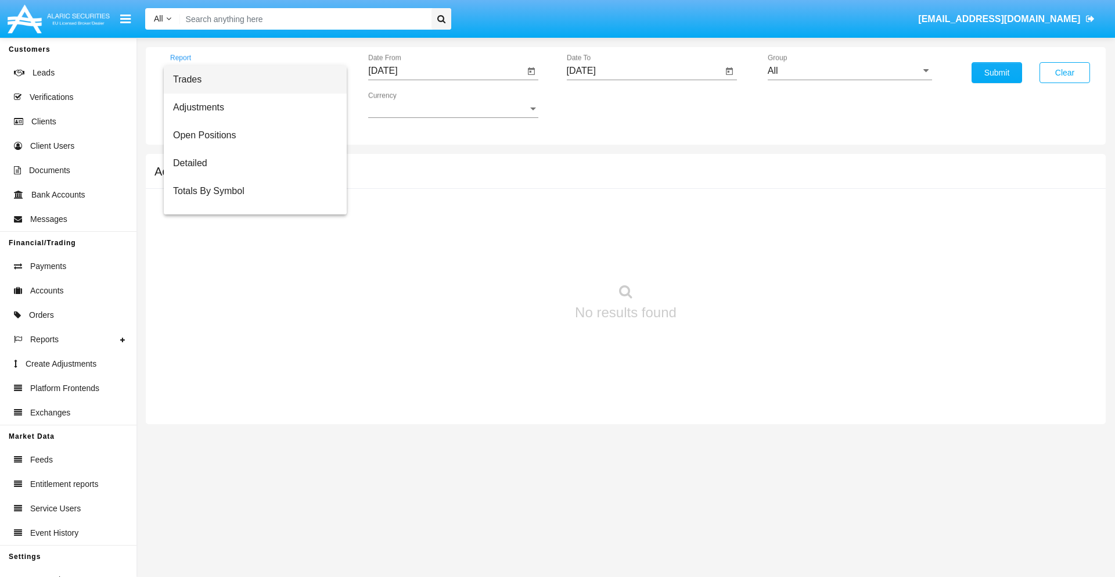
scroll to position [19, 0]
click at [250, 200] on span "Totals By Date" at bounding box center [255, 200] width 164 height 28
click at [446, 71] on input "[DATE]" at bounding box center [446, 71] width 156 height 10
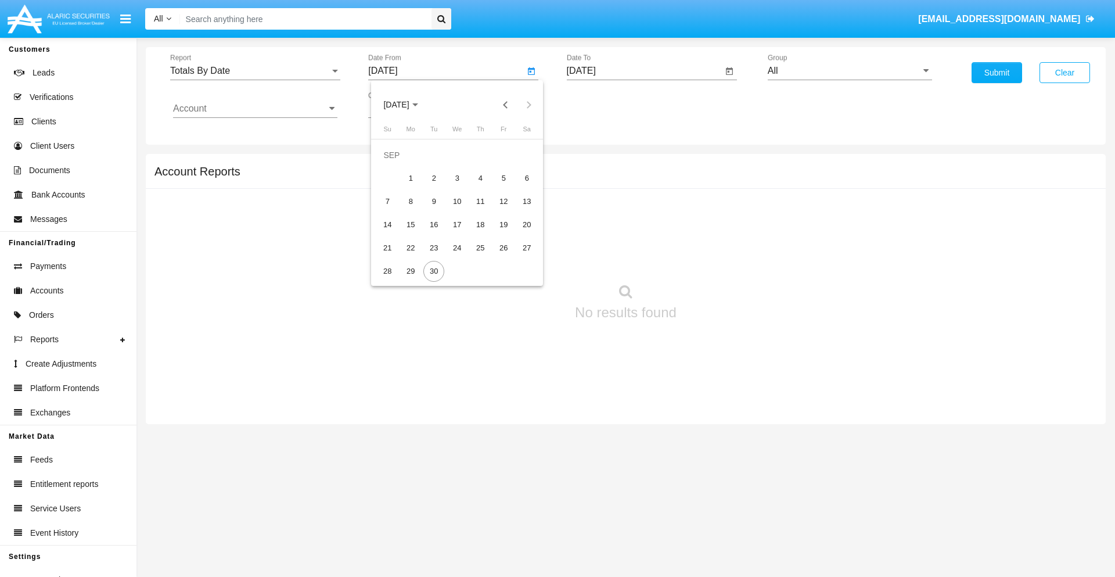
click at [406, 105] on span "[DATE]" at bounding box center [396, 104] width 26 height 9
click at [437, 233] on div "2019" at bounding box center [437, 233] width 37 height 21
click at [396, 164] on div "JAN" at bounding box center [396, 163] width 37 height 21
click at [434, 178] on div "1" at bounding box center [433, 178] width 21 height 21
type input "[DATE]"
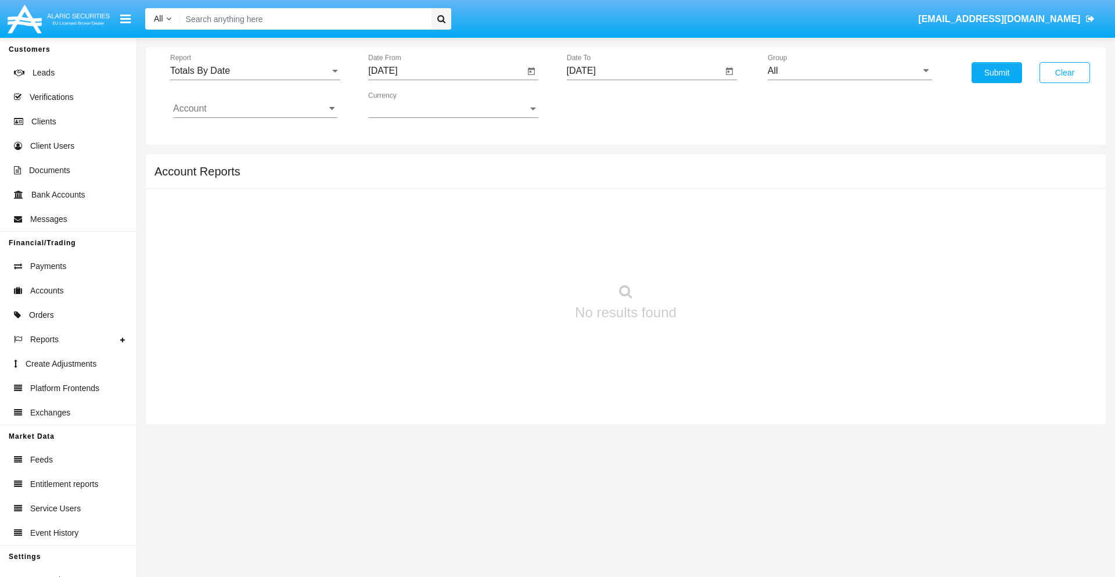
click at [644, 71] on input "[DATE]" at bounding box center [645, 71] width 156 height 10
click at [604, 105] on span "[DATE]" at bounding box center [595, 104] width 26 height 9
click at [635, 233] on div "2019" at bounding box center [635, 233] width 37 height 21
click at [594, 164] on div "JAN" at bounding box center [594, 163] width 37 height 21
click at [632, 178] on div "1" at bounding box center [632, 178] width 21 height 21
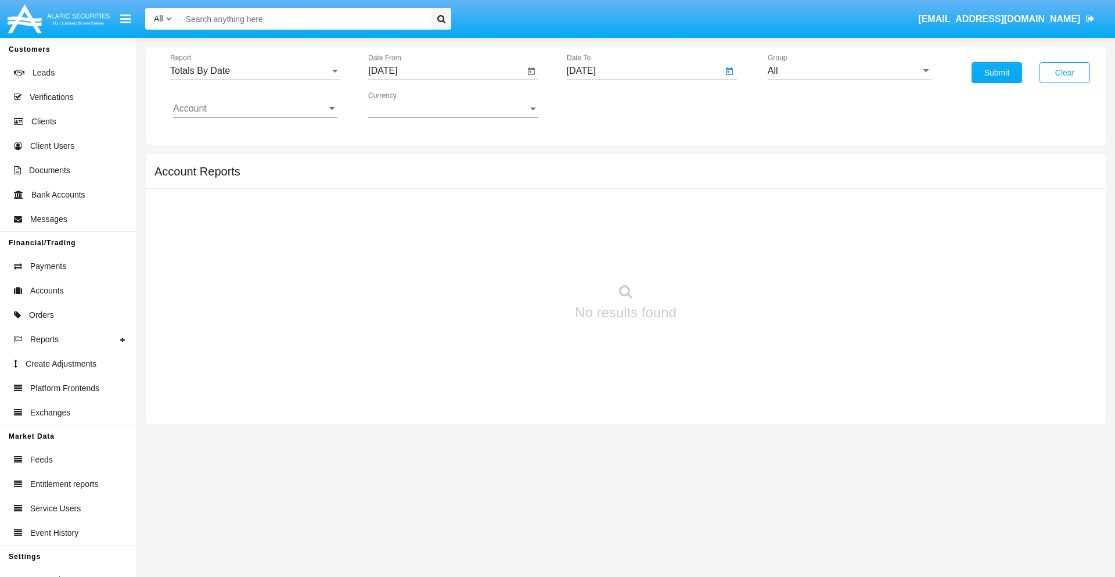
type input "[DATE]"
click at [255, 109] on input "Account" at bounding box center [255, 108] width 164 height 10
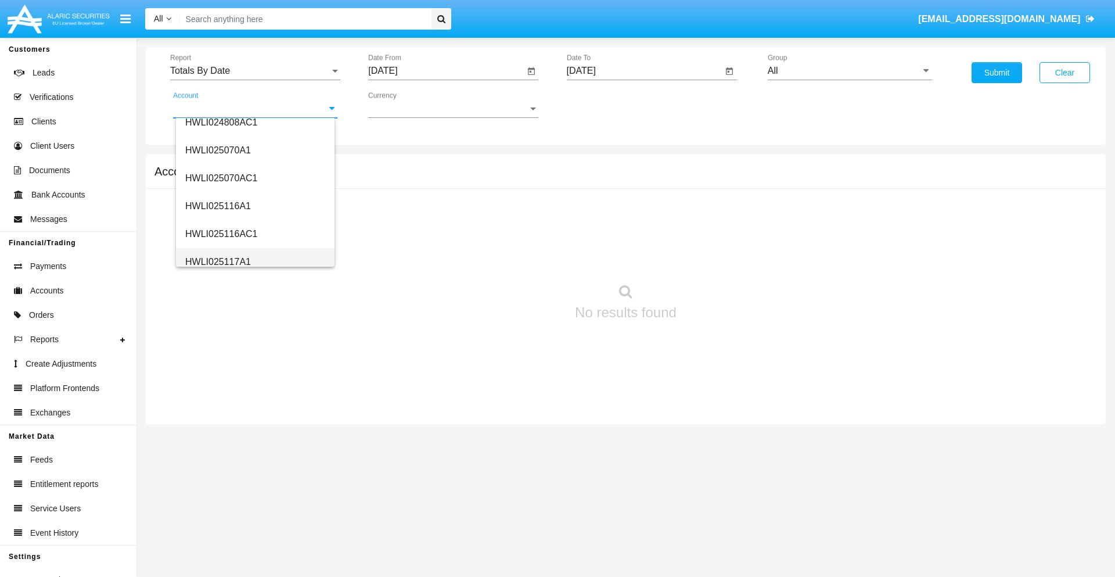
click at [217, 261] on span "HWLI025117A1" at bounding box center [218, 262] width 66 height 10
type input "HWLI025117A1"
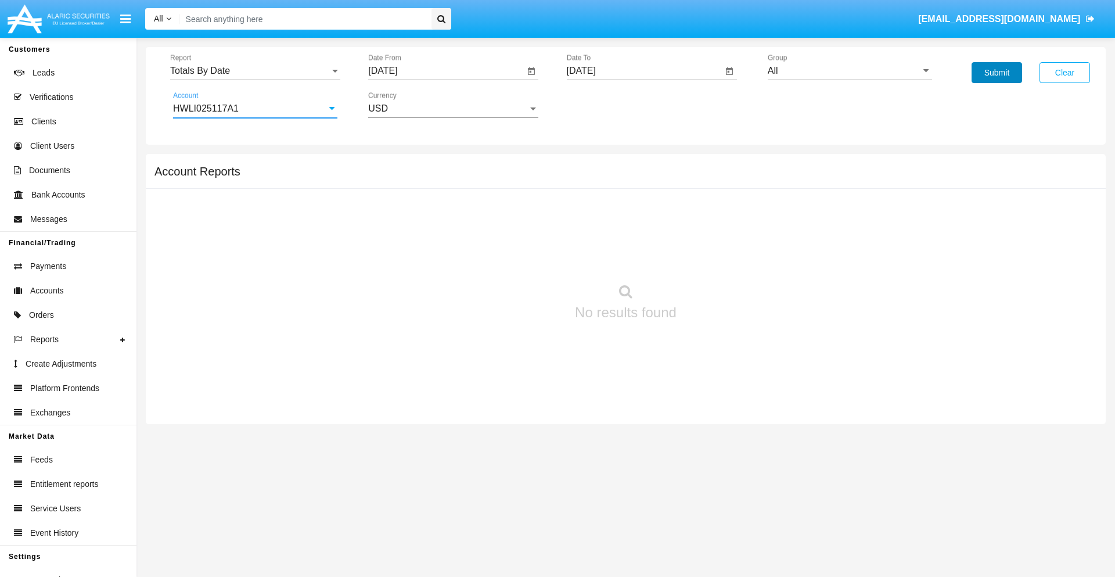
click at [996, 73] on button "Submit" at bounding box center [996, 72] width 51 height 21
click at [255, 71] on span "Report" at bounding box center [250, 71] width 160 height 10
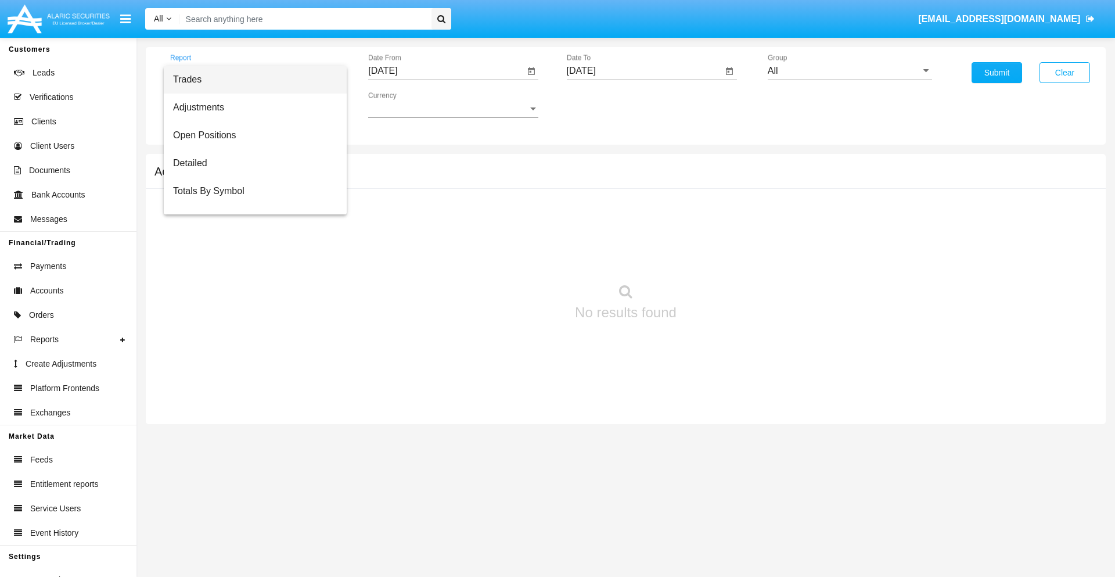
scroll to position [46, 0]
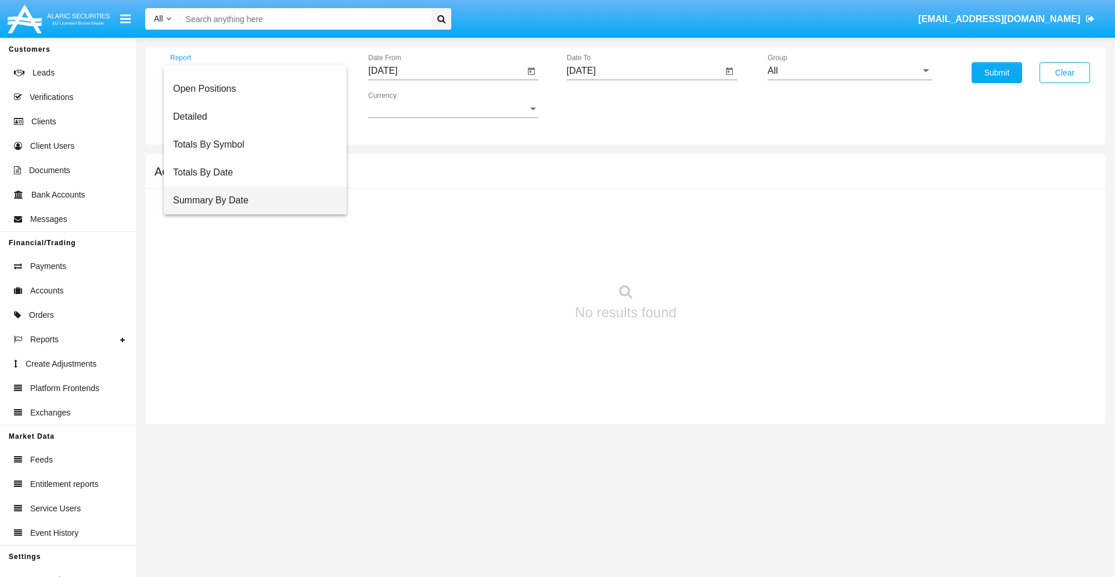
click at [250, 200] on span "Summary By Date" at bounding box center [255, 200] width 164 height 28
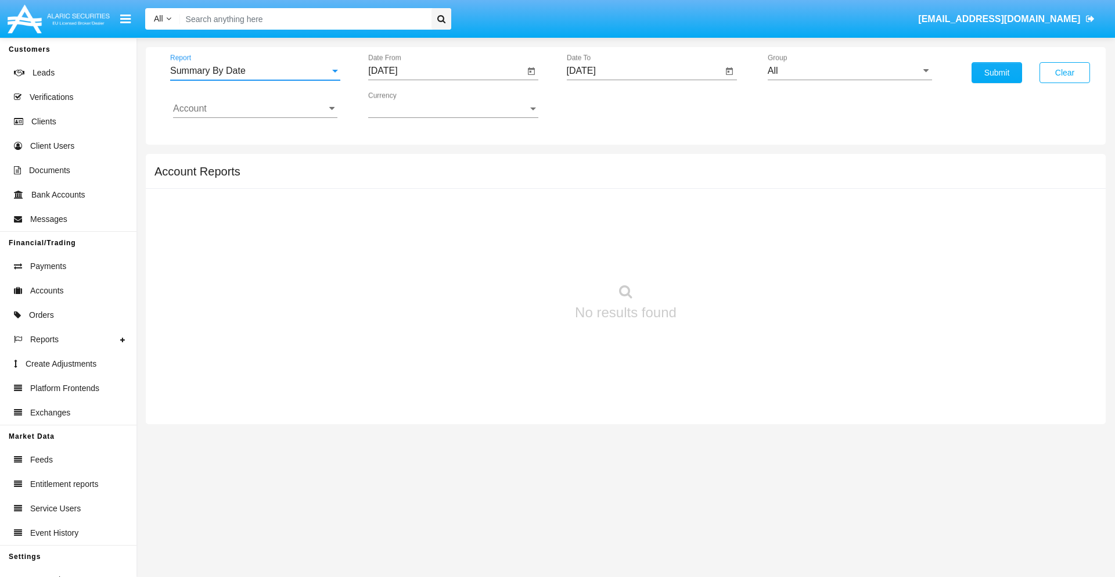
click at [446, 71] on input "[DATE]" at bounding box center [446, 71] width 156 height 10
click at [406, 105] on span "[DATE]" at bounding box center [396, 104] width 26 height 9
click at [437, 233] on div "2019" at bounding box center [437, 233] width 37 height 21
click at [396, 164] on div "JAN" at bounding box center [396, 163] width 37 height 21
click at [434, 178] on div "1" at bounding box center [433, 178] width 21 height 21
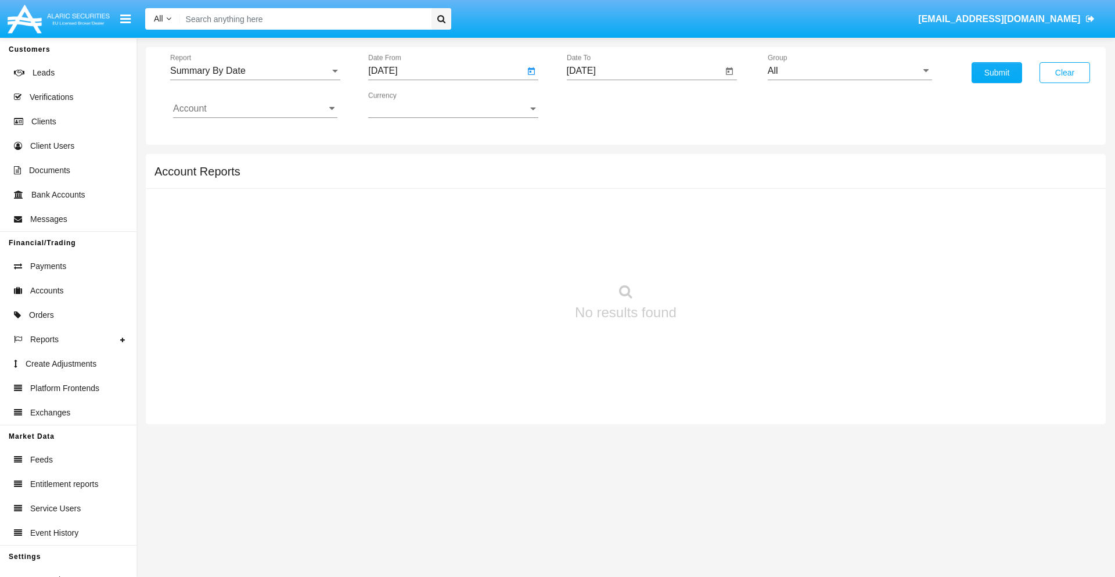
type input "[DATE]"
click at [644, 71] on input "[DATE]" at bounding box center [645, 71] width 156 height 10
click at [604, 105] on span "[DATE]" at bounding box center [595, 104] width 26 height 9
click at [635, 233] on div "2019" at bounding box center [635, 233] width 37 height 21
click at [594, 164] on div "JAN" at bounding box center [594, 163] width 37 height 21
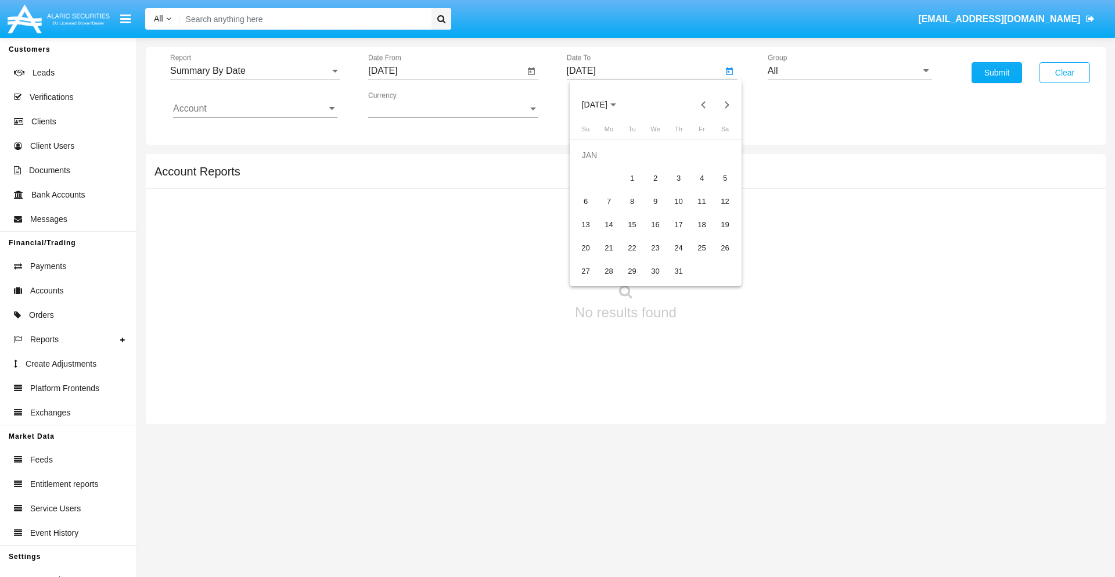
click at [632, 178] on div "1" at bounding box center [632, 178] width 21 height 21
type input "[DATE]"
click at [255, 109] on input "Account" at bounding box center [255, 108] width 164 height 10
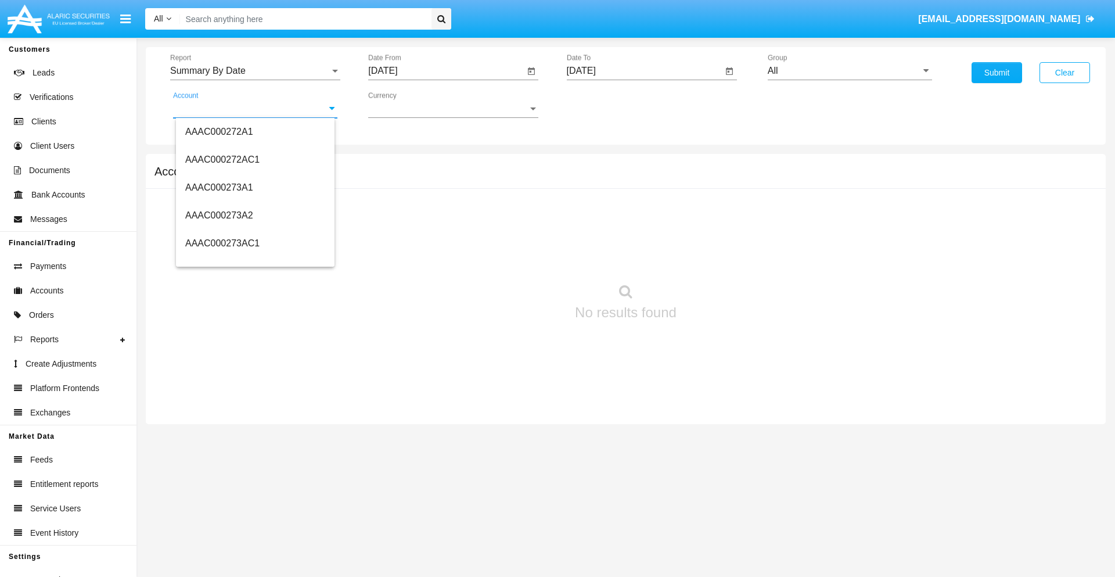
scroll to position [140885, 0]
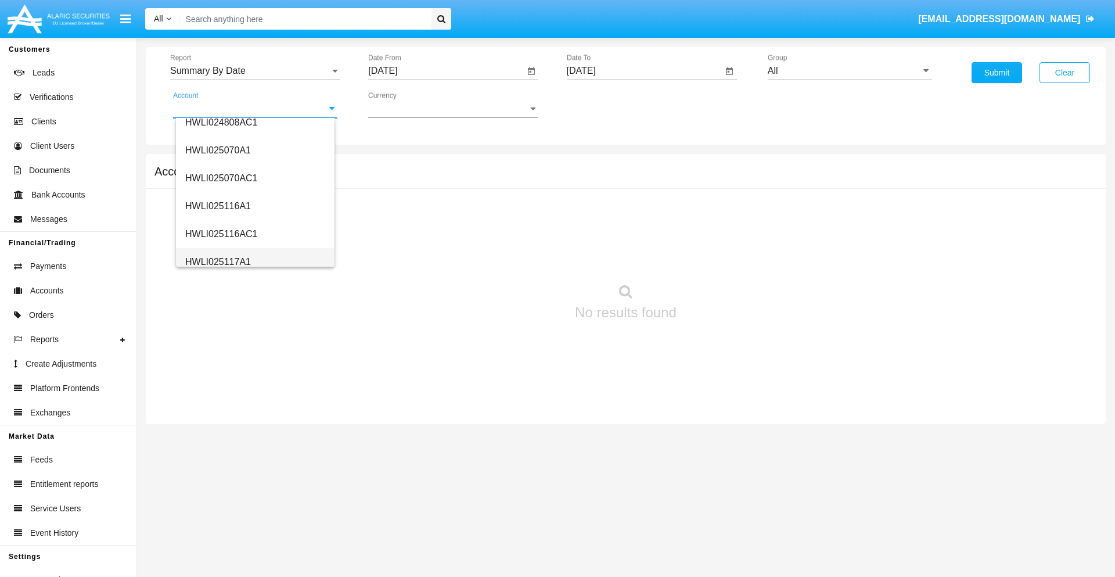
click at [217, 261] on span "HWLI025117A1" at bounding box center [218, 262] width 66 height 10
type input "HWLI025117A1"
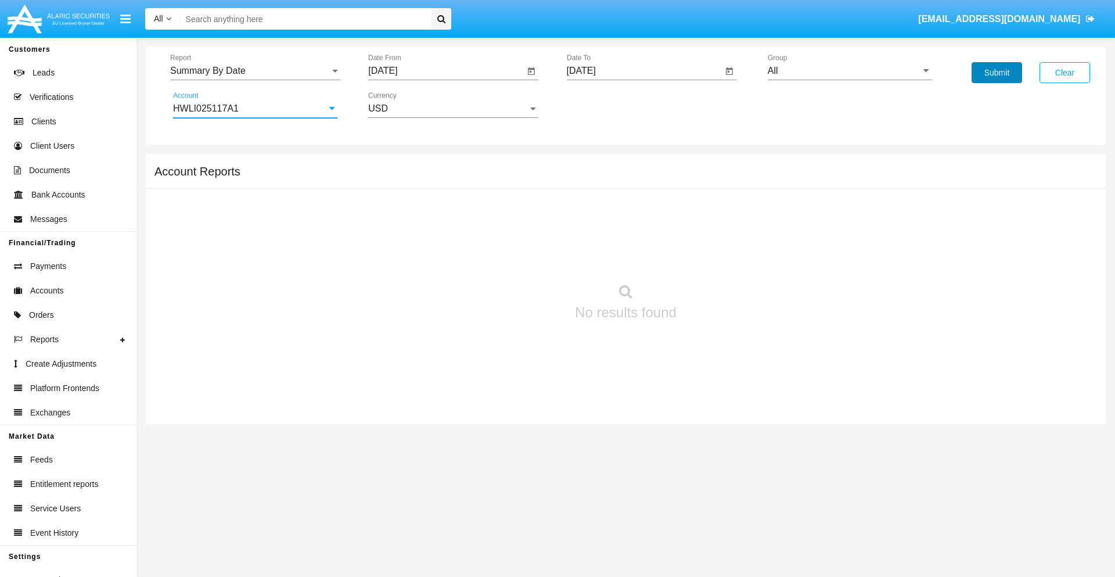
click at [996, 73] on button "Submit" at bounding box center [996, 72] width 51 height 21
click at [255, 71] on span "Report" at bounding box center [250, 71] width 160 height 10
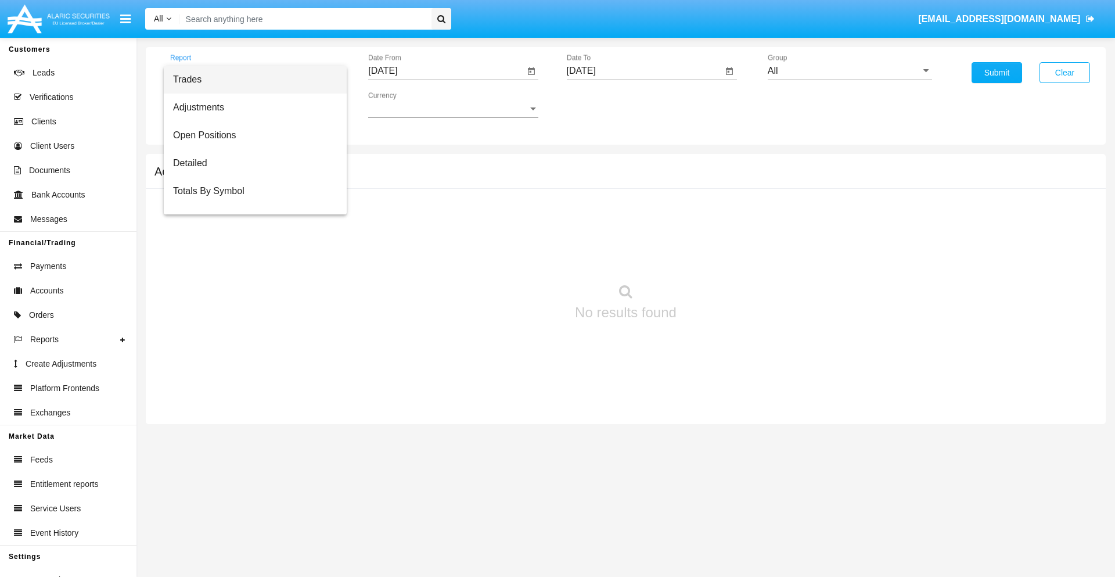
scroll to position [74, 0]
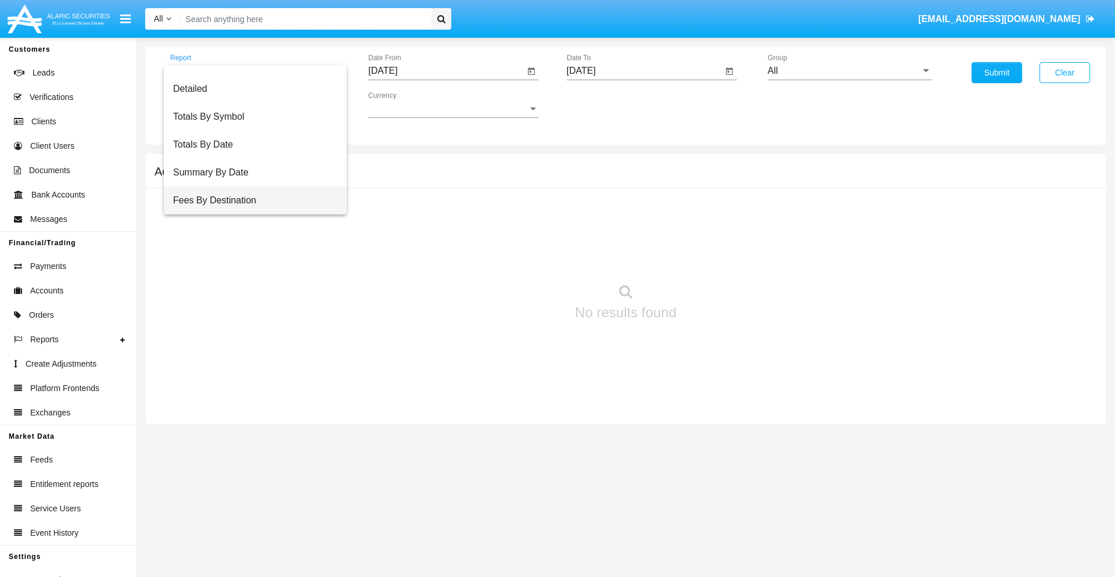
click at [250, 200] on span "Fees By Destination" at bounding box center [255, 200] width 164 height 28
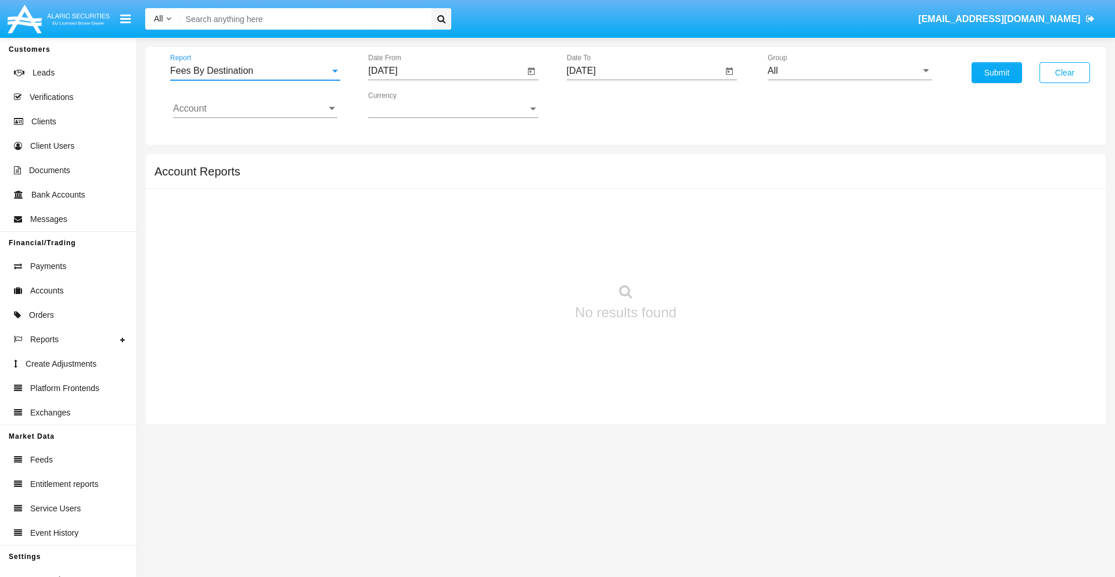
click at [446, 71] on input "[DATE]" at bounding box center [446, 71] width 156 height 10
click at [406, 105] on span "[DATE]" at bounding box center [396, 104] width 26 height 9
click at [437, 233] on div "2019" at bounding box center [437, 233] width 37 height 21
click at [396, 164] on div "JAN" at bounding box center [396, 163] width 37 height 21
click at [434, 178] on div "1" at bounding box center [433, 178] width 21 height 21
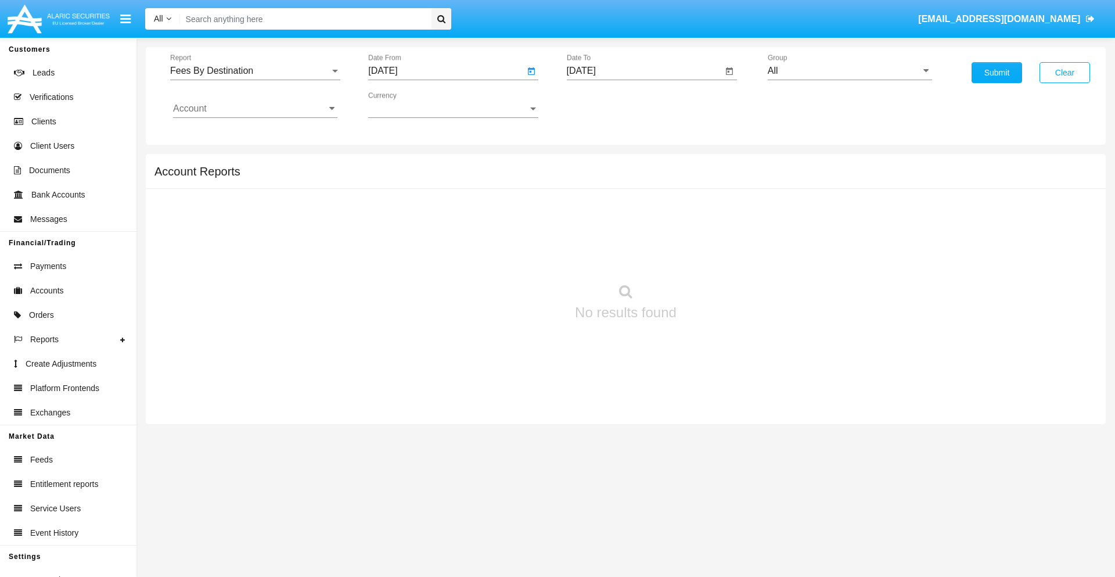
type input "[DATE]"
click at [644, 71] on input "[DATE]" at bounding box center [645, 71] width 156 height 10
click at [604, 105] on span "[DATE]" at bounding box center [595, 104] width 26 height 9
click at [635, 233] on div "2019" at bounding box center [635, 233] width 37 height 21
click at [594, 164] on div "JAN" at bounding box center [594, 163] width 37 height 21
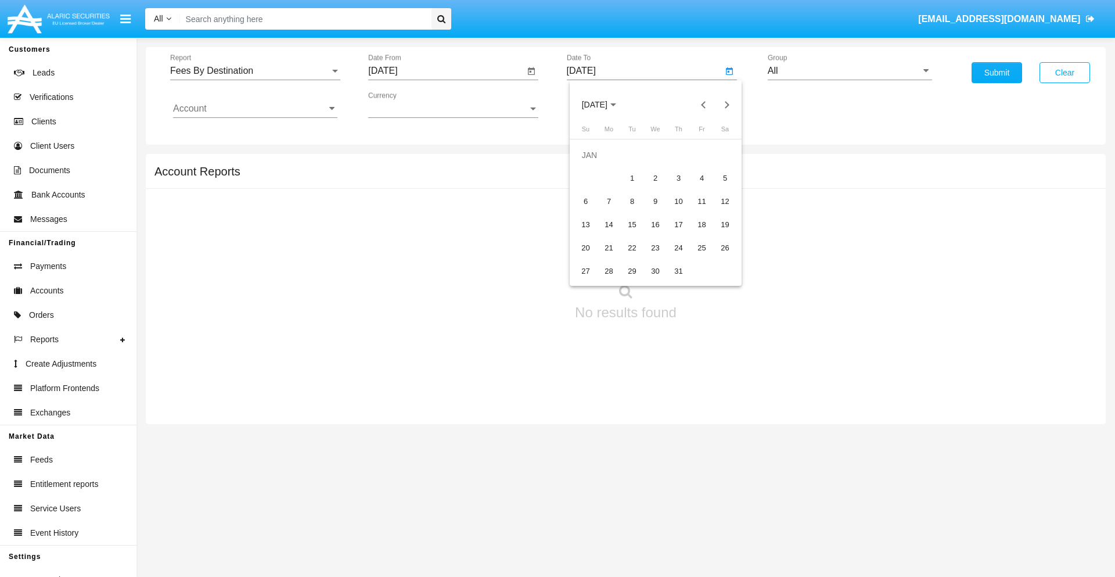
click at [632, 178] on div "1" at bounding box center [632, 178] width 21 height 21
type input "[DATE]"
click at [255, 109] on input "Account" at bounding box center [255, 108] width 164 height 10
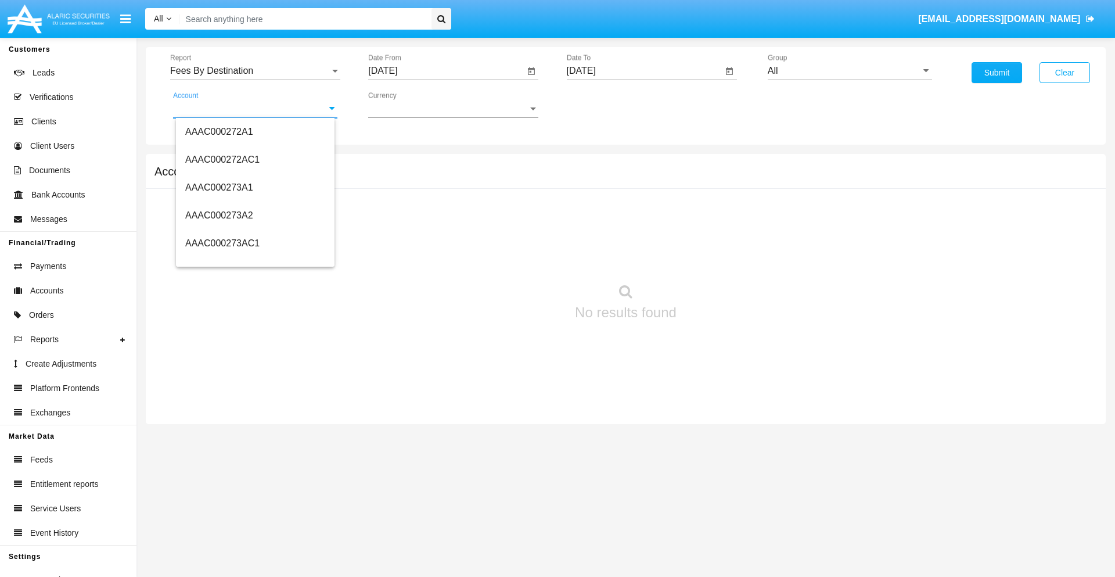
scroll to position [140885, 0]
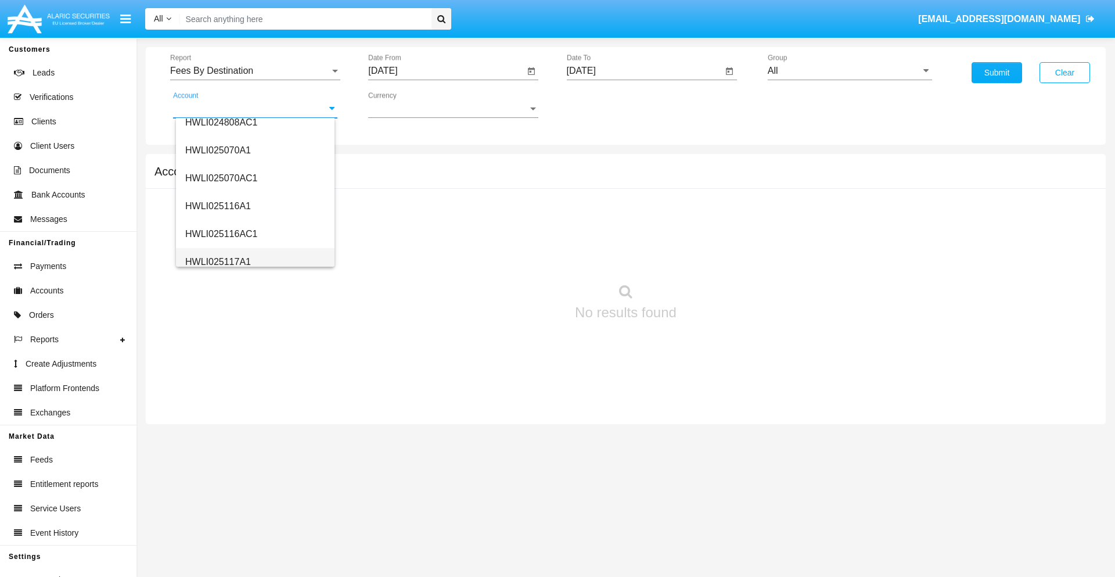
click span "HWLI025117A1"
type input "HWLI025117A1"
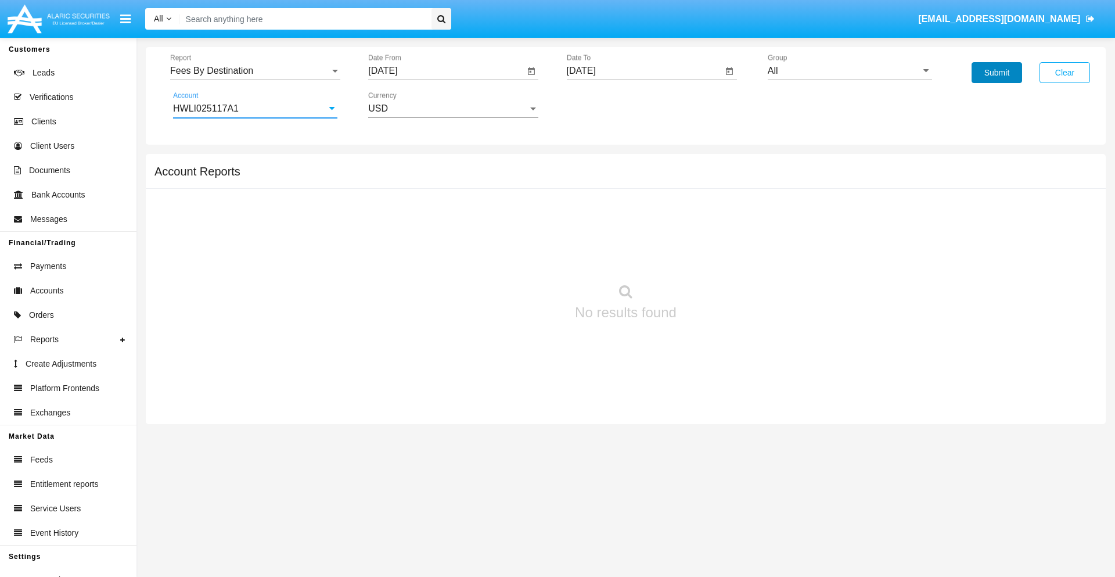
click button "Submit"
click at [255, 71] on span "Report" at bounding box center [250, 71] width 160 height 10
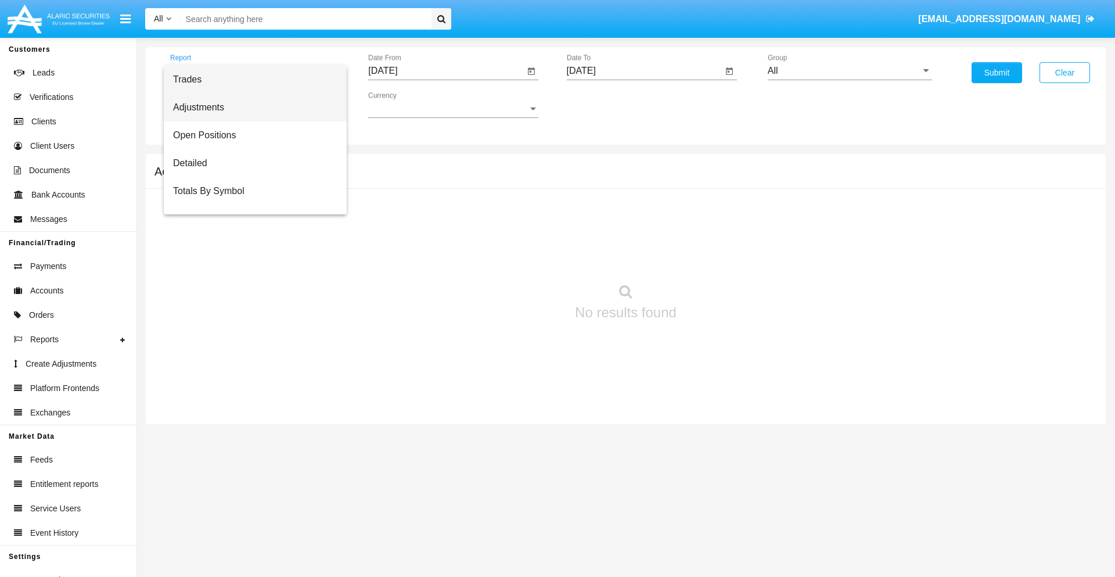
click at [250, 107] on span "Adjustments" at bounding box center [255, 107] width 164 height 28
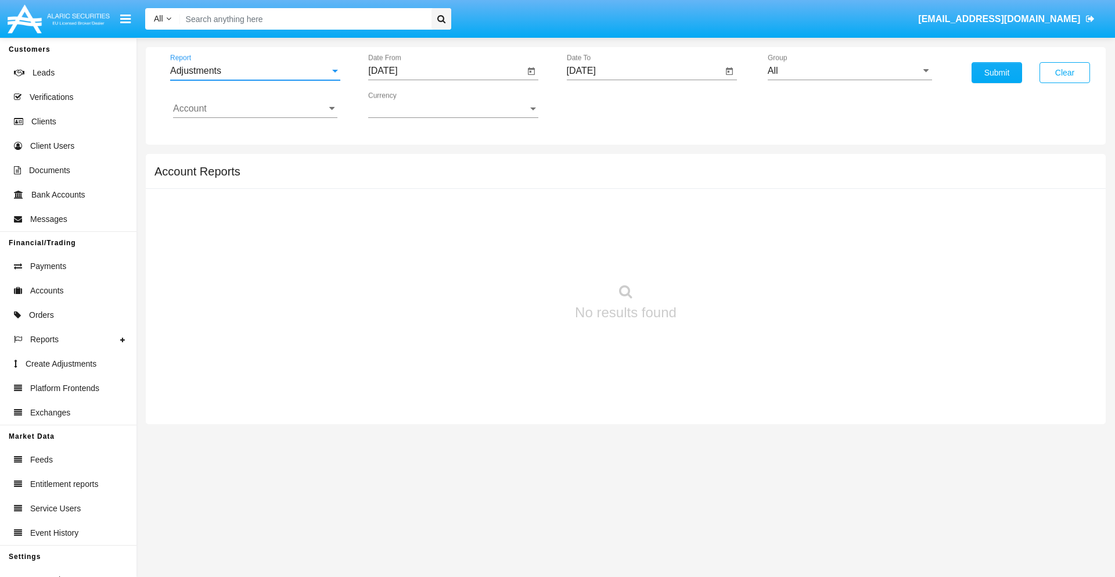
click at [446, 71] on input "[DATE]" at bounding box center [446, 71] width 156 height 10
click at [406, 105] on span "[DATE]" at bounding box center [396, 104] width 26 height 9
click at [518, 257] on div "2025" at bounding box center [518, 256] width 37 height 21
click at [518, 187] on div "AUG" at bounding box center [518, 187] width 37 height 21
click at [527, 247] on div "30" at bounding box center [526, 247] width 21 height 21
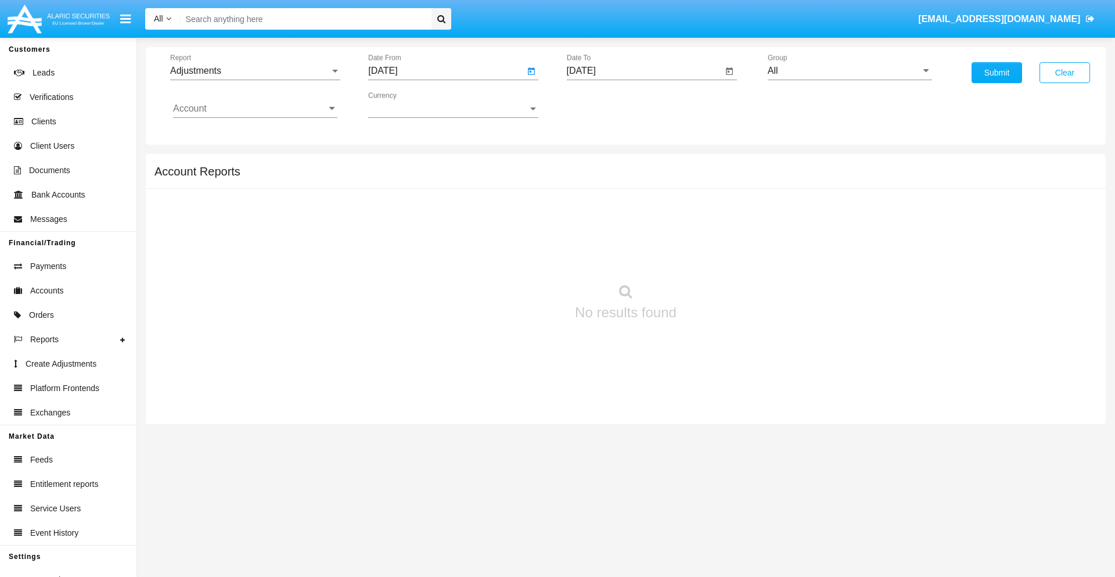
type input "[DATE]"
click at [644, 71] on input "[DATE]" at bounding box center [645, 71] width 156 height 10
click at [604, 105] on span "[DATE]" at bounding box center [595, 104] width 26 height 9
click at [716, 257] on div "2025" at bounding box center [716, 256] width 37 height 21
click at [594, 210] on div "SEP" at bounding box center [594, 210] width 37 height 21
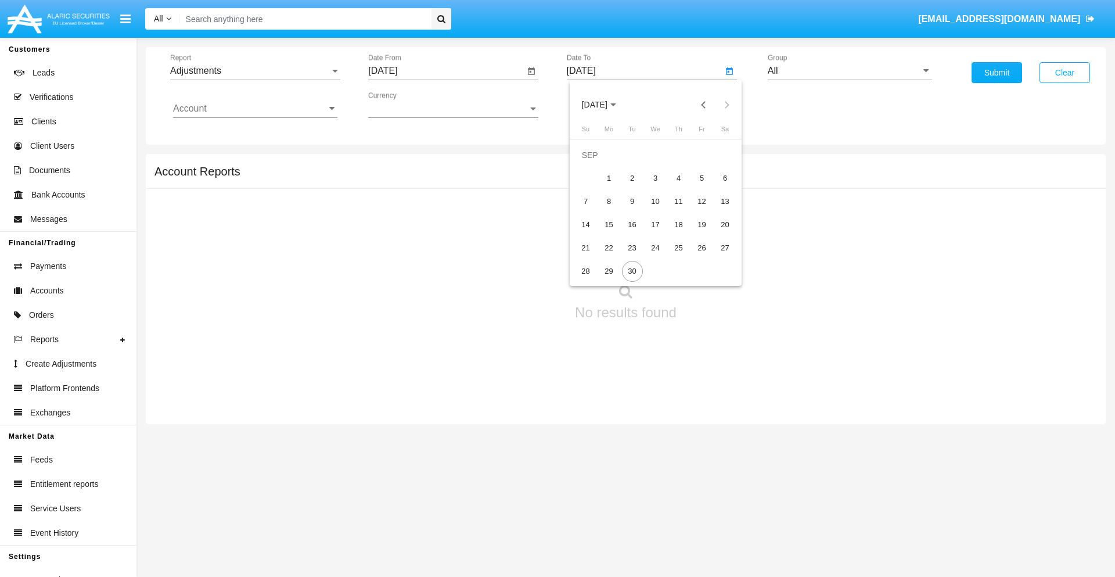
click at [632, 271] on div "30" at bounding box center [632, 271] width 21 height 21
type input "[DATE]"
click at [849, 71] on input "All" at bounding box center [850, 71] width 164 height 10
click at [810, 479] on span "Company AQA" at bounding box center [811, 484] width 62 height 10
type input "Company AQA"
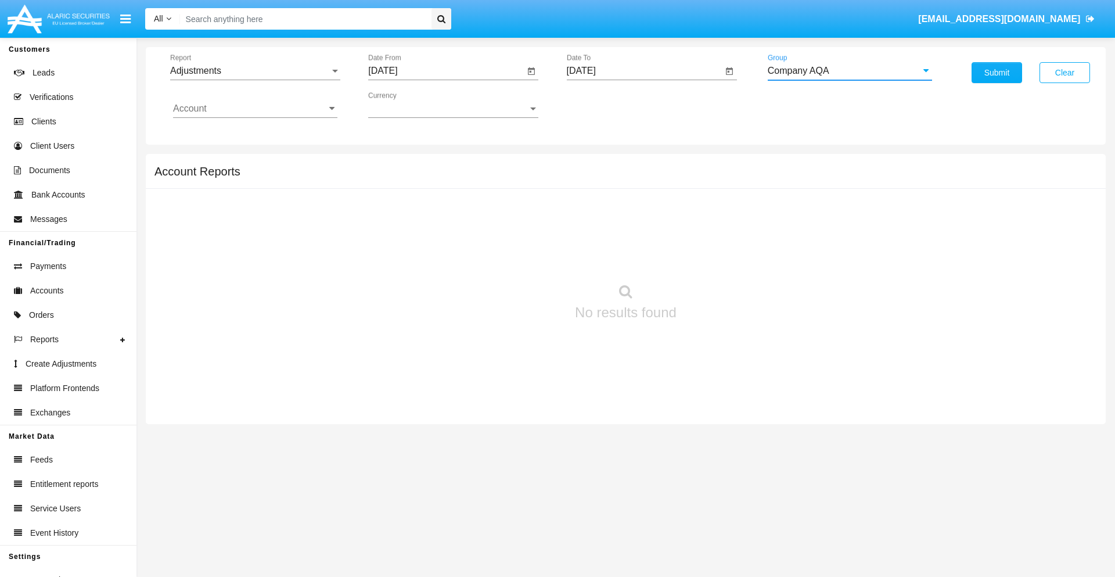
click at [255, 109] on input "Account" at bounding box center [255, 108] width 164 height 10
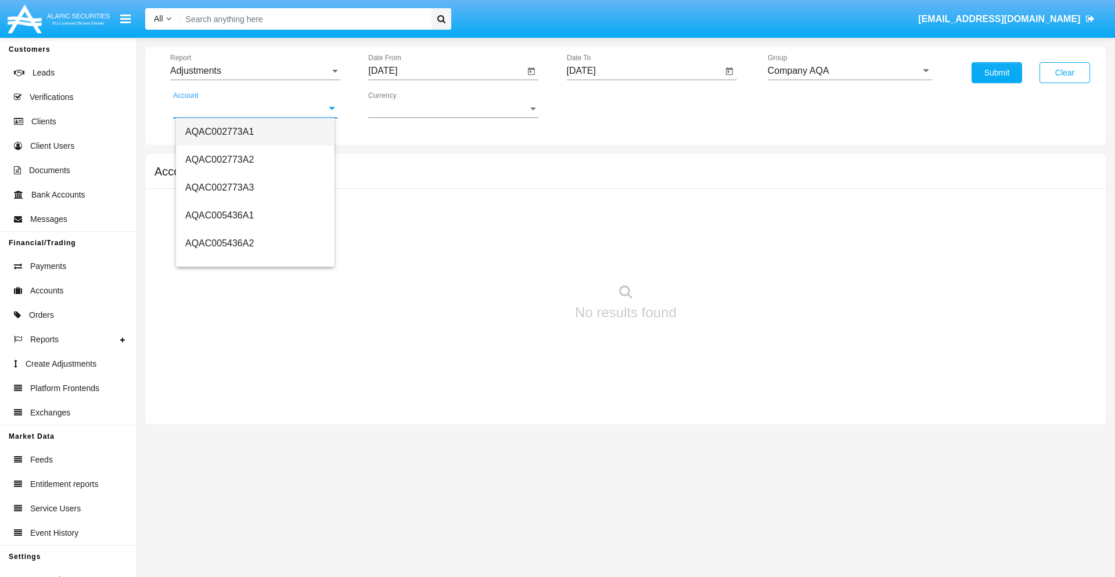
click at [219, 131] on span "AQAC002773A1" at bounding box center [219, 132] width 69 height 10
type input "AQAC002773A1"
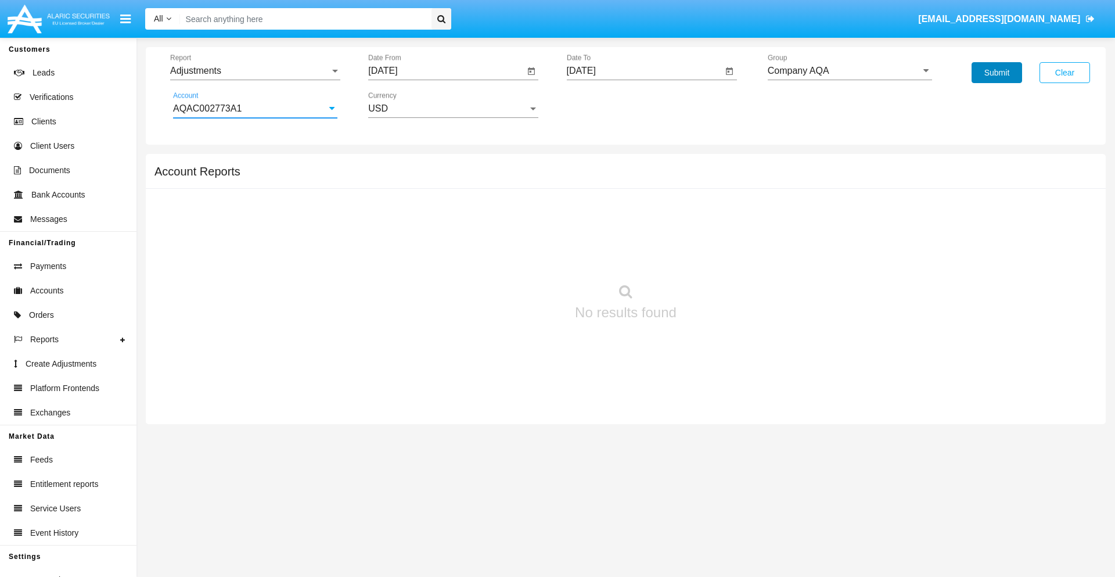
click at [996, 73] on button "Submit" at bounding box center [996, 72] width 51 height 21
click at [255, 71] on span "Report" at bounding box center [250, 71] width 160 height 10
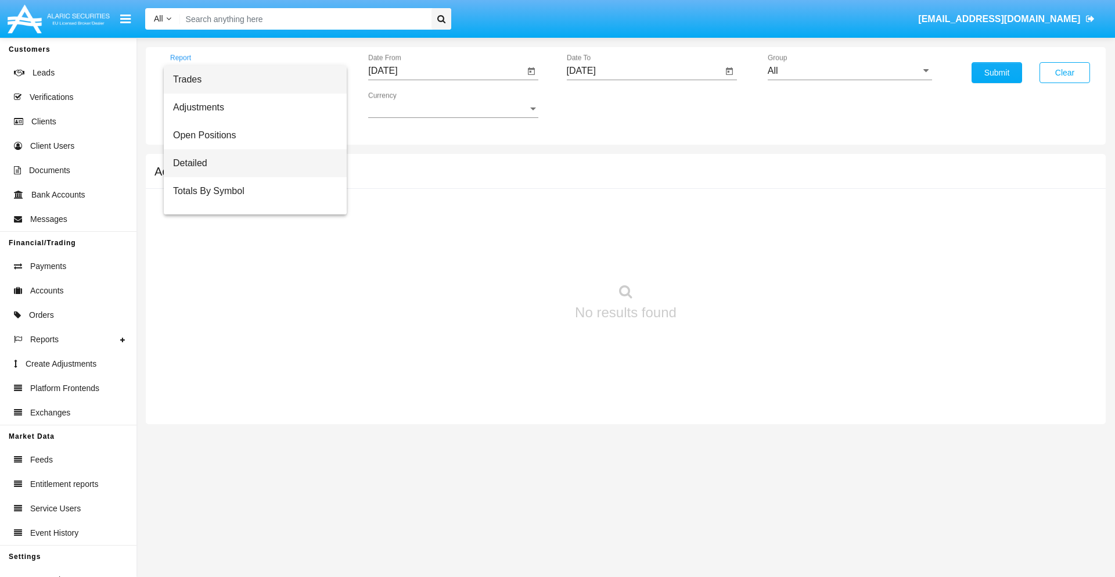
click at [250, 163] on span "Detailed" at bounding box center [255, 163] width 164 height 28
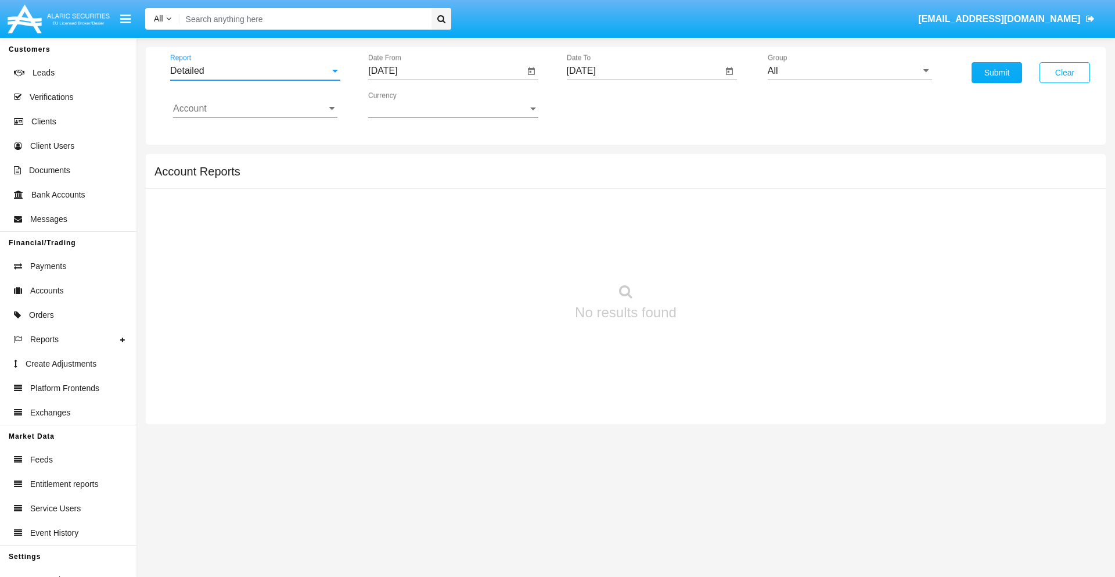
click at [446, 71] on input "[DATE]" at bounding box center [446, 71] width 156 height 10
click at [406, 105] on span "[DATE]" at bounding box center [396, 104] width 26 height 9
click at [518, 257] on div "2025" at bounding box center [518, 256] width 37 height 21
click at [396, 210] on div "SEP" at bounding box center [396, 210] width 37 height 21
click at [527, 224] on div "20" at bounding box center [526, 224] width 21 height 21
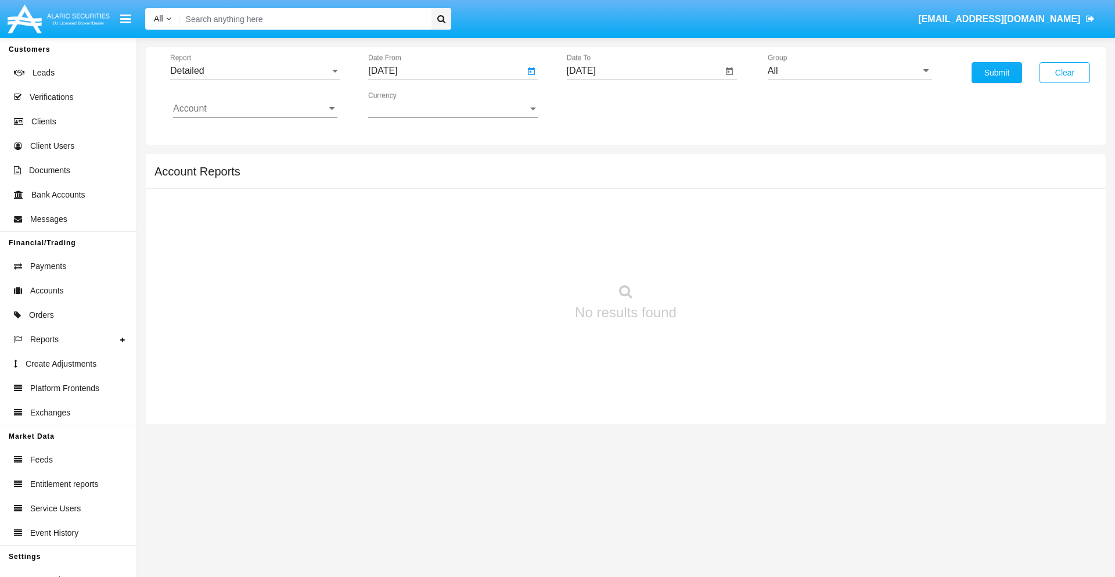
type input "[DATE]"
click at [644, 71] on input "[DATE]" at bounding box center [645, 71] width 156 height 10
click at [604, 105] on span "[DATE]" at bounding box center [595, 104] width 26 height 9
click at [716, 257] on div "2025" at bounding box center [716, 256] width 37 height 21
click at [594, 210] on div "SEP" at bounding box center [594, 210] width 37 height 21
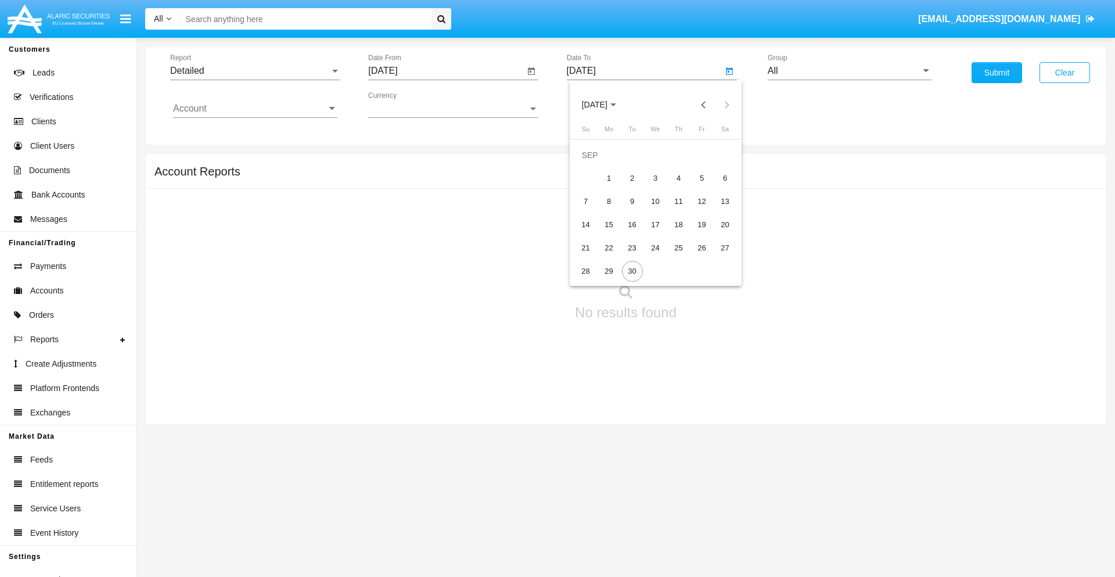
click at [632, 271] on div "30" at bounding box center [632, 271] width 21 height 21
type input "[DATE]"
click at [849, 71] on input "All" at bounding box center [850, 71] width 164 height 10
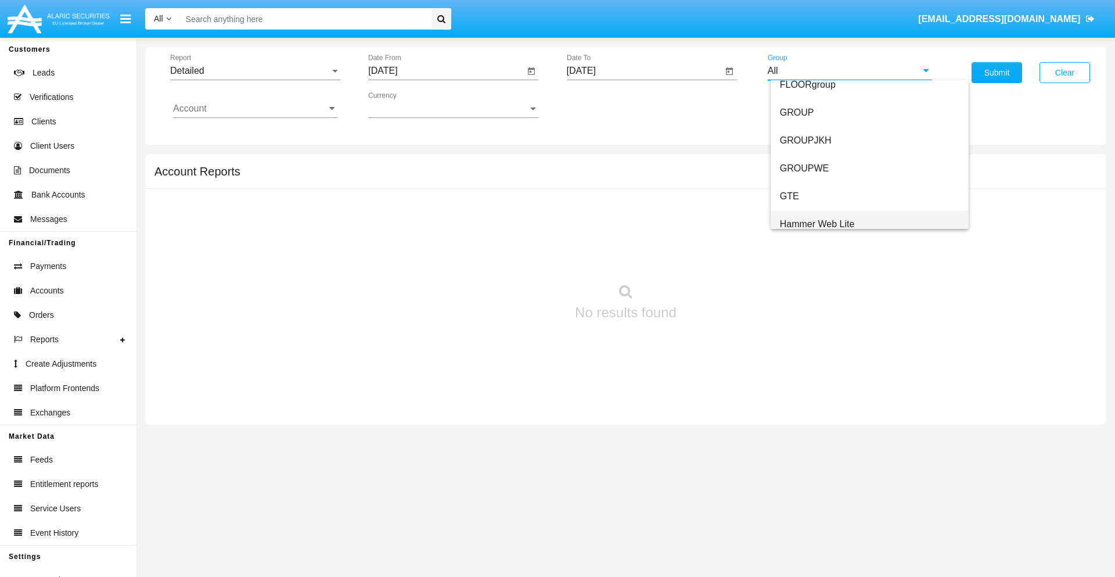
click at [817, 224] on span "Hammer Web Lite" at bounding box center [817, 224] width 75 height 10
type input "Hammer Web Lite"
click at [255, 109] on input "Account" at bounding box center [255, 108] width 164 height 10
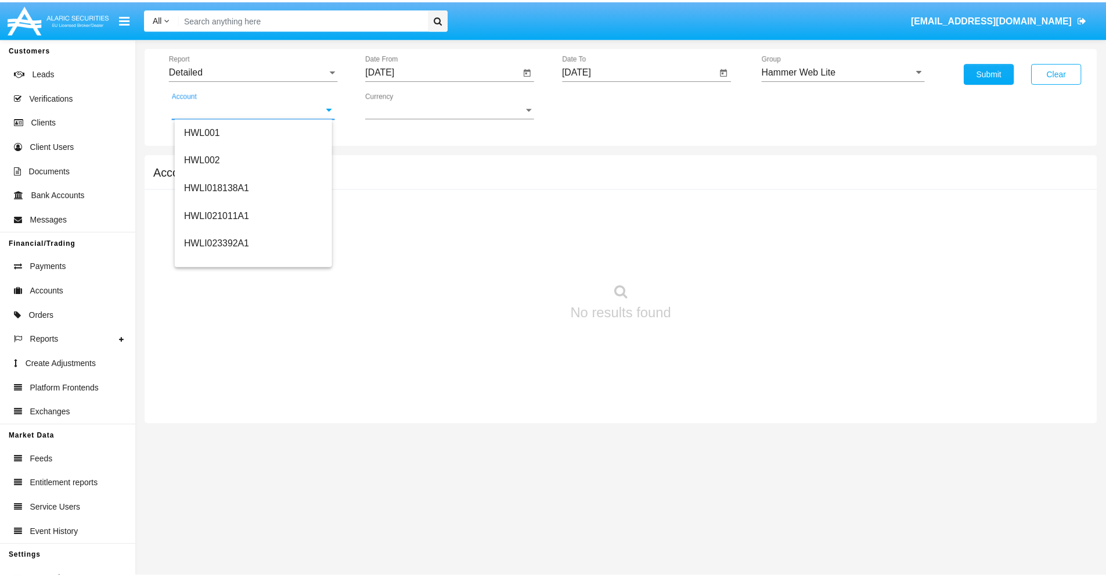
scroll to position [177, 0]
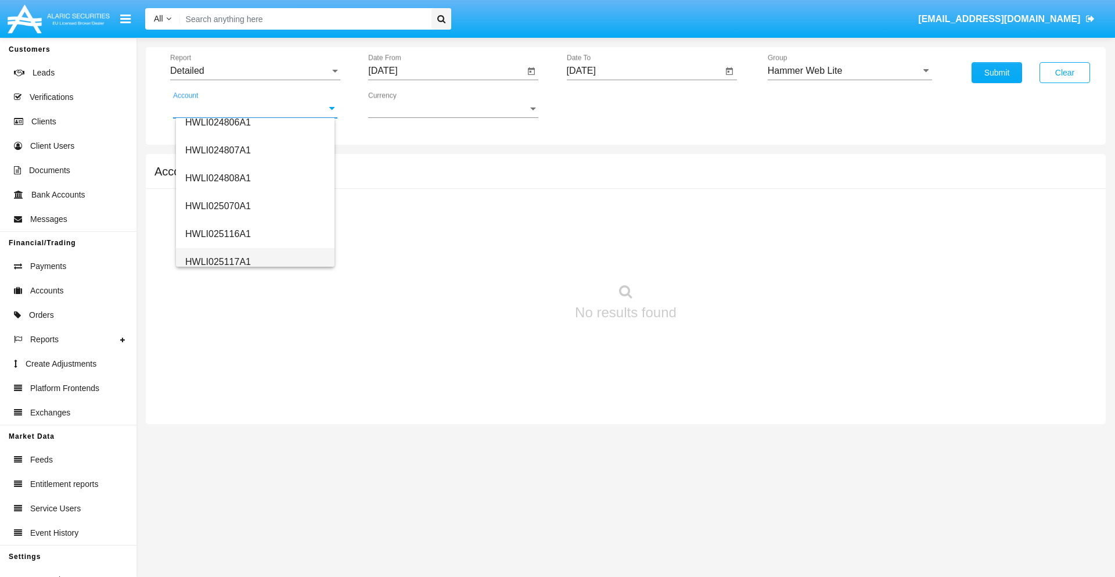
click at [217, 261] on span "HWLI025117A1" at bounding box center [218, 262] width 66 height 10
type input "HWLI025117A1"
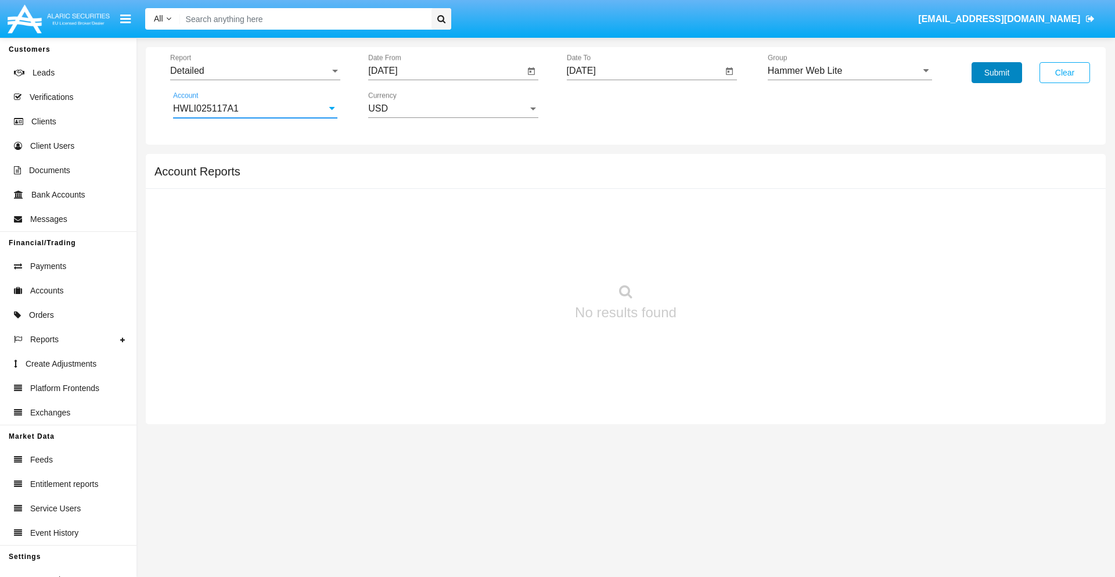
click at [996, 73] on button "Submit" at bounding box center [996, 72] width 51 height 21
click at [255, 71] on span "Report" at bounding box center [250, 71] width 160 height 10
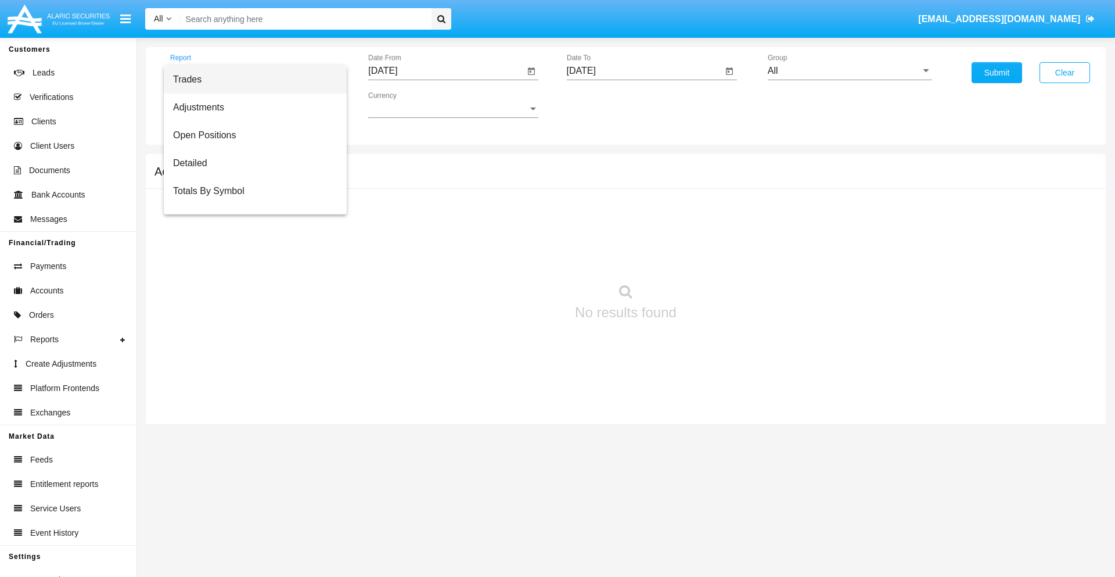
click at [250, 261] on span "Fees By Destination" at bounding box center [255, 275] width 164 height 28
click at [446, 71] on input "[DATE]" at bounding box center [446, 71] width 156 height 10
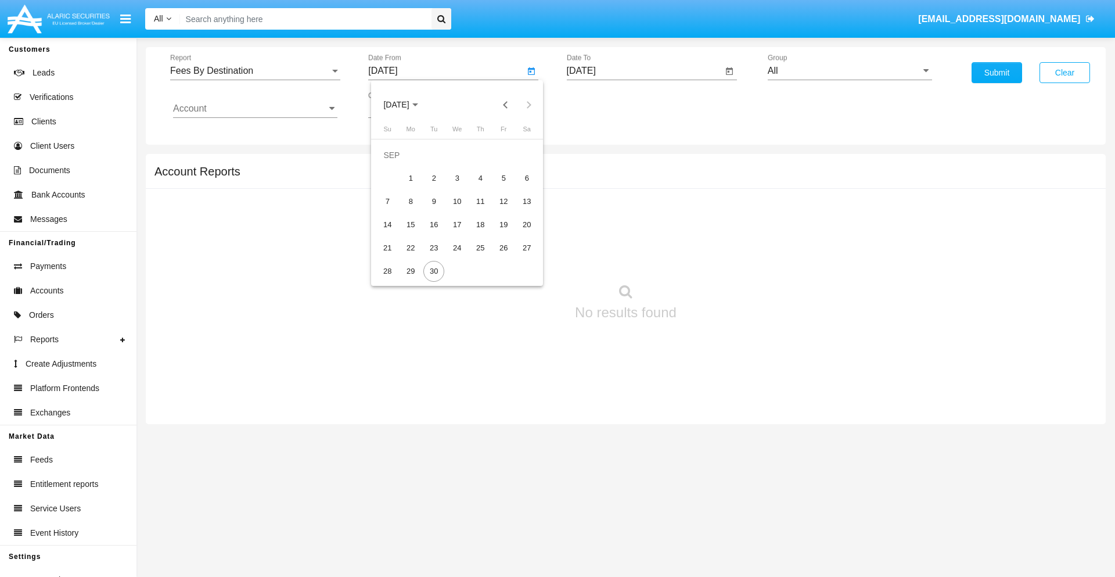
click at [406, 105] on span "[DATE]" at bounding box center [396, 104] width 26 height 9
click at [518, 257] on div "2025" at bounding box center [518, 256] width 37 height 21
click at [437, 187] on div "JUN" at bounding box center [437, 187] width 37 height 21
click at [410, 271] on div "30" at bounding box center [410, 271] width 21 height 21
type input "[DATE]"
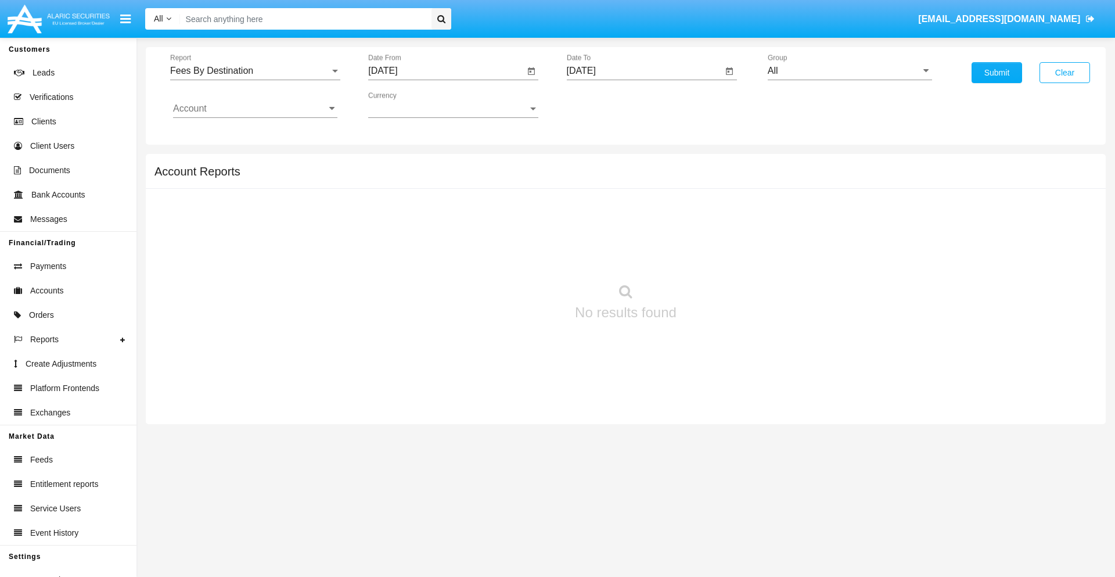
click at [644, 71] on input "[DATE]" at bounding box center [645, 71] width 156 height 10
click at [604, 105] on span "[DATE]" at bounding box center [595, 104] width 26 height 9
click at [716, 257] on div "2025" at bounding box center [716, 256] width 37 height 21
click at [594, 210] on div "SEP" at bounding box center [594, 210] width 37 height 21
click at [632, 271] on div "30" at bounding box center [632, 271] width 21 height 21
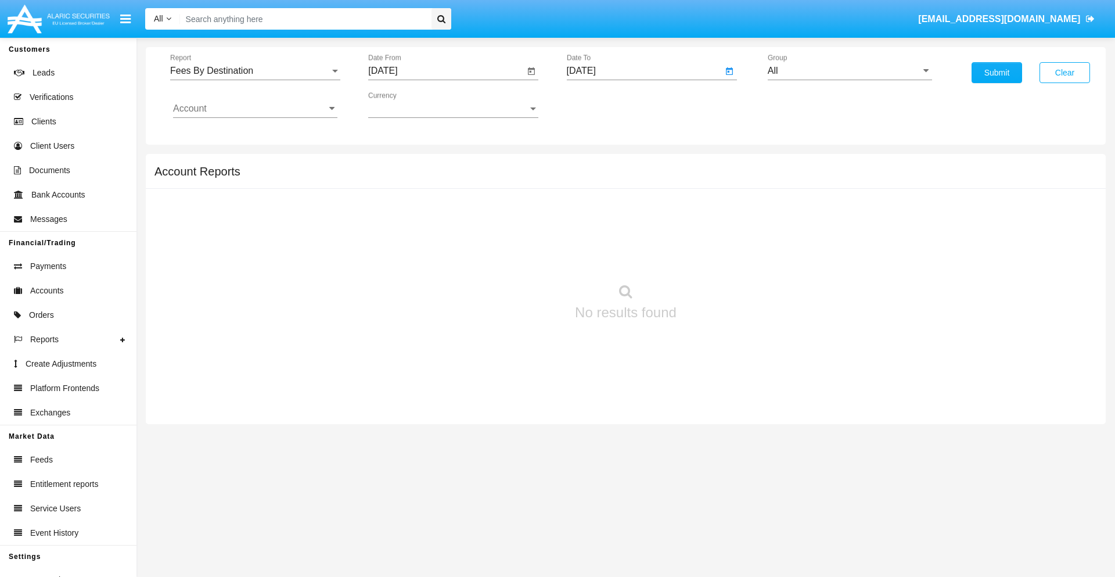
type input "[DATE]"
click at [849, 71] on input "All" at bounding box center [850, 71] width 164 height 10
click at [817, 224] on span "Hammer Web Lite" at bounding box center [817, 224] width 75 height 10
type input "Hammer Web Lite"
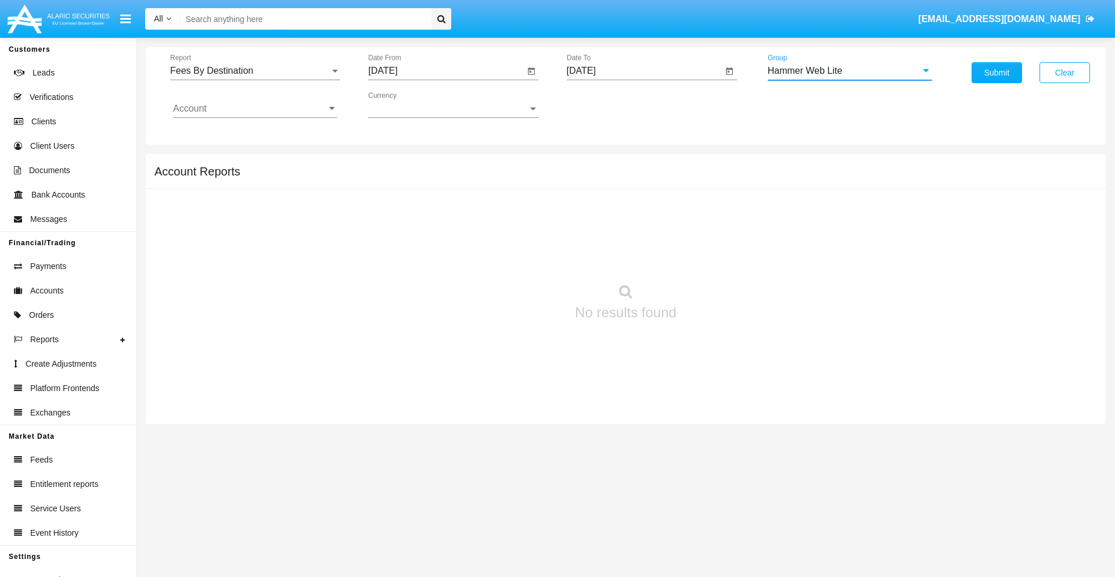
click at [255, 109] on input "Account" at bounding box center [255, 108] width 164 height 10
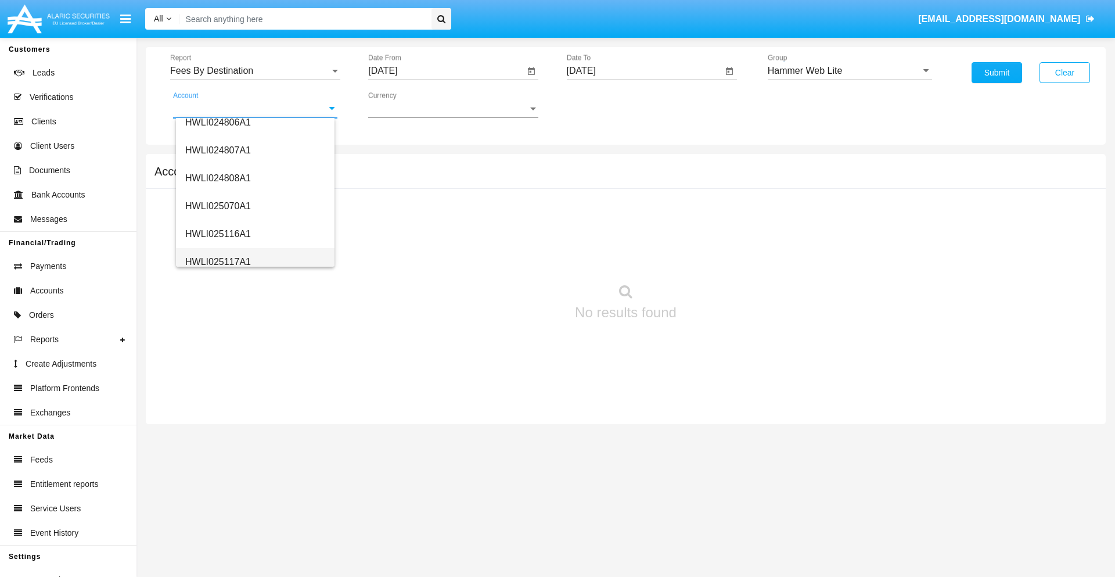
click at [217, 261] on span "HWLI025117A1" at bounding box center [218, 262] width 66 height 10
type input "HWLI025117A1"
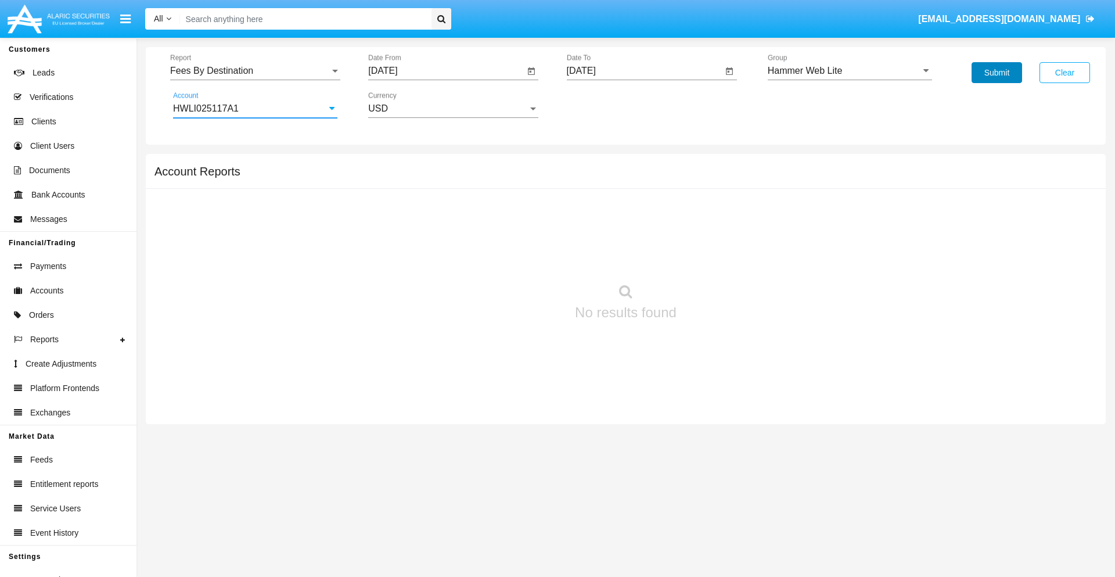
click at [996, 73] on button "Submit" at bounding box center [996, 72] width 51 height 21
click at [255, 71] on span "Report" at bounding box center [250, 71] width 160 height 10
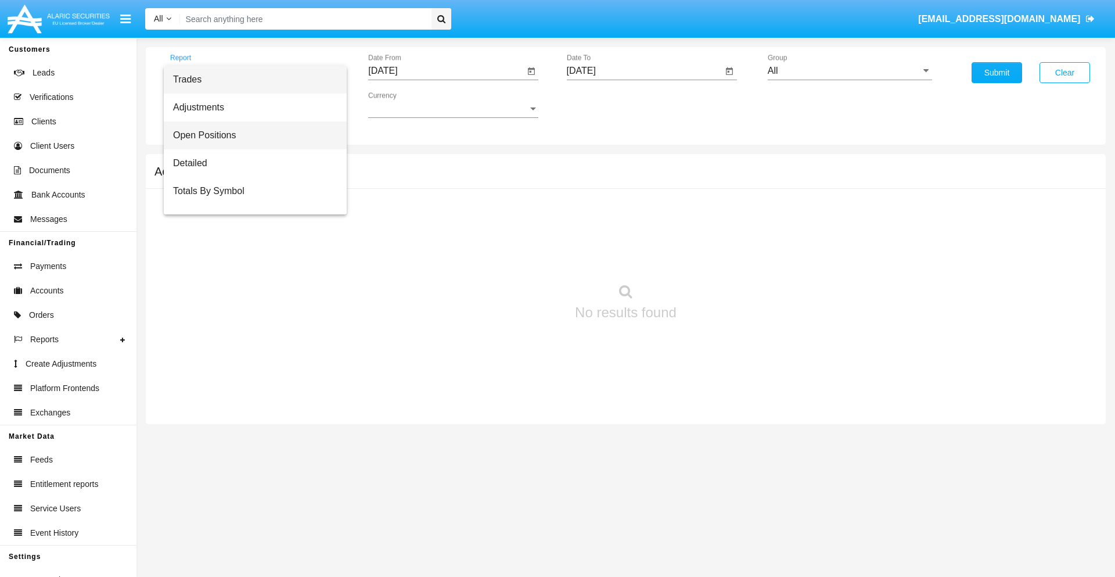
click at [250, 135] on span "Open Positions" at bounding box center [255, 135] width 164 height 28
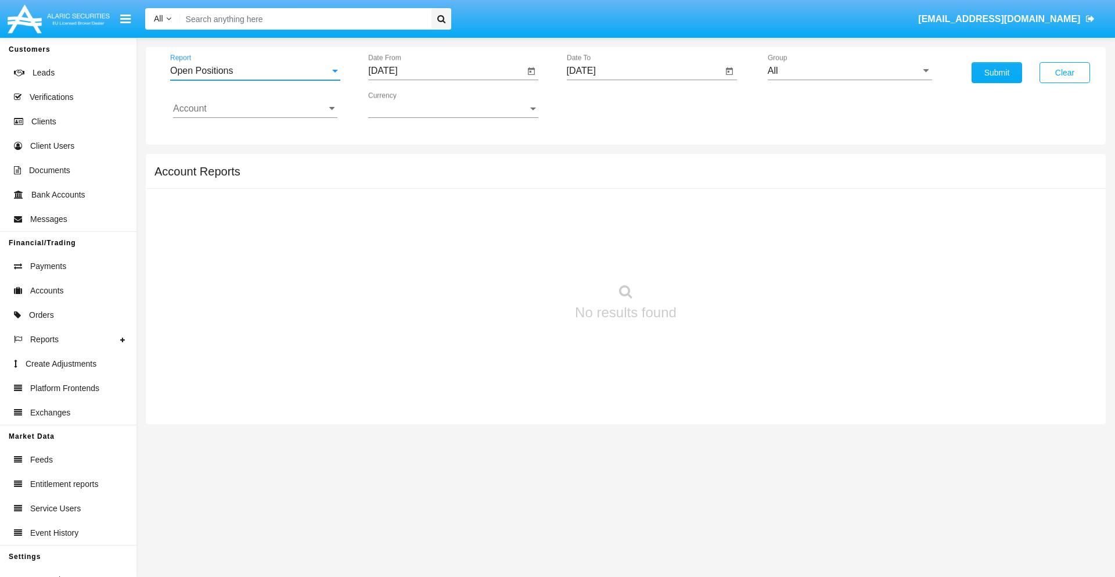
click at [446, 71] on input "[DATE]" at bounding box center [446, 71] width 156 height 10
click at [406, 105] on span "[DATE]" at bounding box center [396, 104] width 26 height 9
click at [518, 257] on div "2025" at bounding box center [518, 256] width 37 height 21
click at [518, 187] on div "AUG" at bounding box center [518, 187] width 37 height 21
click at [527, 247] on div "30" at bounding box center [526, 247] width 21 height 21
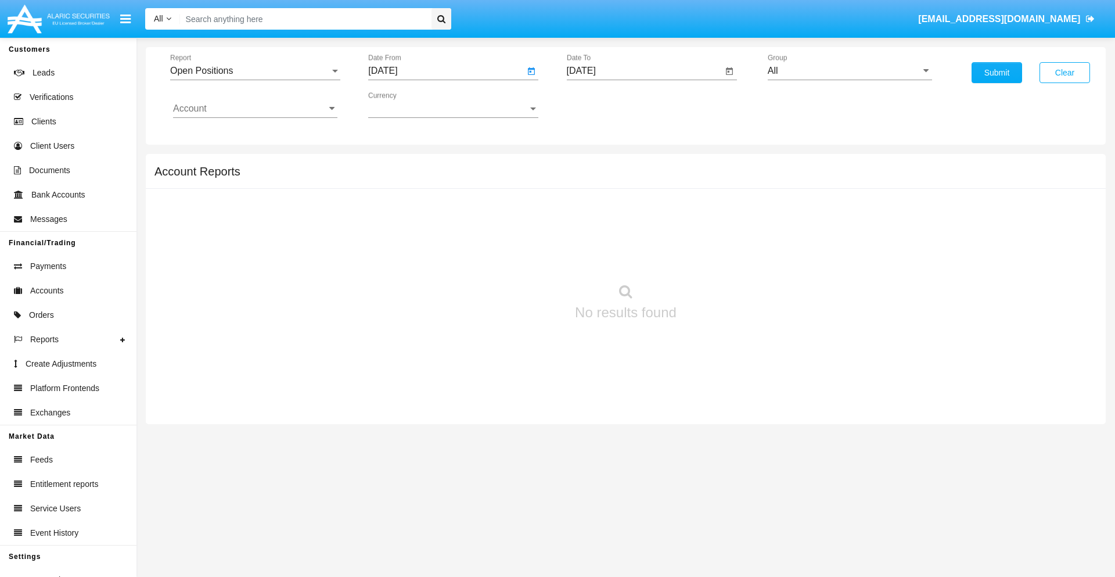
type input "[DATE]"
click at [644, 71] on input "[DATE]" at bounding box center [645, 71] width 156 height 10
click at [604, 105] on span "[DATE]" at bounding box center [595, 104] width 26 height 9
click at [716, 257] on div "2025" at bounding box center [716, 256] width 37 height 21
click at [594, 210] on div "SEP" at bounding box center [594, 210] width 37 height 21
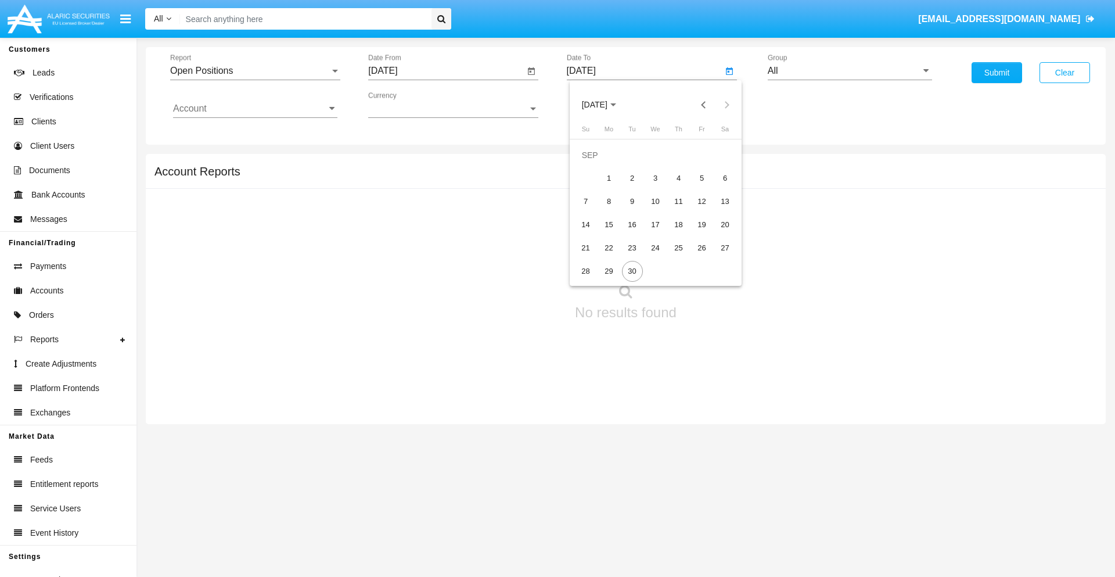
click at [632, 271] on div "30" at bounding box center [632, 271] width 21 height 21
type input "[DATE]"
click at [849, 71] on input "All" at bounding box center [850, 71] width 164 height 10
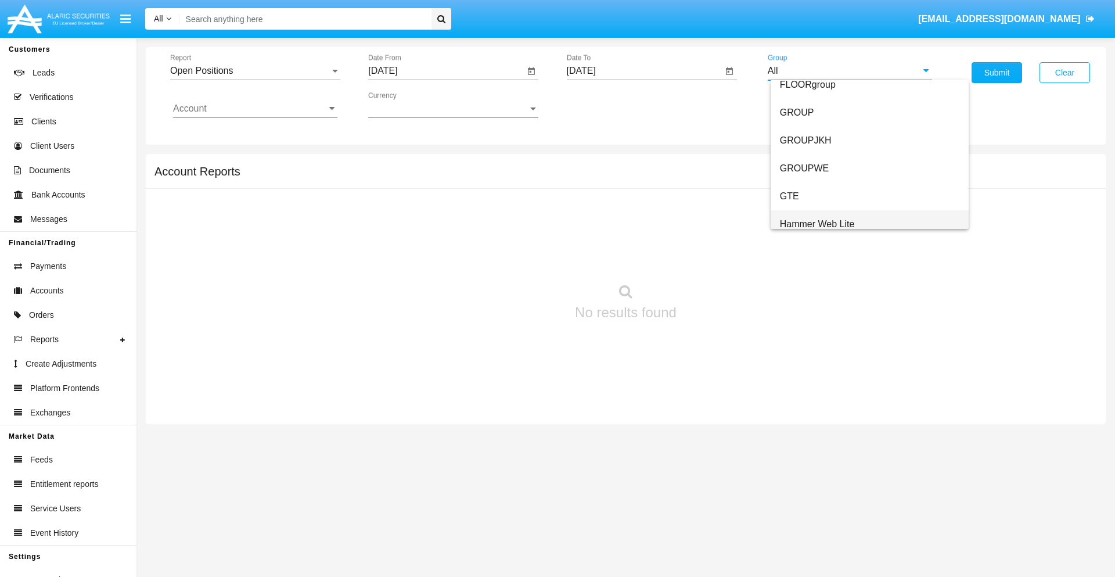
click at [817, 224] on span "Hammer Web Lite" at bounding box center [817, 224] width 75 height 10
type input "Hammer Web Lite"
click at [255, 109] on input "Account" at bounding box center [255, 108] width 164 height 10
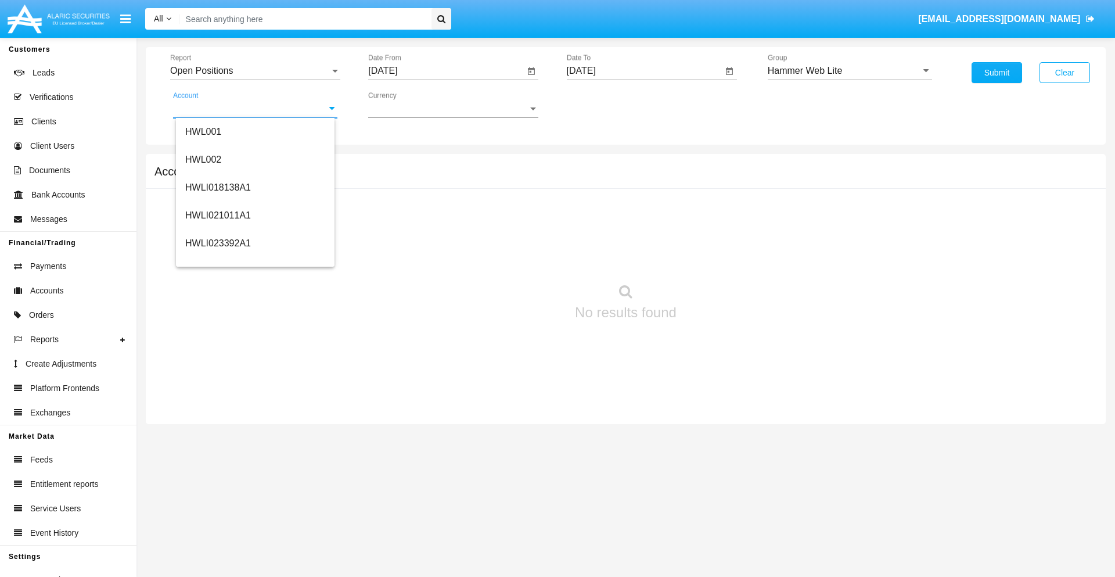
click at [217, 433] on span "HWLI025117A1" at bounding box center [218, 438] width 66 height 10
type input "HWLI025117A1"
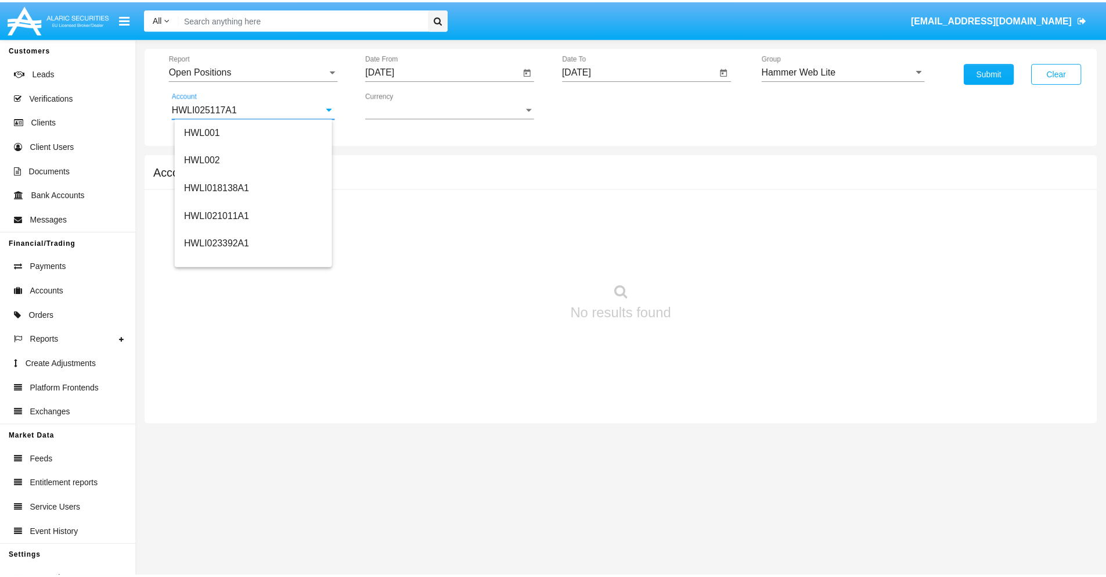
scroll to position [0, 0]
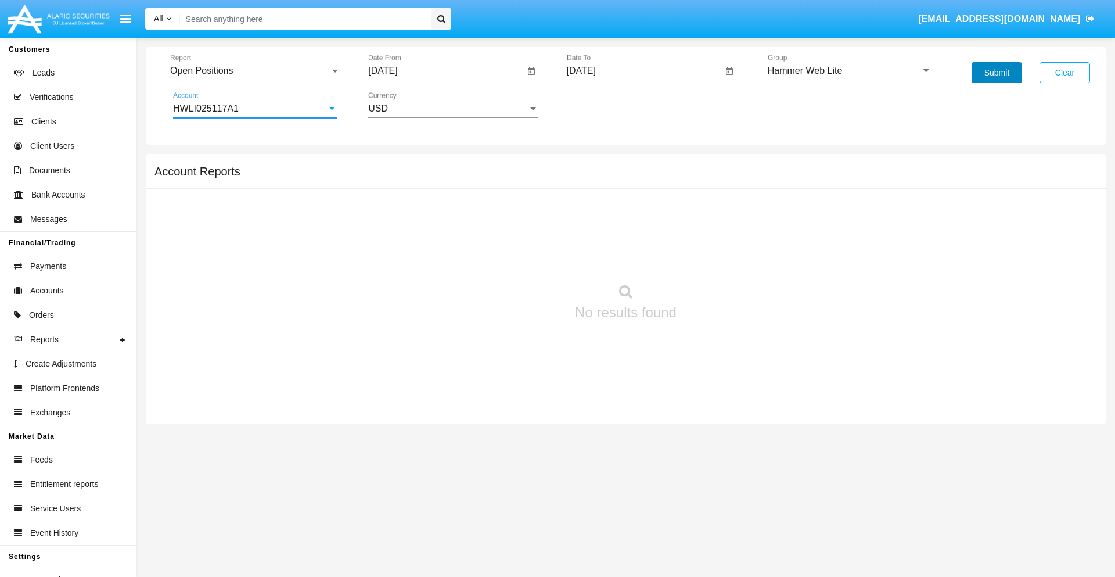
click at [996, 73] on button "Submit" at bounding box center [996, 72] width 51 height 21
click at [255, 71] on span "Report" at bounding box center [250, 71] width 160 height 10
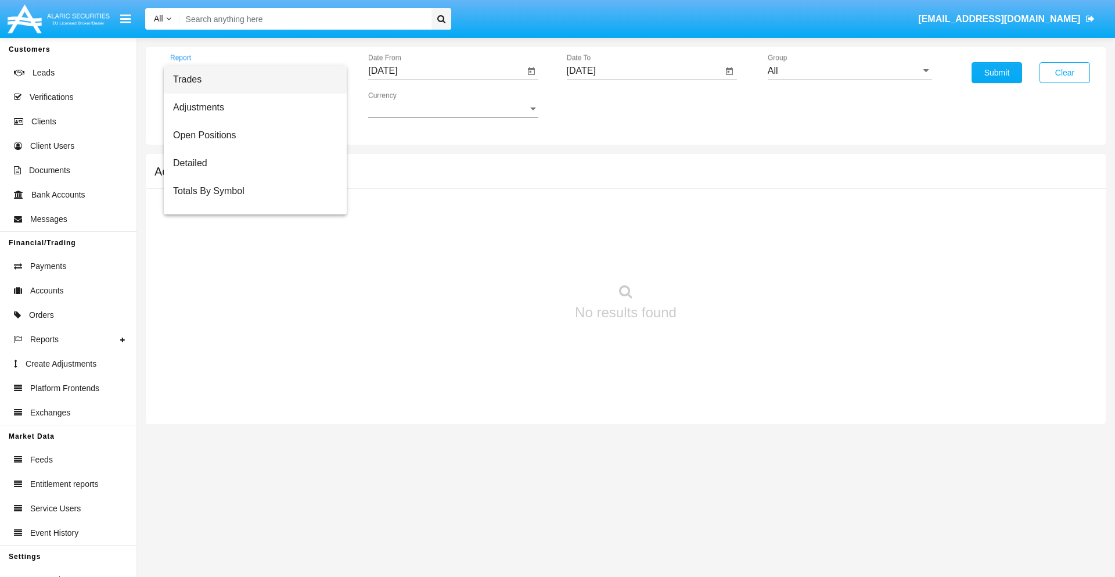
scroll to position [46, 0]
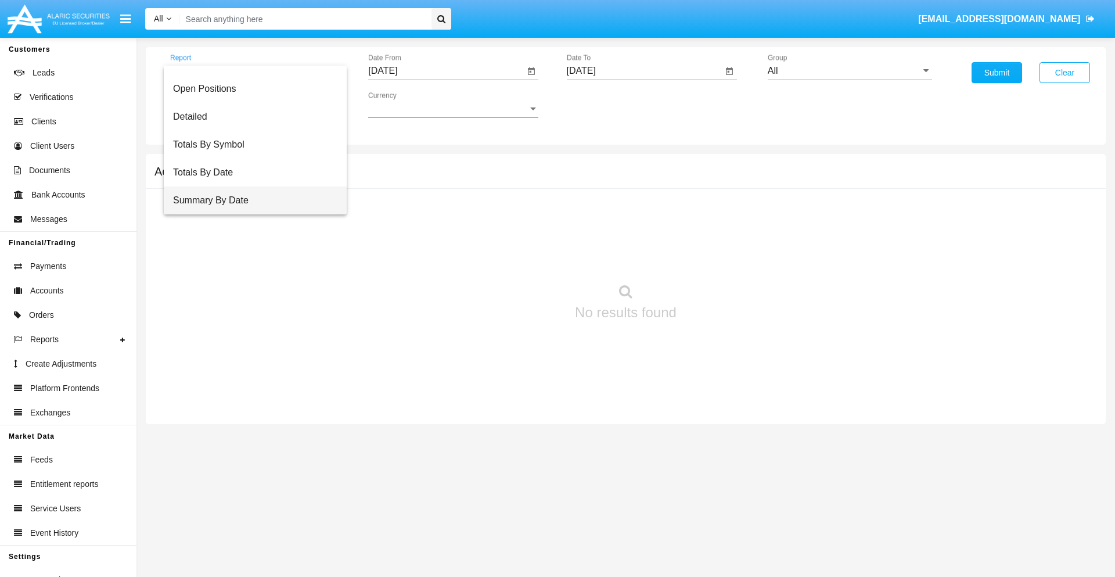
click at [250, 200] on span "Summary By Date" at bounding box center [255, 200] width 164 height 28
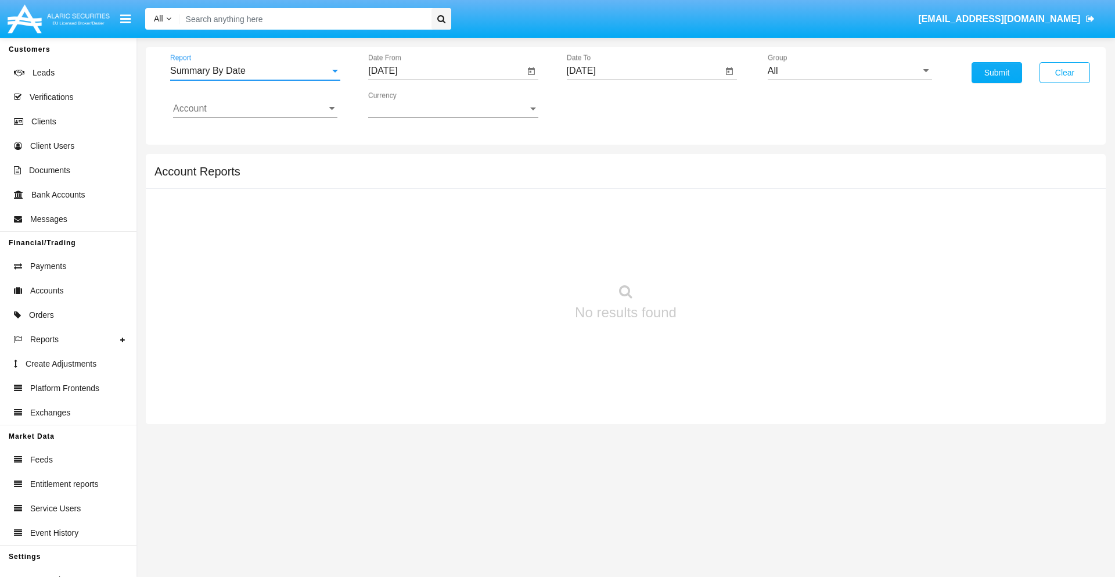
click at [446, 71] on input "[DATE]" at bounding box center [446, 71] width 156 height 10
click at [406, 105] on span "[DATE]" at bounding box center [396, 104] width 26 height 9
click at [518, 257] on div "2025" at bounding box center [518, 256] width 37 height 21
click at [396, 210] on div "SEP" at bounding box center [396, 210] width 37 height 21
click at [410, 224] on div "15" at bounding box center [410, 224] width 21 height 21
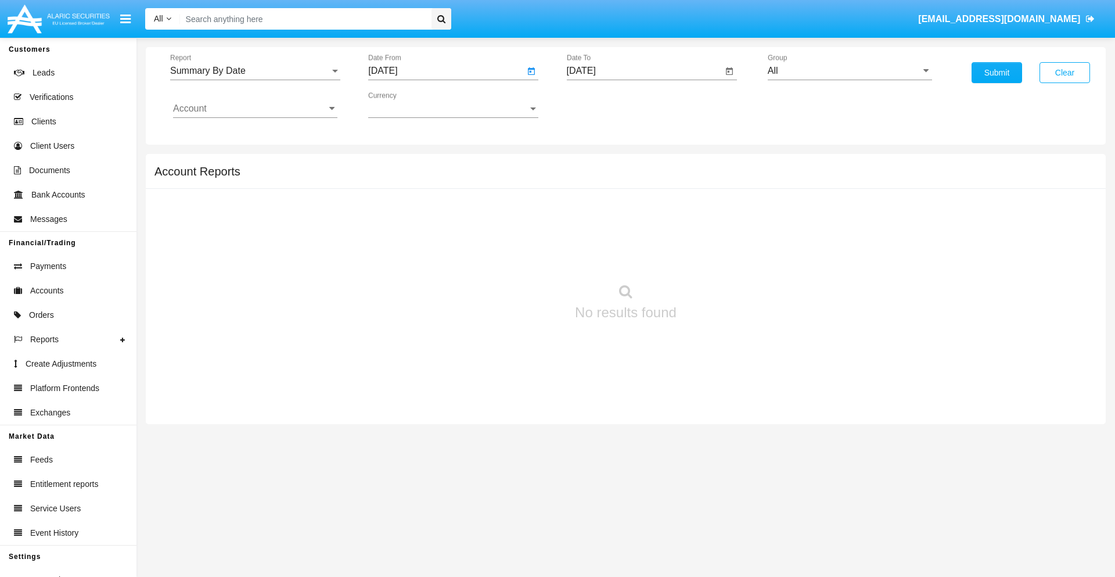
type input "[DATE]"
click at [644, 71] on input "[DATE]" at bounding box center [645, 71] width 156 height 10
click at [604, 105] on span "[DATE]" at bounding box center [595, 104] width 26 height 9
click at [716, 257] on div "2025" at bounding box center [716, 256] width 37 height 21
click at [594, 210] on div "SEP" at bounding box center [594, 210] width 37 height 21
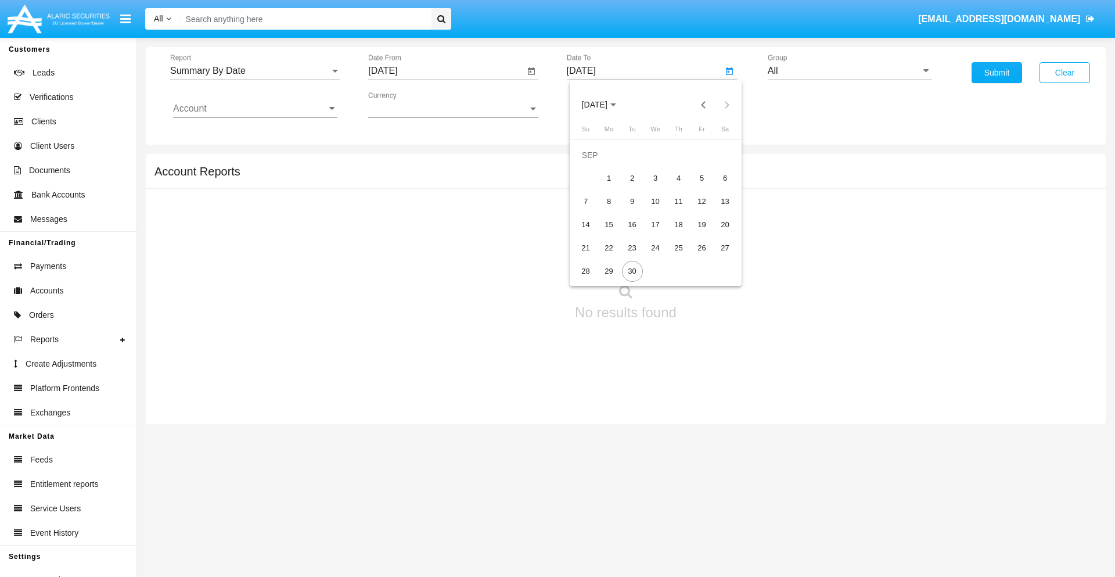
click at [632, 271] on div "30" at bounding box center [632, 271] width 21 height 21
type input "[DATE]"
click at [849, 71] on input "All" at bounding box center [850, 71] width 164 height 10
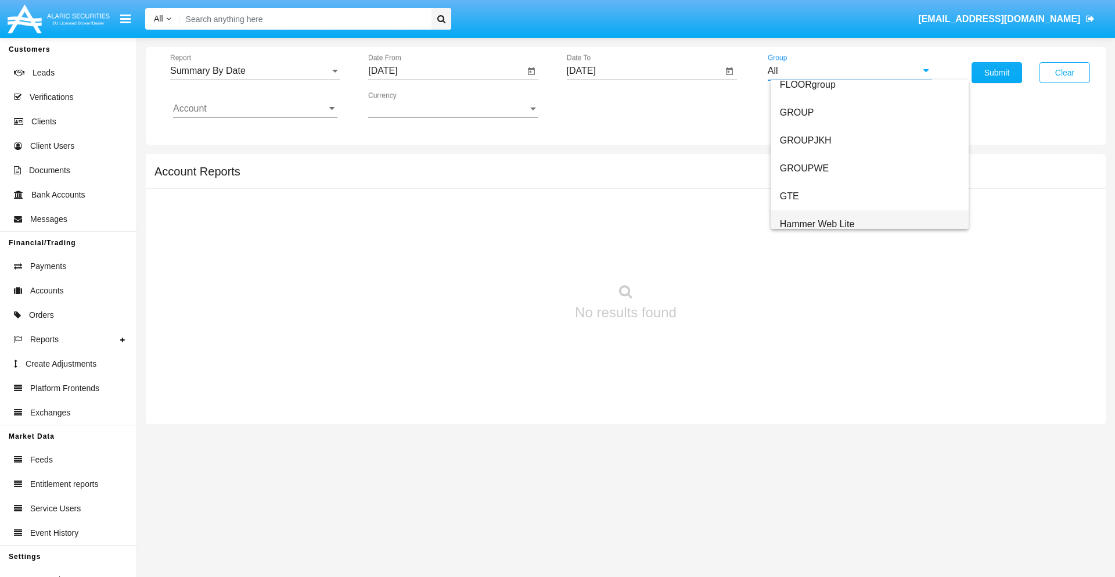
click at [817, 224] on span "Hammer Web Lite" at bounding box center [817, 224] width 75 height 10
type input "Hammer Web Lite"
click at [255, 109] on input "Account" at bounding box center [255, 108] width 164 height 10
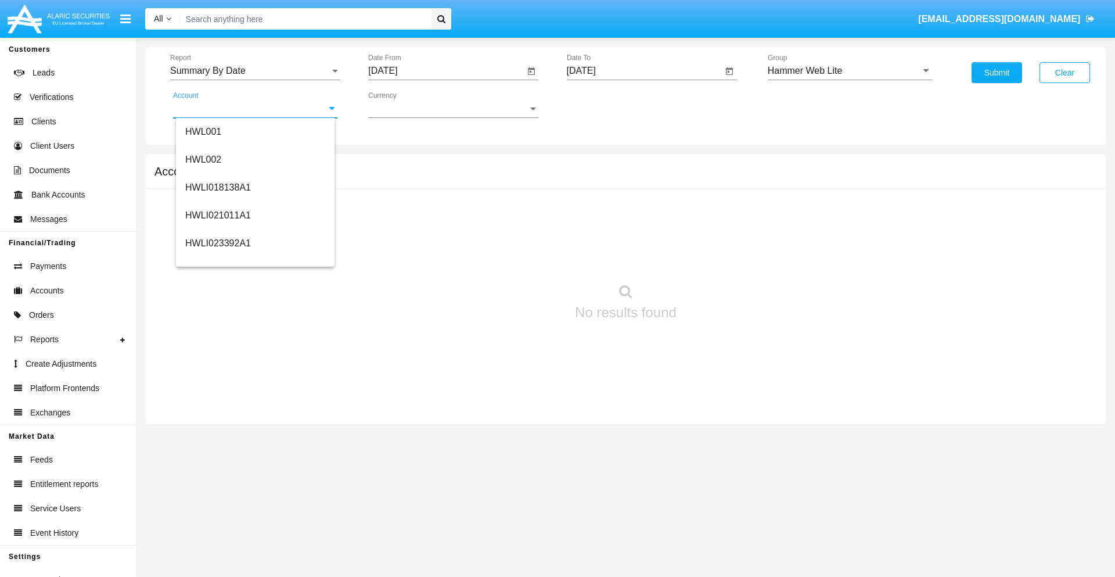
scroll to position [177, 0]
click at [217, 261] on span "HWLI025117A1" at bounding box center [218, 262] width 66 height 10
type input "HWLI025117A1"
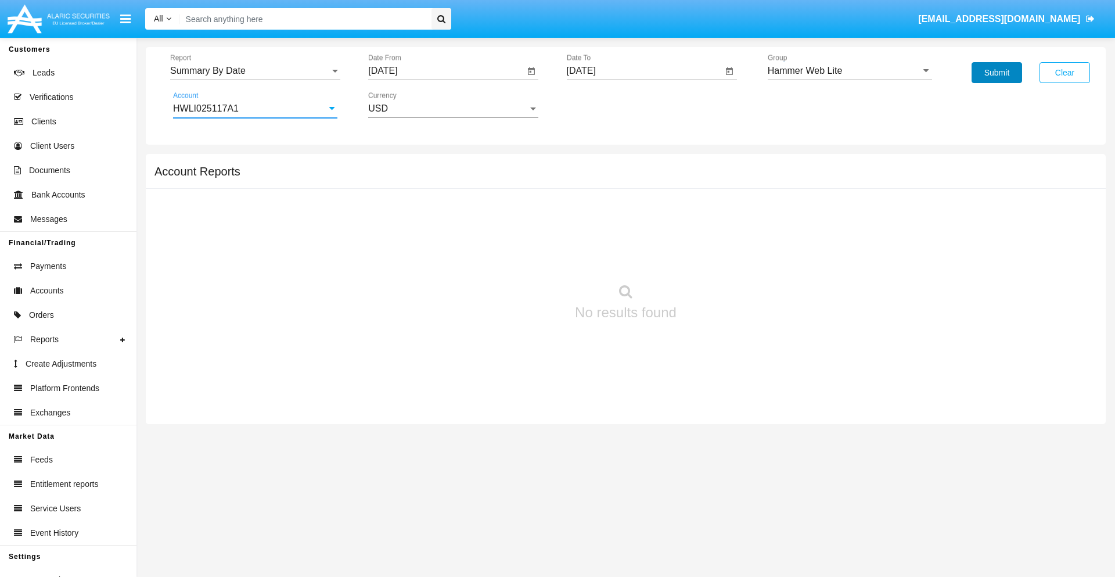
click at [996, 73] on button "Submit" at bounding box center [996, 72] width 51 height 21
click at [255, 71] on span "Report" at bounding box center [250, 71] width 160 height 10
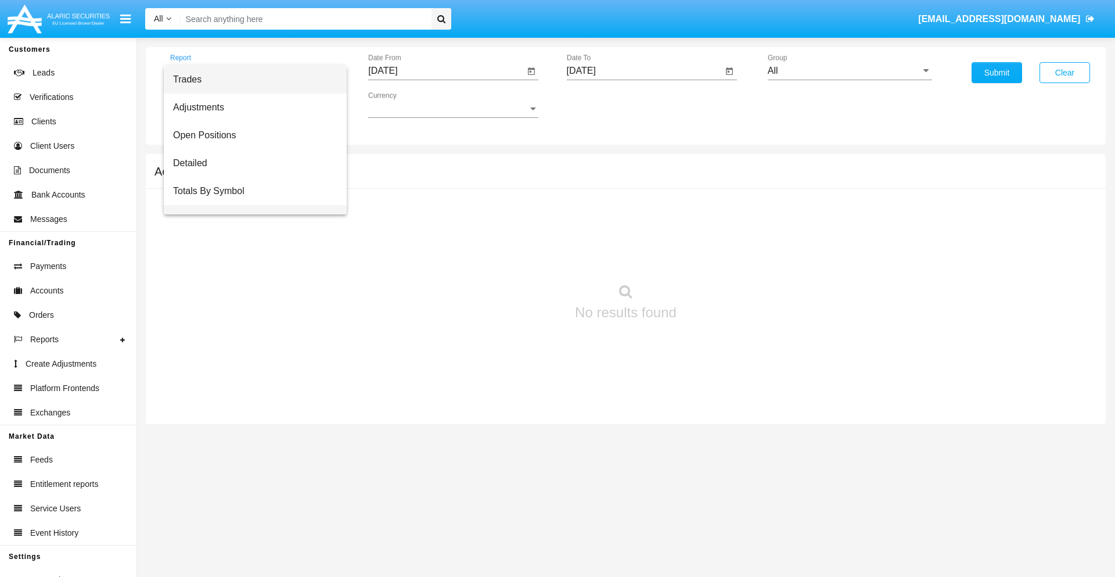
click at [250, 205] on span "Totals By Date" at bounding box center [255, 219] width 164 height 28
click at [446, 71] on input "[DATE]" at bounding box center [446, 71] width 156 height 10
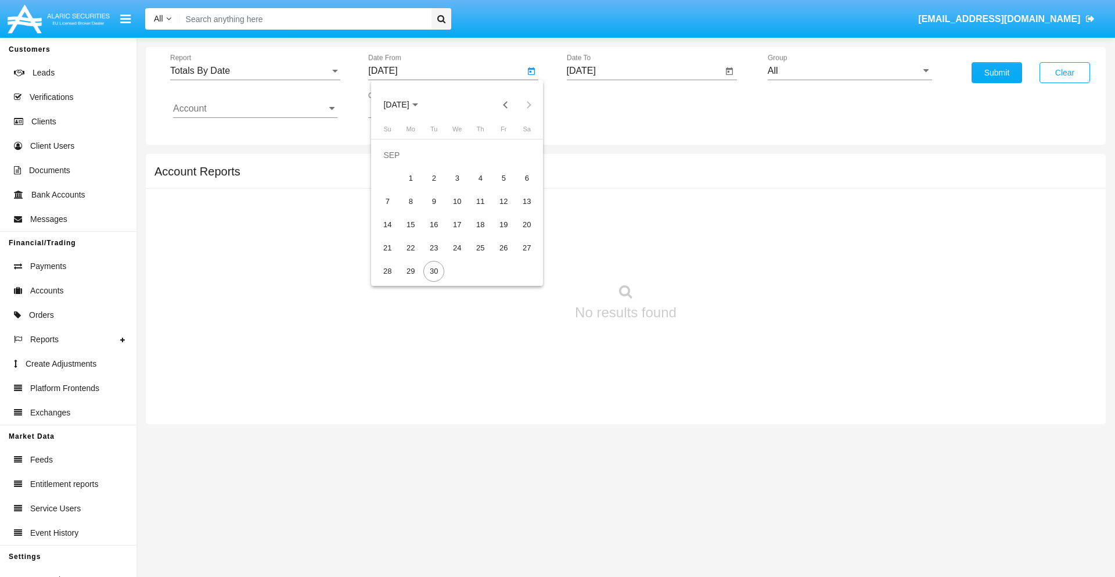
click at [406, 105] on span "[DATE]" at bounding box center [396, 104] width 26 height 9
click at [518, 257] on div "2025" at bounding box center [518, 256] width 37 height 21
click at [396, 210] on div "SEP" at bounding box center [396, 210] width 37 height 21
click at [410, 224] on div "15" at bounding box center [410, 224] width 21 height 21
type input "[DATE]"
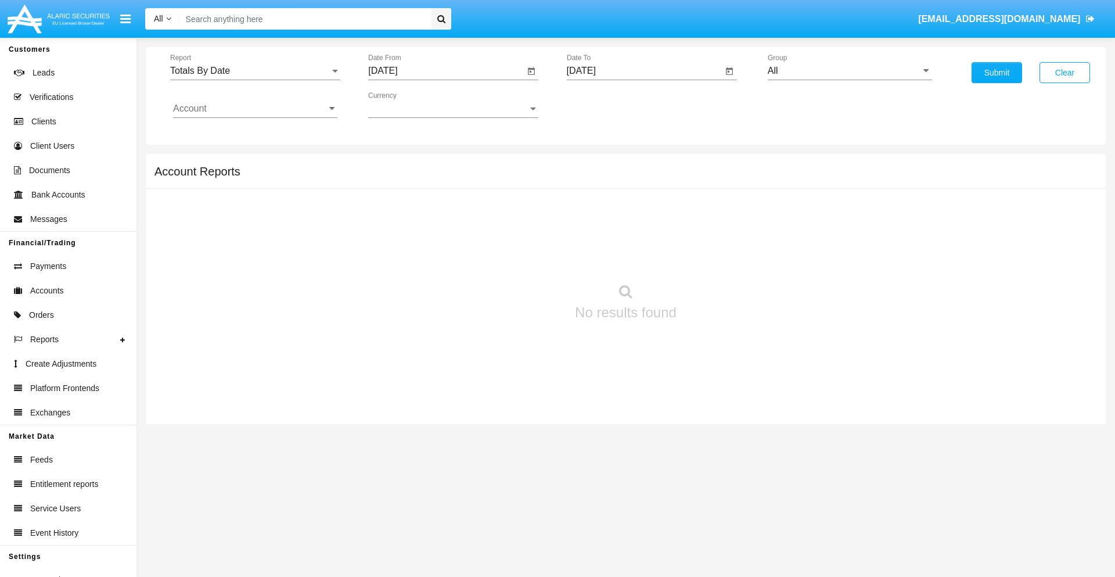
click at [644, 71] on input "[DATE]" at bounding box center [645, 71] width 156 height 10
click at [604, 105] on span "[DATE]" at bounding box center [595, 104] width 26 height 9
click at [716, 257] on div "2025" at bounding box center [716, 256] width 37 height 21
click at [594, 210] on div "SEP" at bounding box center [594, 210] width 37 height 21
click at [632, 271] on div "30" at bounding box center [632, 271] width 21 height 21
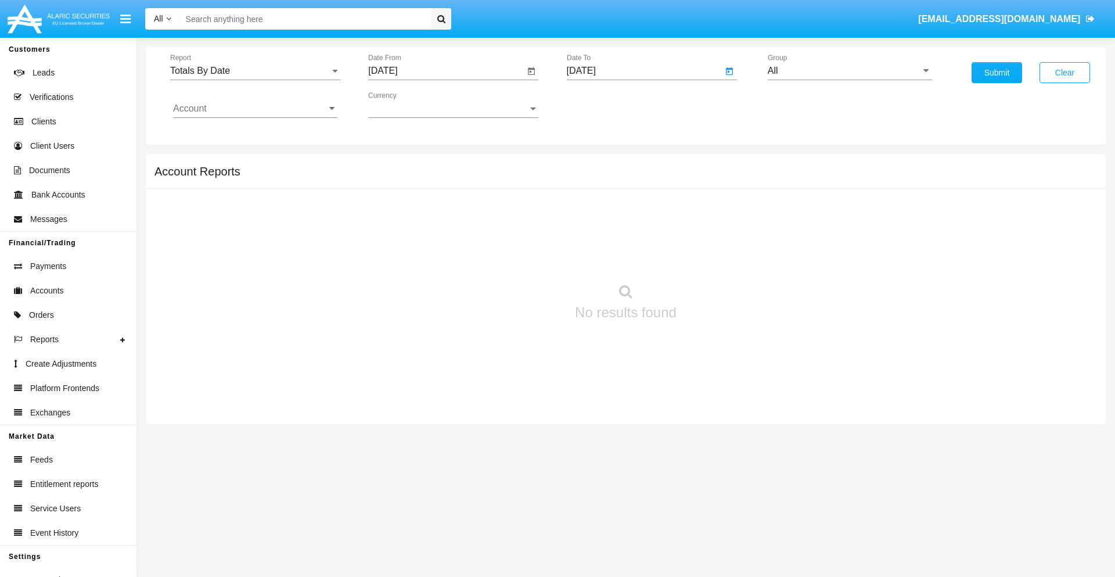
type input "[DATE]"
click at [849, 71] on input "All" at bounding box center [850, 71] width 164 height 10
type input "Hammer Web Lite"
click at [255, 109] on input "Account" at bounding box center [255, 108] width 164 height 10
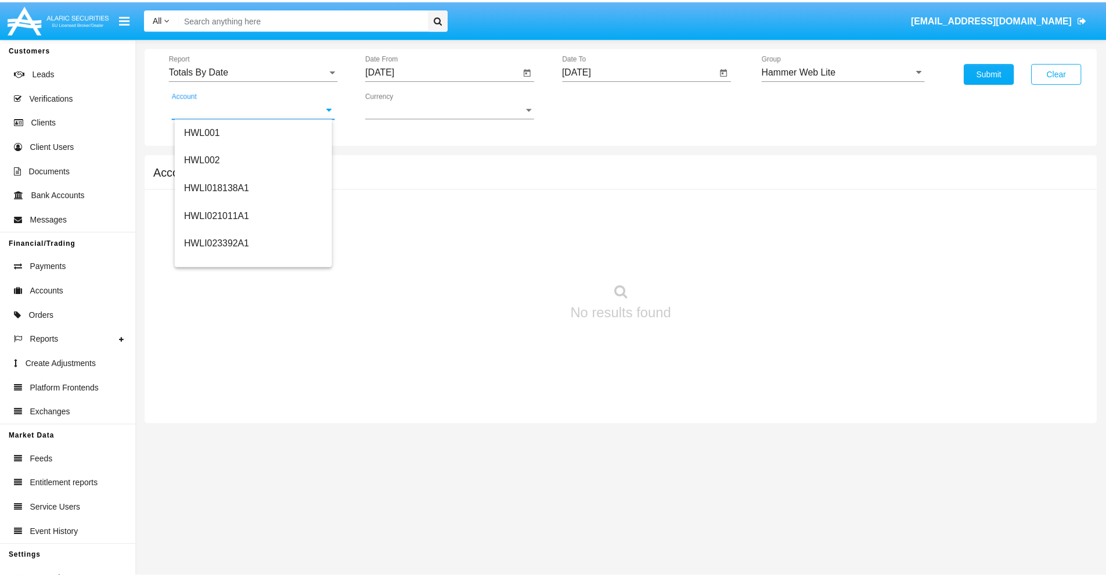
scroll to position [177, 0]
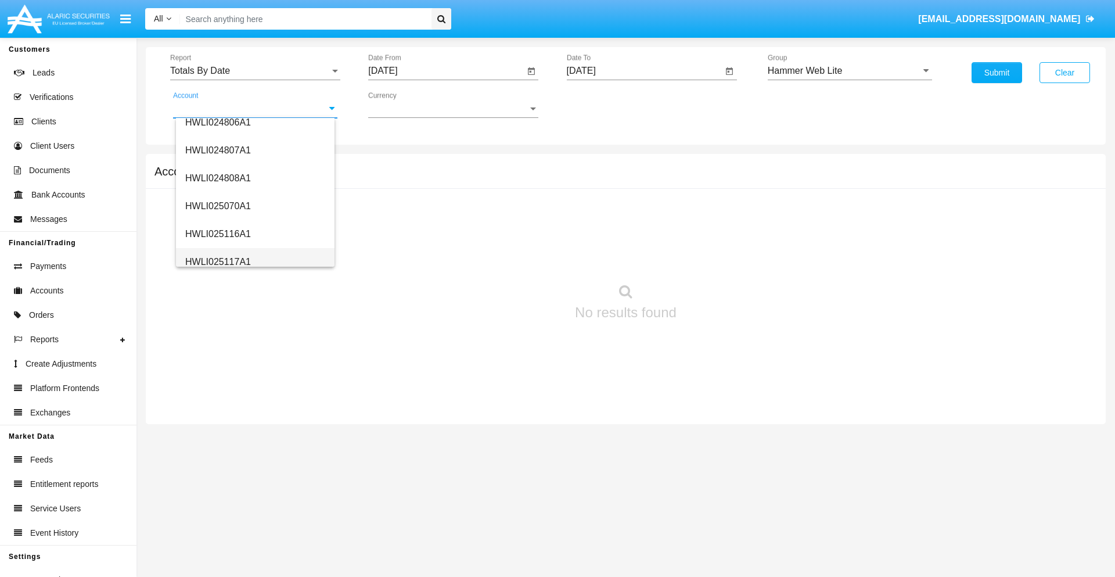
click at [217, 261] on span "HWLI025117A1" at bounding box center [218, 262] width 66 height 10
type input "HWLI025117A1"
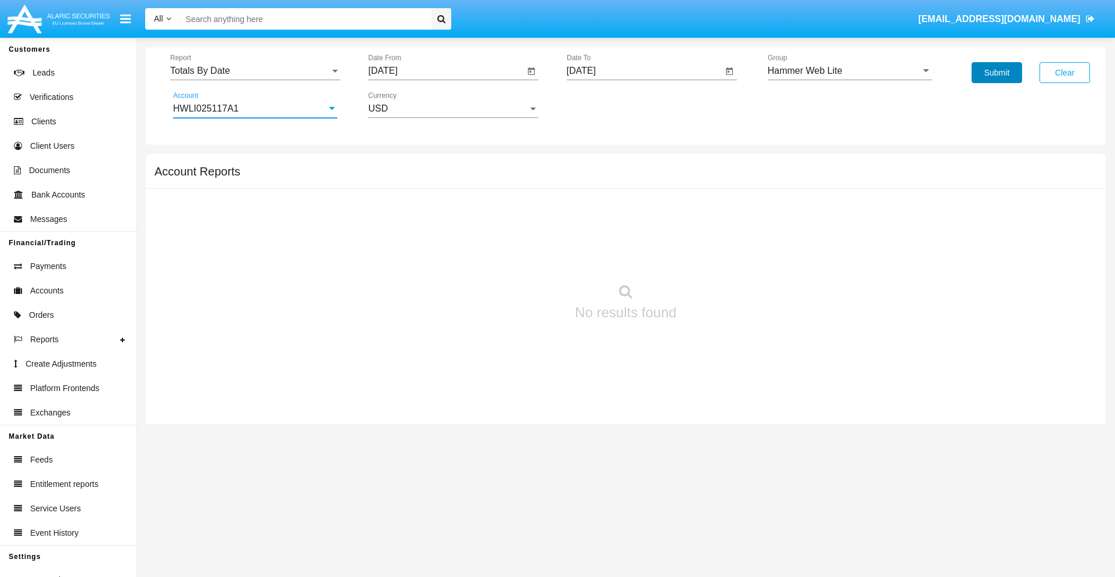
click at [996, 73] on button "Submit" at bounding box center [996, 72] width 51 height 21
click at [255, 71] on span "Report" at bounding box center [250, 71] width 160 height 10
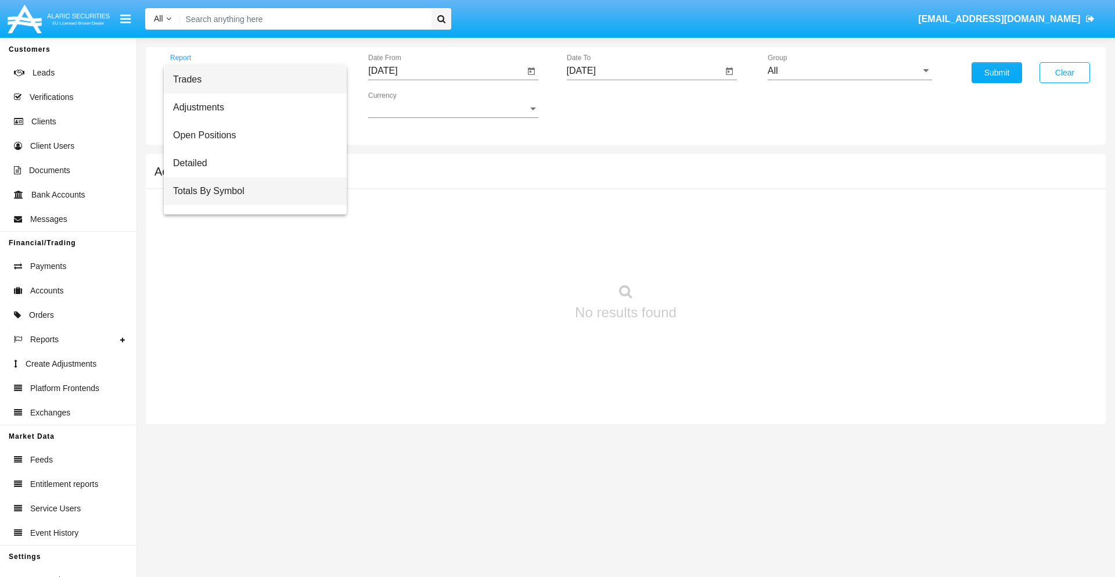
click at [250, 191] on span "Totals By Symbol" at bounding box center [255, 191] width 164 height 28
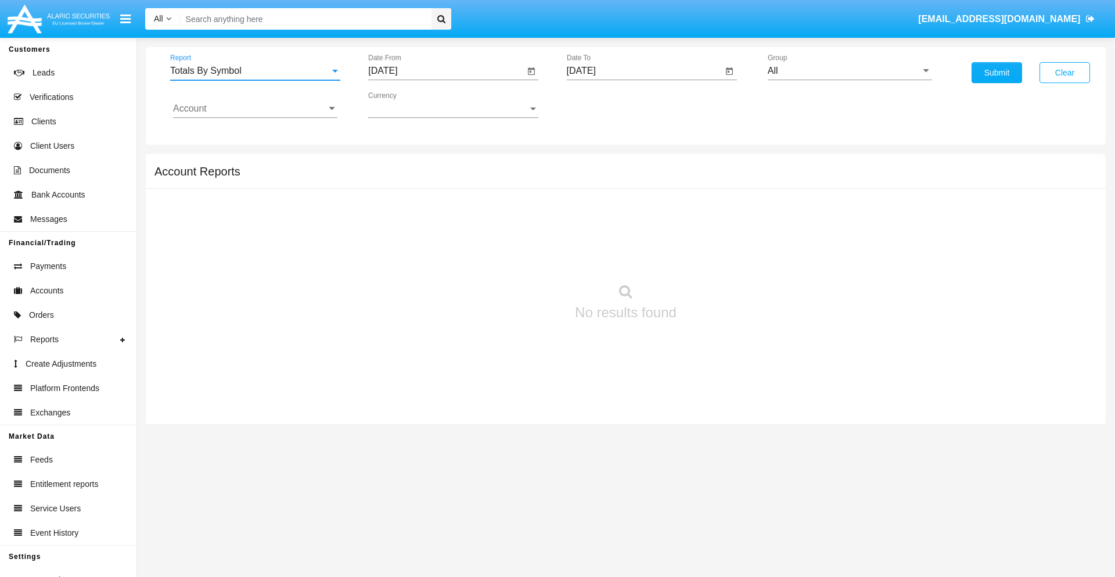
click at [446, 71] on input "[DATE]" at bounding box center [446, 71] width 156 height 10
click at [406, 105] on span "SEP 2025" at bounding box center [396, 104] width 26 height 9
click at [518, 257] on div "2025" at bounding box center [518, 256] width 37 height 21
click at [518, 187] on div "AUG" at bounding box center [518, 187] width 37 height 21
click at [387, 271] on div "31" at bounding box center [387, 271] width 21 height 21
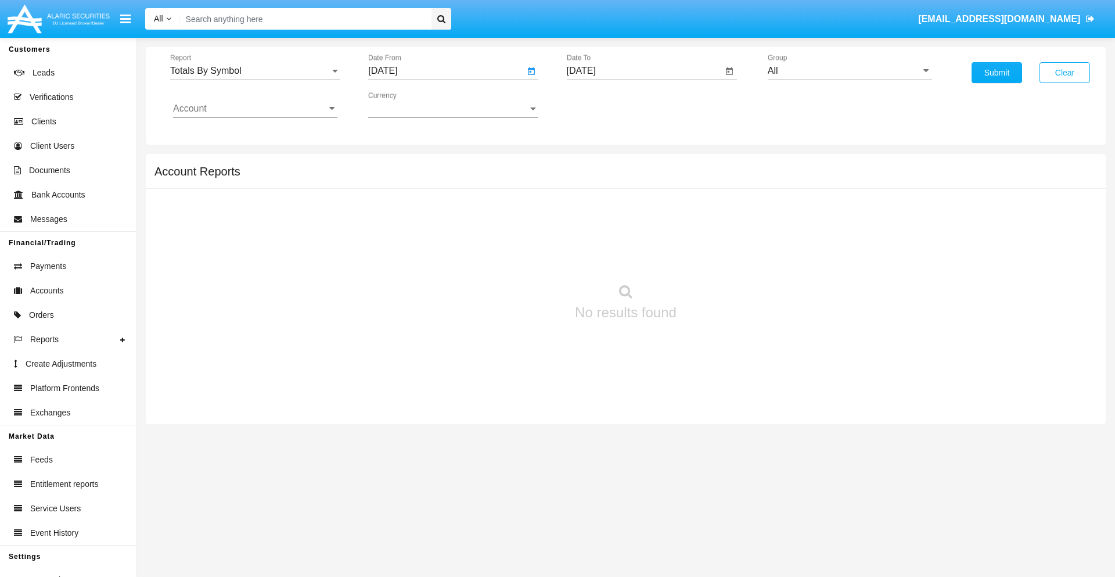
type input "08/31/25"
click at [644, 71] on input "[DATE]" at bounding box center [645, 71] width 156 height 10
click at [604, 105] on span "SEP 2025" at bounding box center [595, 104] width 26 height 9
click at [716, 257] on div "2025" at bounding box center [716, 256] width 37 height 21
click at [594, 210] on div "SEP" at bounding box center [594, 210] width 37 height 21
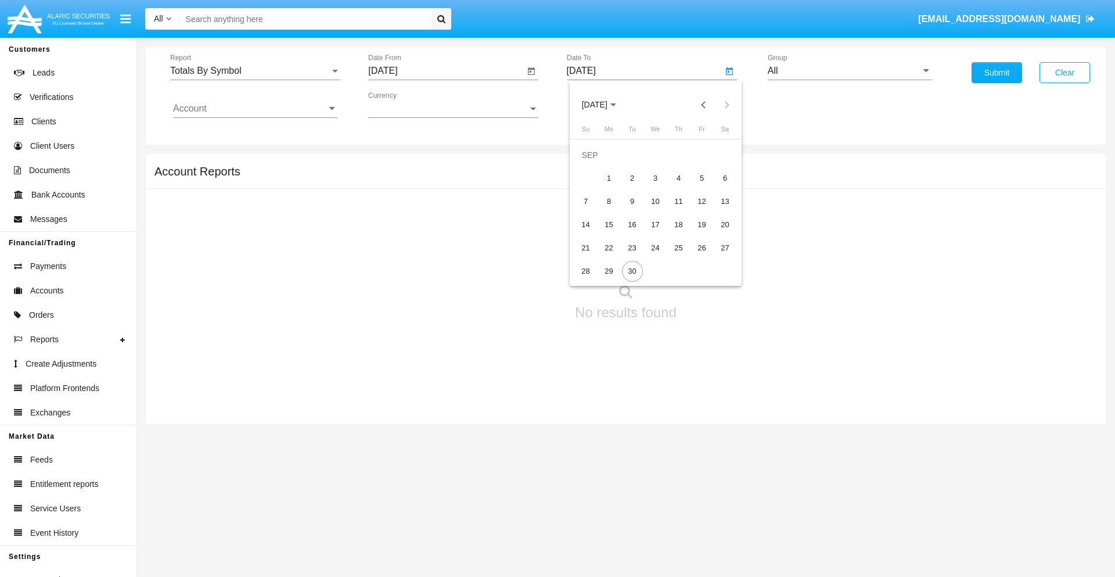
click at [632, 271] on div "30" at bounding box center [632, 271] width 21 height 21
type input "09/30/25"
click at [849, 71] on input "All" at bounding box center [850, 71] width 164 height 10
type input "Hammer Web Lite"
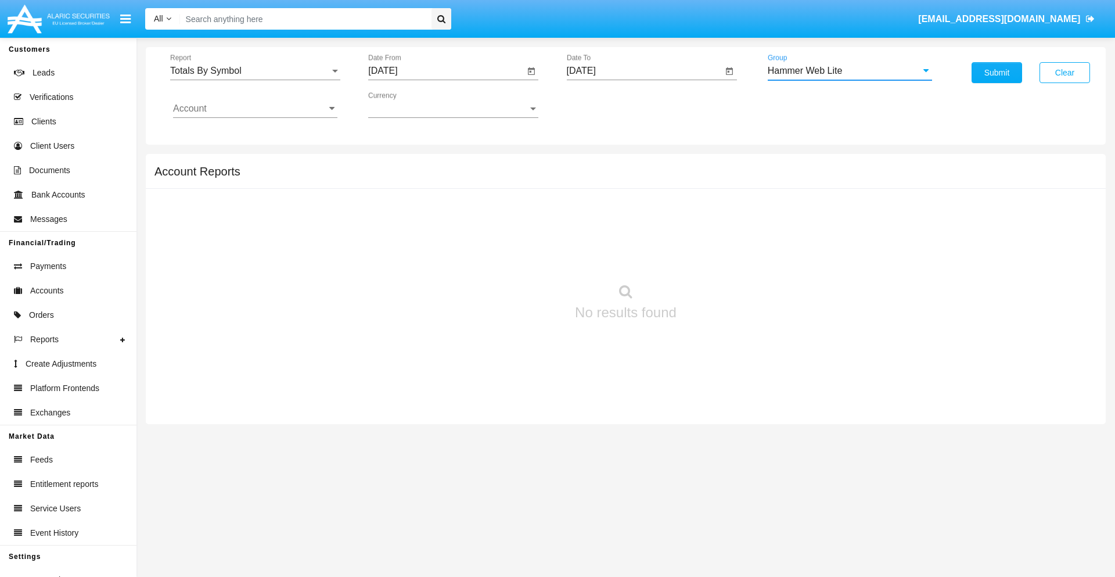
click at [255, 109] on input "Account" at bounding box center [255, 108] width 164 height 10
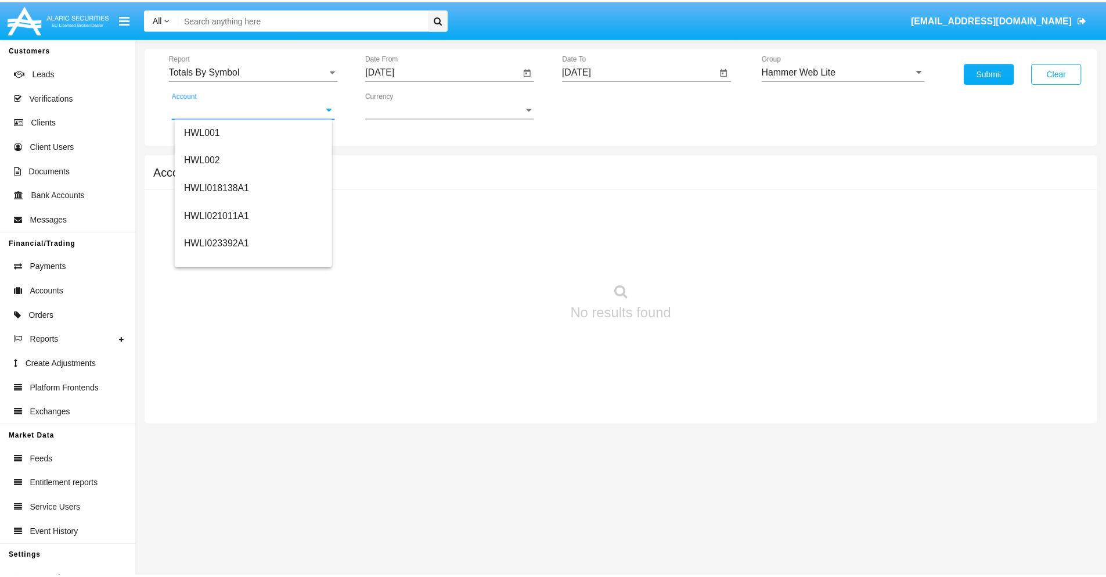
scroll to position [177, 0]
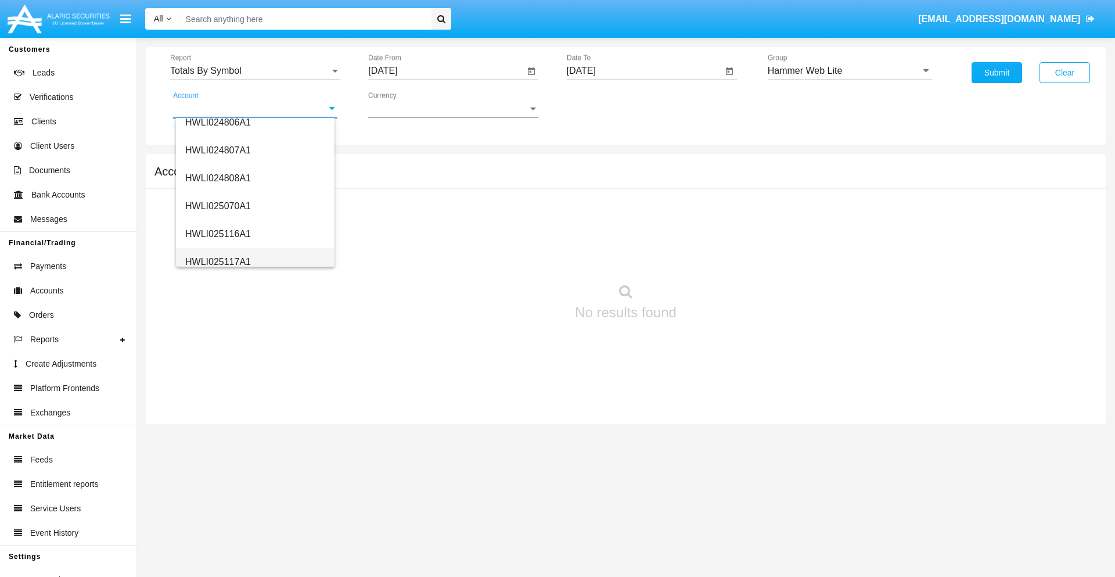
click at [217, 261] on span "HWLI025117A1" at bounding box center [218, 262] width 66 height 10
type input "HWLI025117A1"
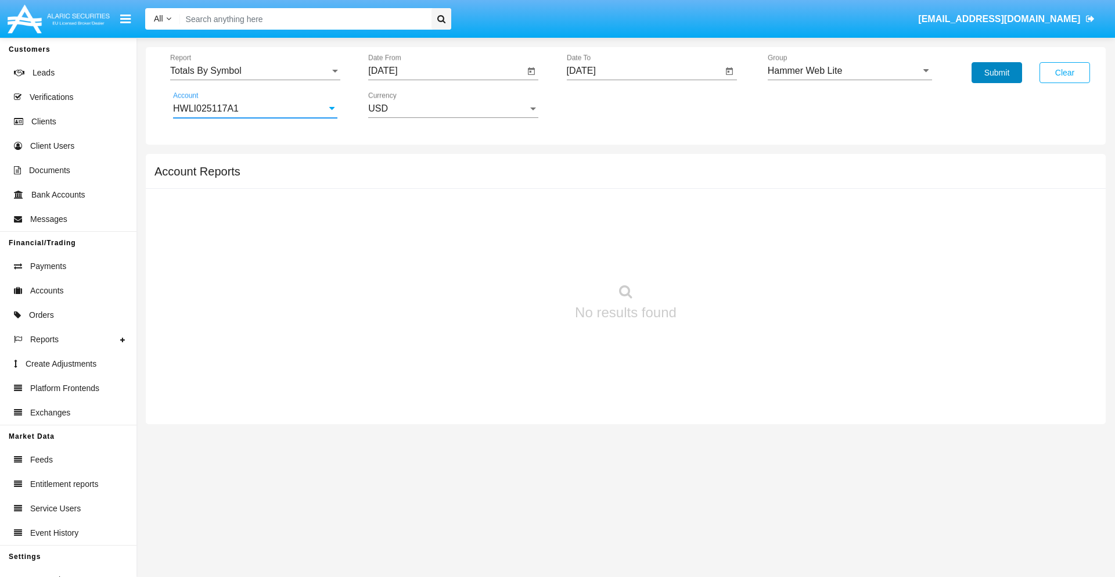
click at [996, 73] on button "Submit" at bounding box center [996, 72] width 51 height 21
click at [255, 71] on span "Report" at bounding box center [250, 71] width 160 height 10
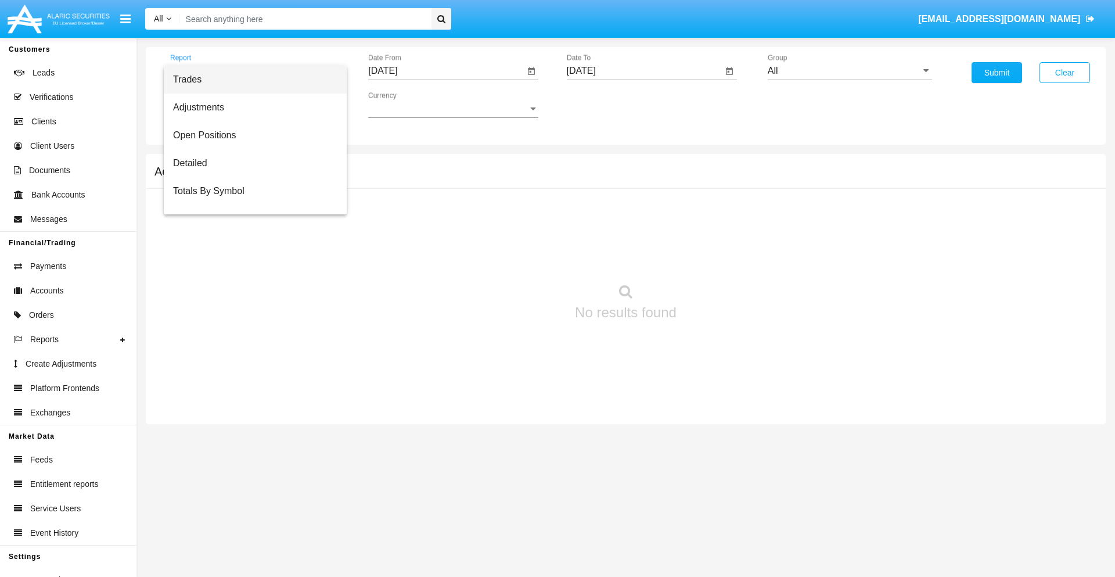
click at [250, 80] on span "Trades" at bounding box center [255, 80] width 164 height 28
click at [446, 71] on input "[DATE]" at bounding box center [446, 71] width 156 height 10
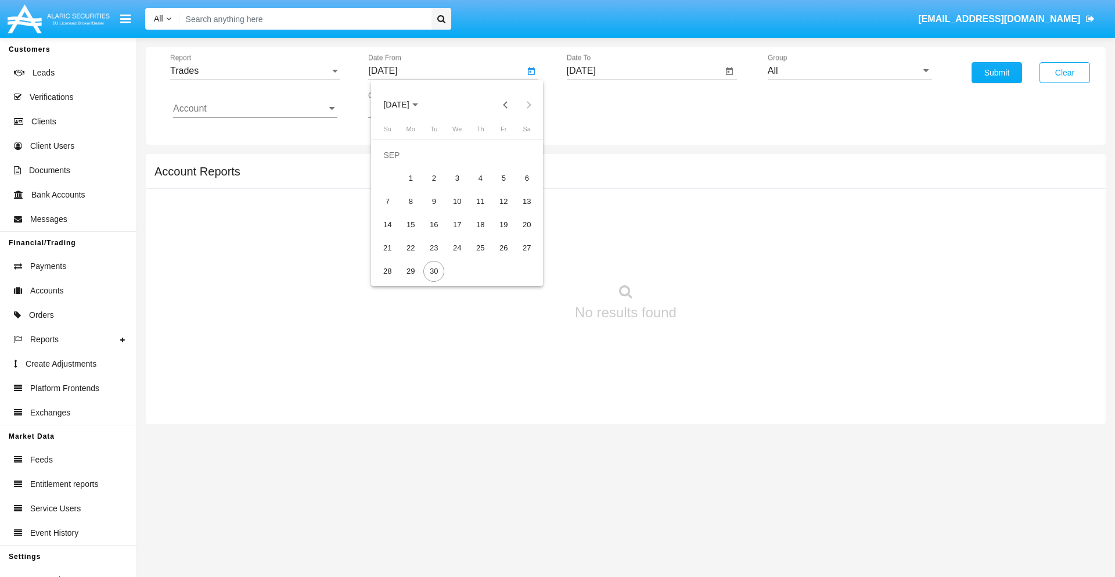
click at [406, 105] on span "SEP 2025" at bounding box center [396, 104] width 26 height 9
click at [518, 257] on div "2025" at bounding box center [518, 256] width 37 height 21
click at [437, 187] on div "JUN" at bounding box center [437, 187] width 37 height 21
click at [410, 271] on div "30" at bounding box center [410, 271] width 21 height 21
type input "06/30/25"
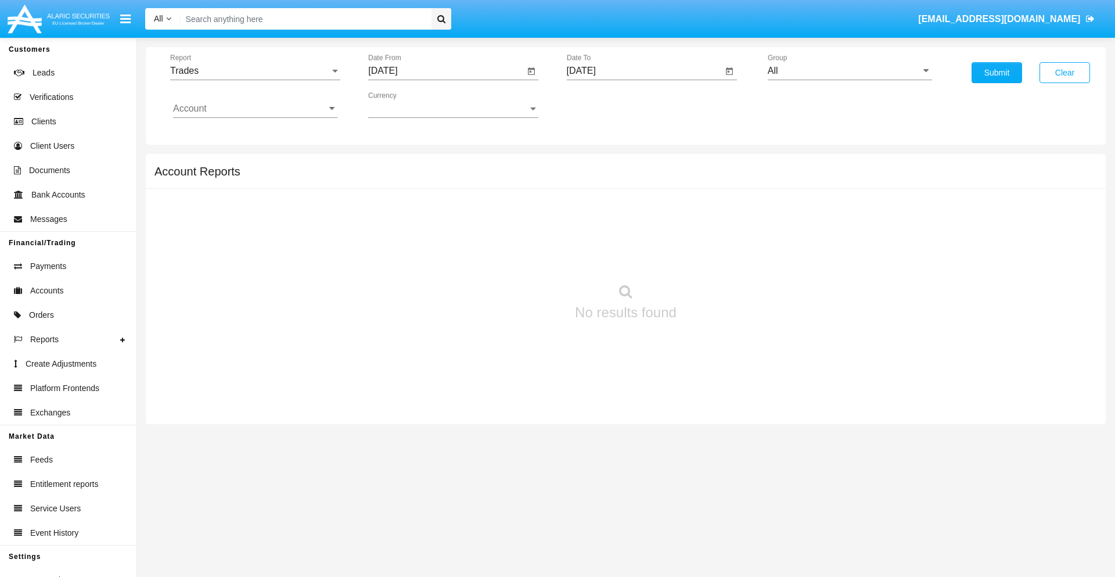
click at [644, 71] on input "[DATE]" at bounding box center [645, 71] width 156 height 10
click at [604, 105] on span "SEP 2025" at bounding box center [595, 104] width 26 height 9
click at [716, 257] on div "2025" at bounding box center [716, 256] width 37 height 21
click at [594, 210] on div "SEP" at bounding box center [594, 210] width 37 height 21
click at [632, 271] on div "30" at bounding box center [632, 271] width 21 height 21
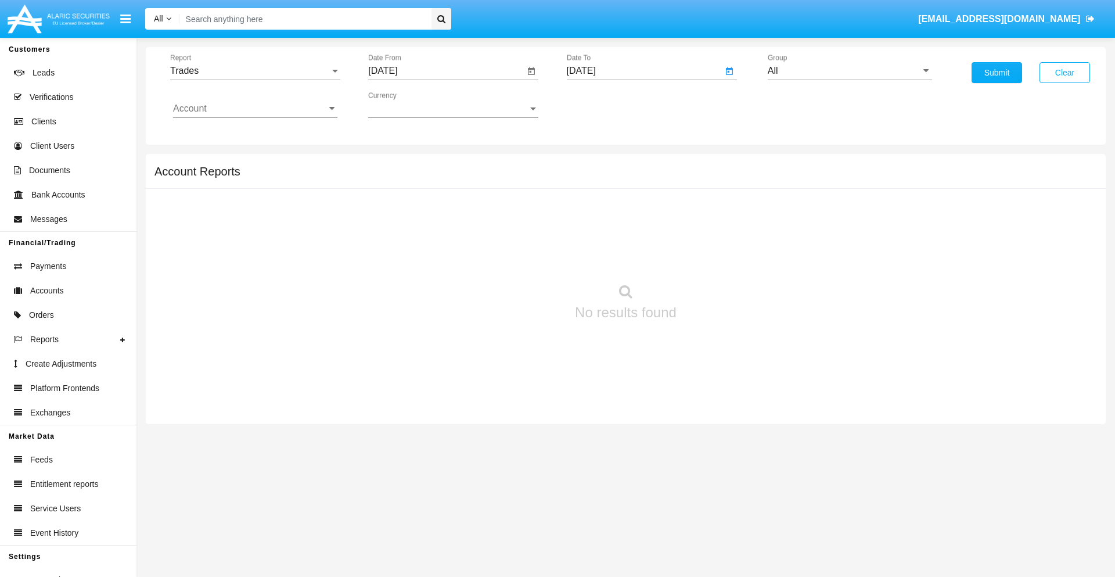
type input "09/30/25"
click at [849, 71] on input "All" at bounding box center [850, 71] width 164 height 10
click at [817, 224] on span "Hammer Web Lite" at bounding box center [817, 224] width 75 height 10
type input "Hammer Web Lite"
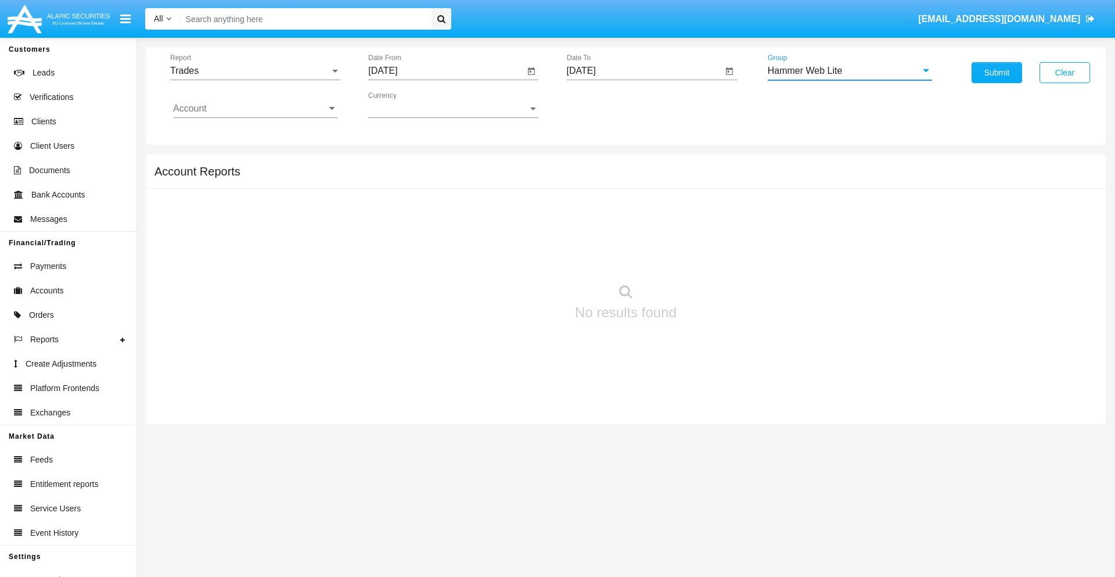
click at [255, 109] on input "Account" at bounding box center [255, 108] width 164 height 10
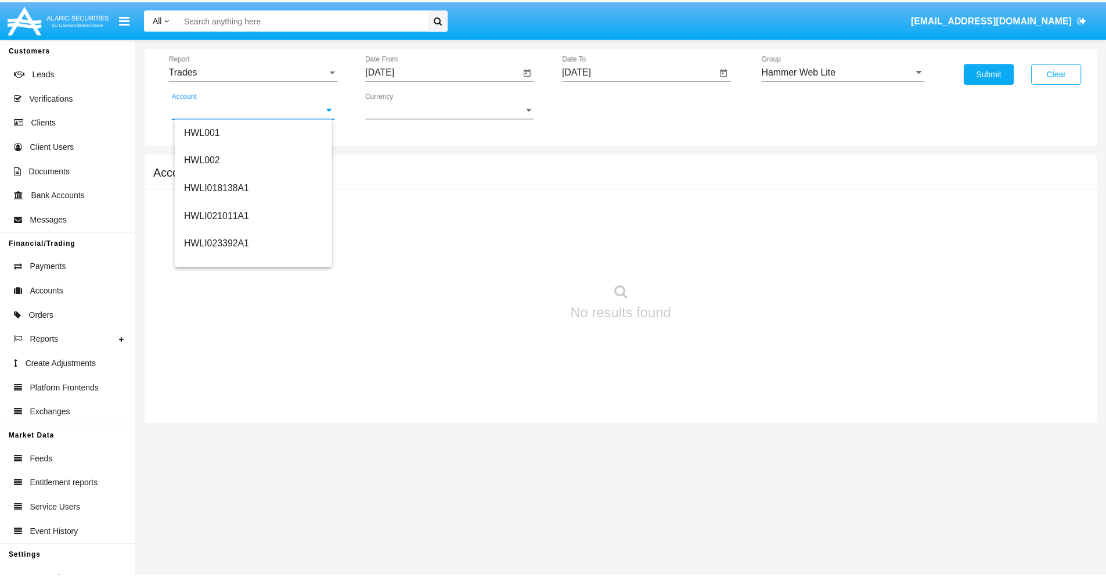
scroll to position [177, 0]
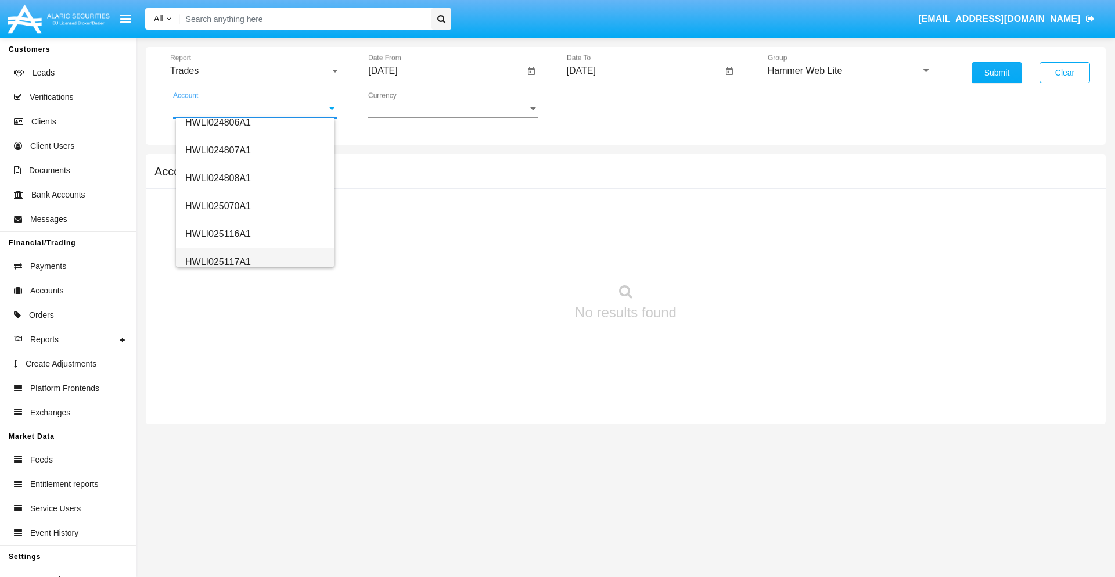
click at [217, 261] on span "HWLI025117A1" at bounding box center [218, 262] width 66 height 10
type input "HWLI025117A1"
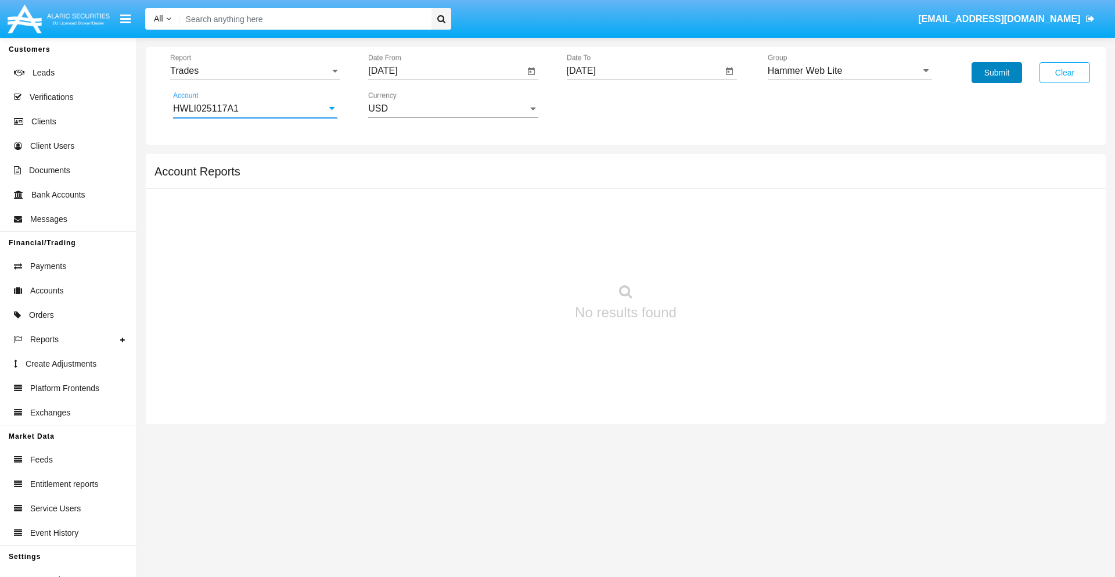
click at [996, 73] on button "Submit" at bounding box center [996, 72] width 51 height 21
click at [255, 71] on span "Report" at bounding box center [250, 71] width 160 height 10
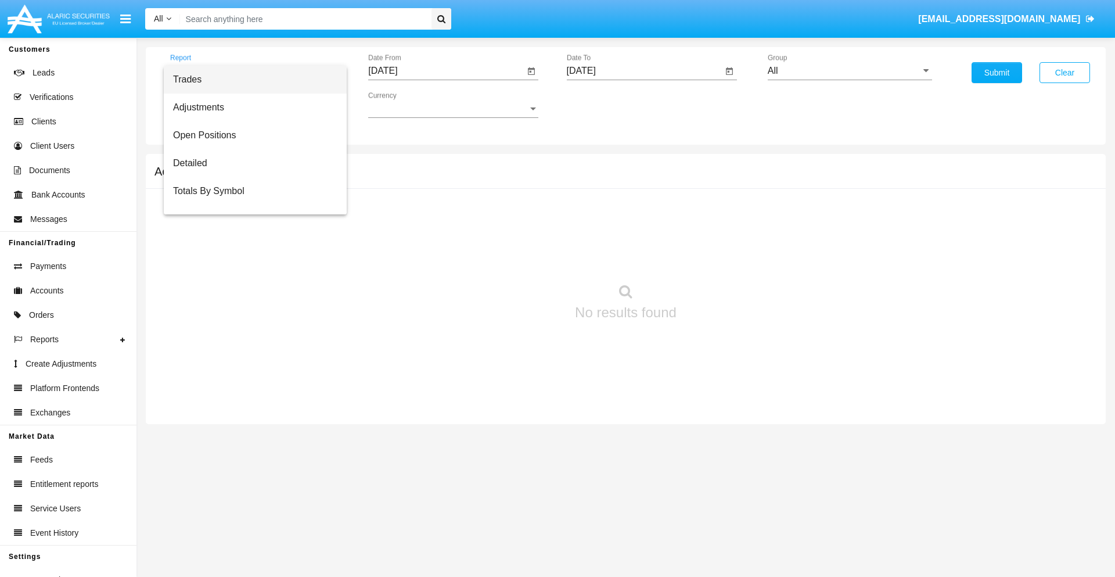
click at [250, 80] on span "Trades" at bounding box center [255, 80] width 164 height 28
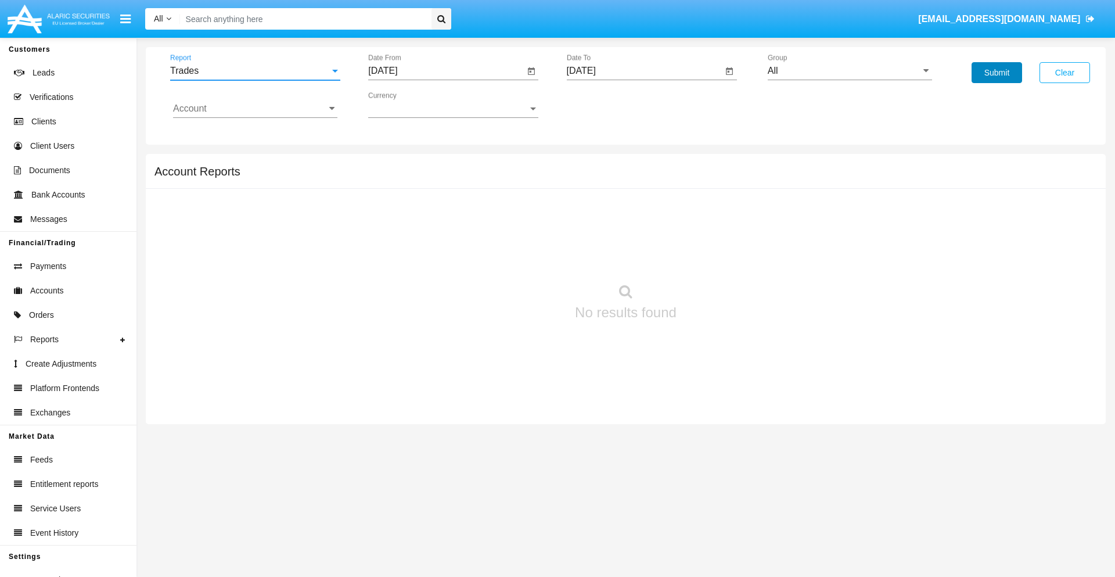
click at [996, 73] on button "Submit" at bounding box center [996, 72] width 51 height 21
click at [255, 71] on span "Report" at bounding box center [250, 71] width 160 height 10
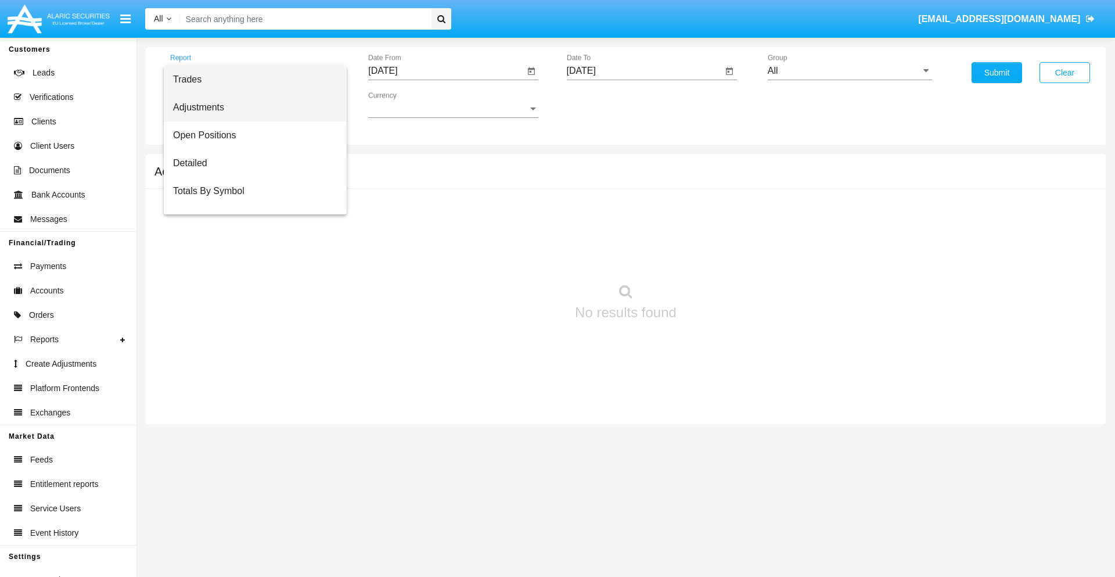
click at [250, 107] on span "Adjustments" at bounding box center [255, 107] width 164 height 28
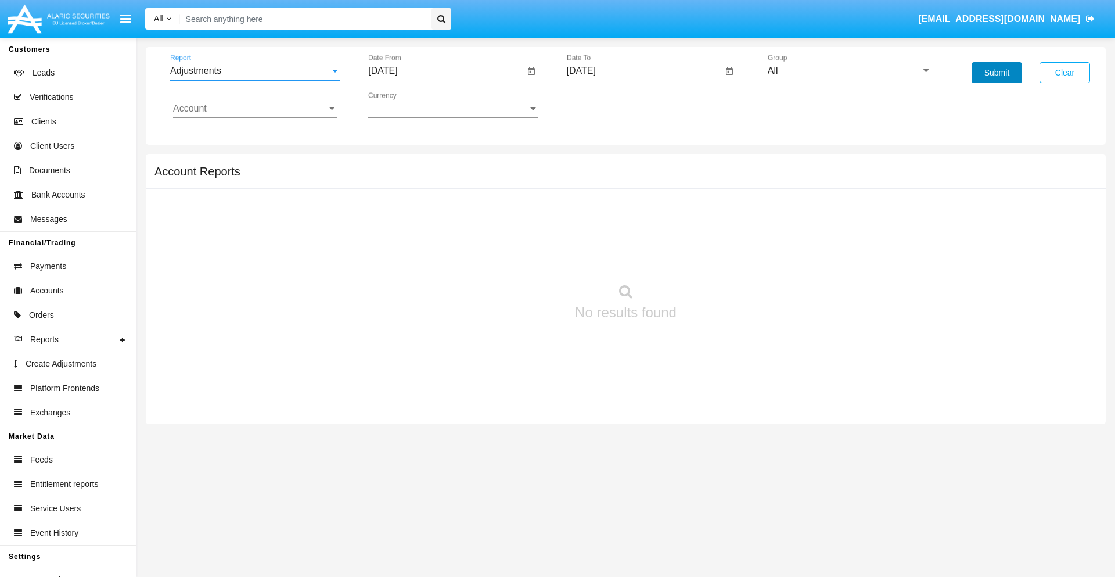
click at [996, 73] on button "Submit" at bounding box center [996, 72] width 51 height 21
click at [255, 71] on span "Report" at bounding box center [250, 71] width 160 height 10
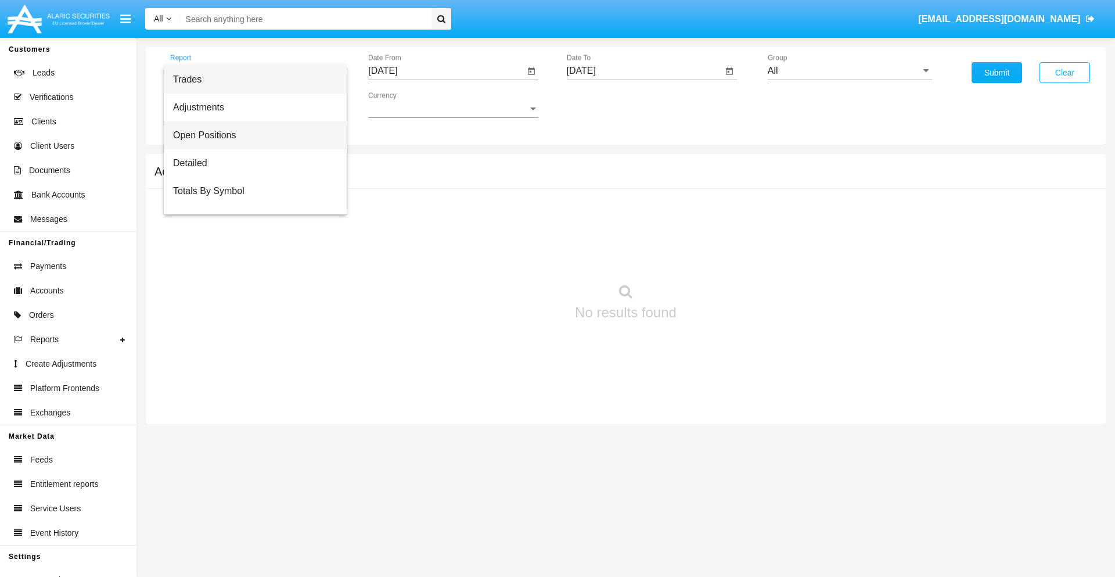
click at [250, 135] on span "Open Positions" at bounding box center [255, 135] width 164 height 28
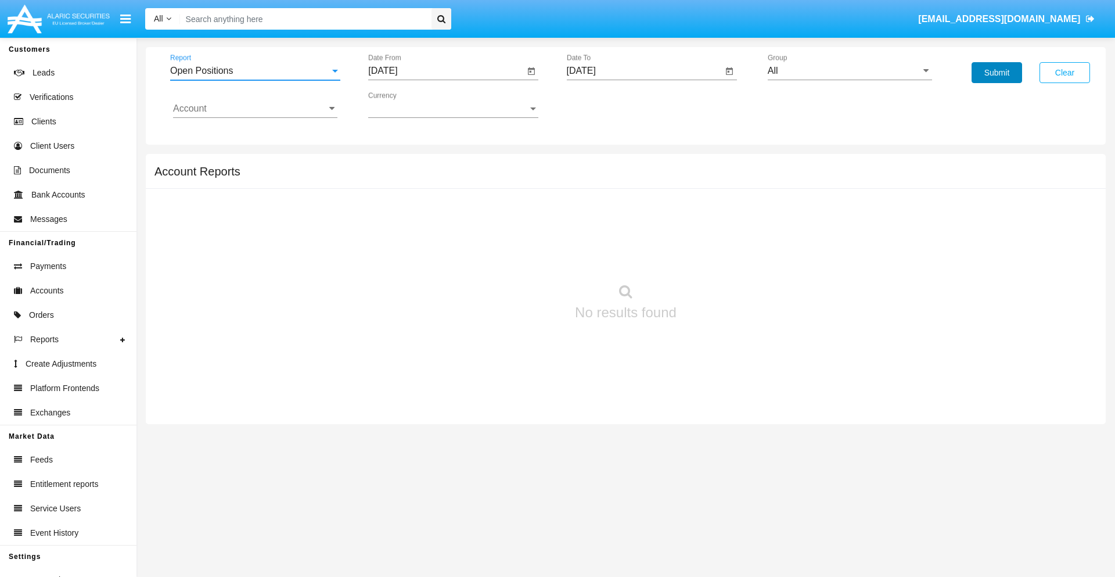
click at [996, 73] on button "Submit" at bounding box center [996, 72] width 51 height 21
click at [255, 71] on span "Report" at bounding box center [250, 71] width 160 height 10
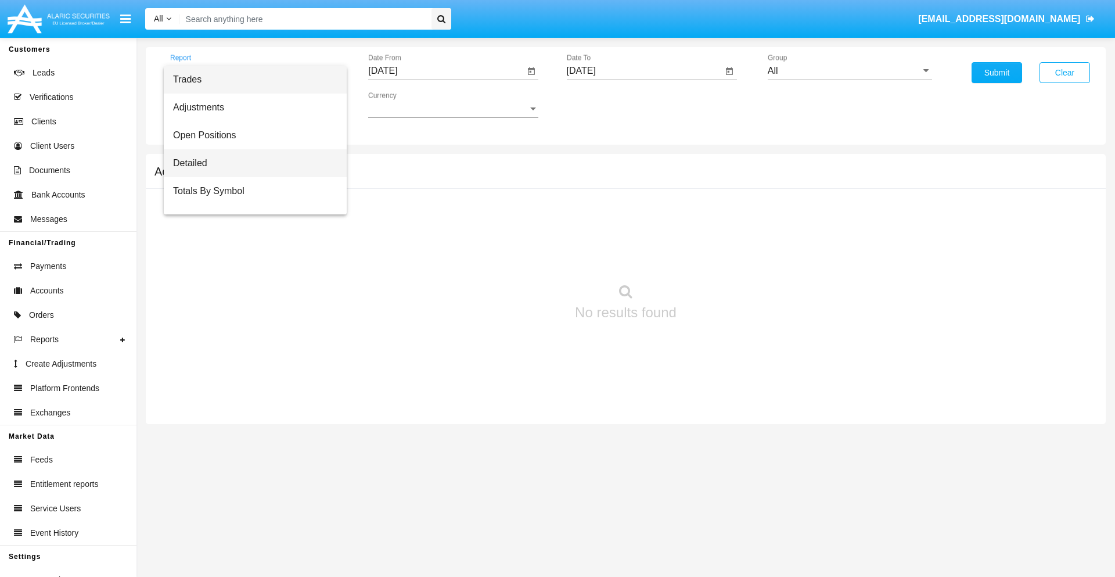
click at [250, 163] on span "Detailed" at bounding box center [255, 163] width 164 height 28
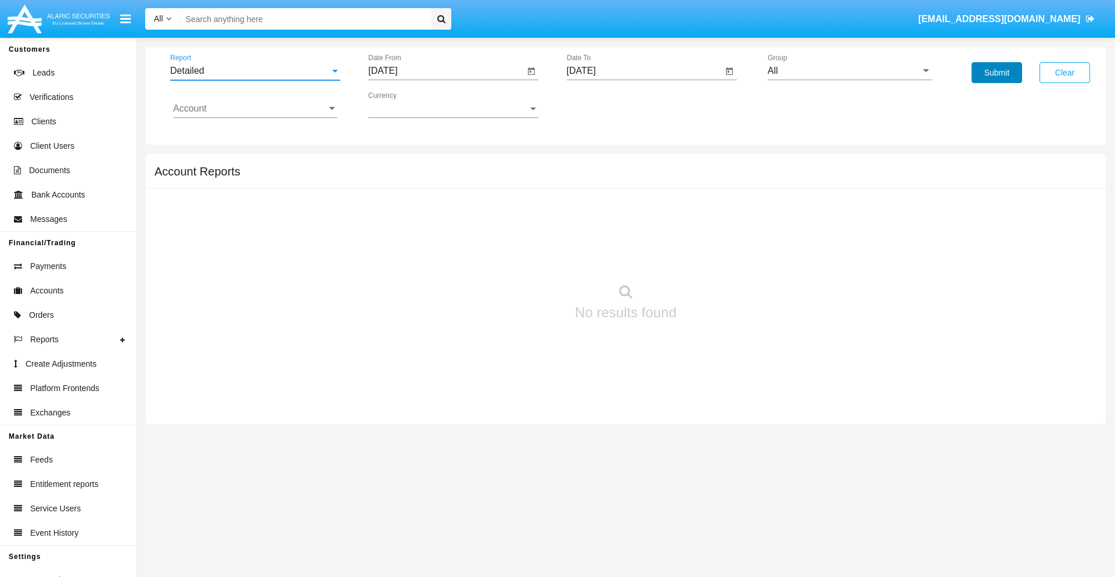
click at [996, 73] on button "Submit" at bounding box center [996, 72] width 51 height 21
click at [255, 71] on span "Report" at bounding box center [250, 71] width 160 height 10
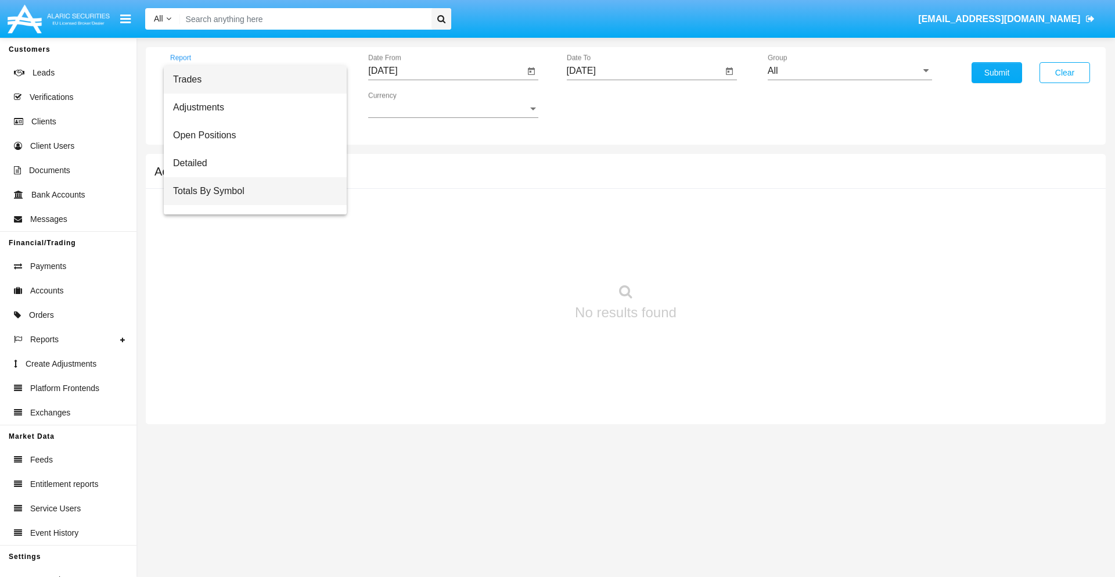
click at [250, 191] on span "Totals By Symbol" at bounding box center [255, 191] width 164 height 28
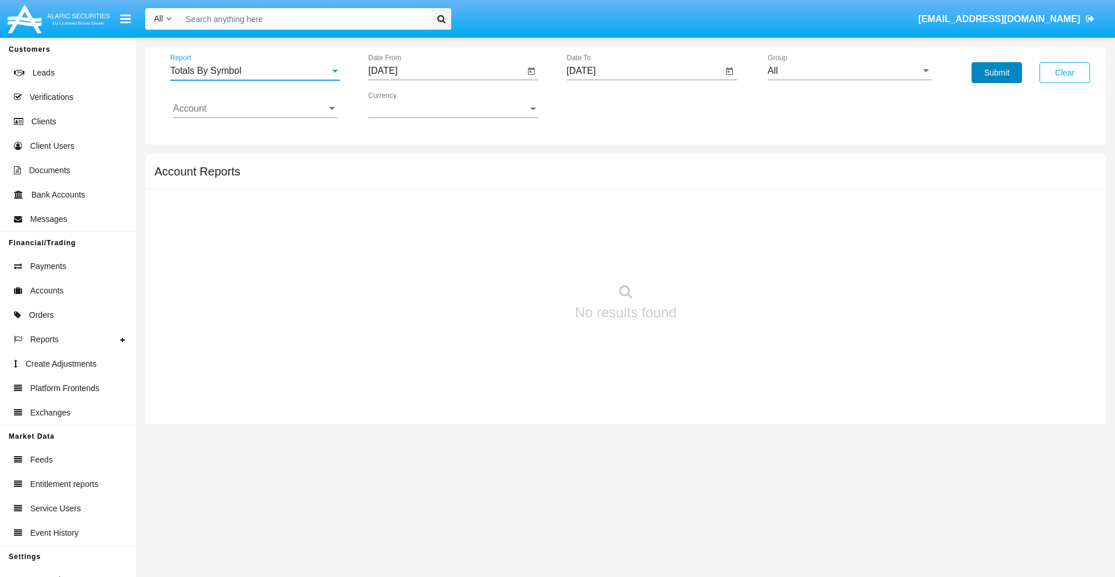
click at [996, 73] on button "Submit" at bounding box center [996, 72] width 51 height 21
click at [255, 71] on span "Report" at bounding box center [250, 71] width 160 height 10
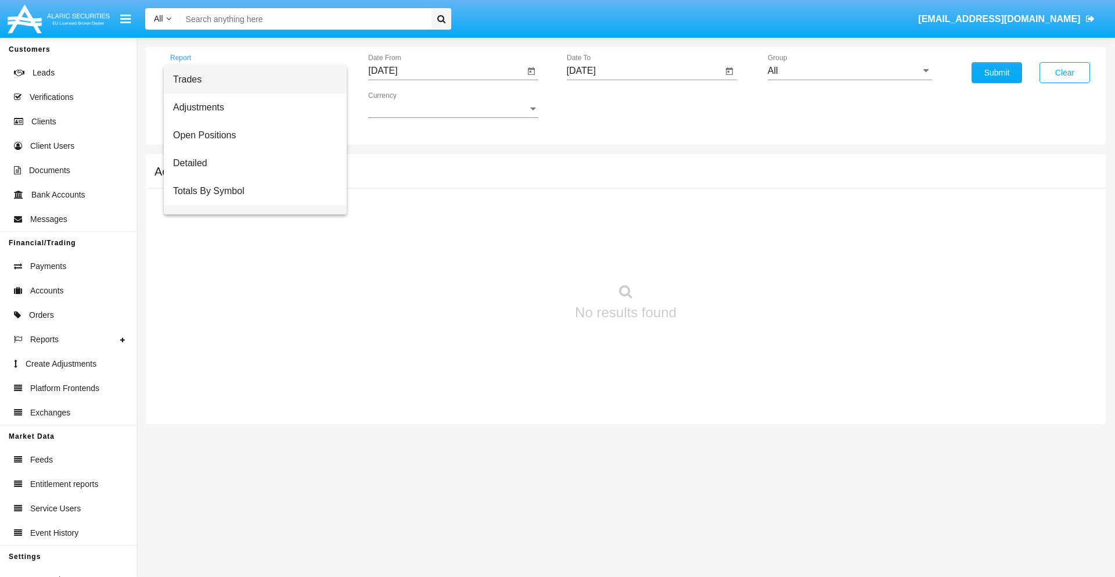
click at [250, 205] on span "Totals By Date" at bounding box center [255, 219] width 164 height 28
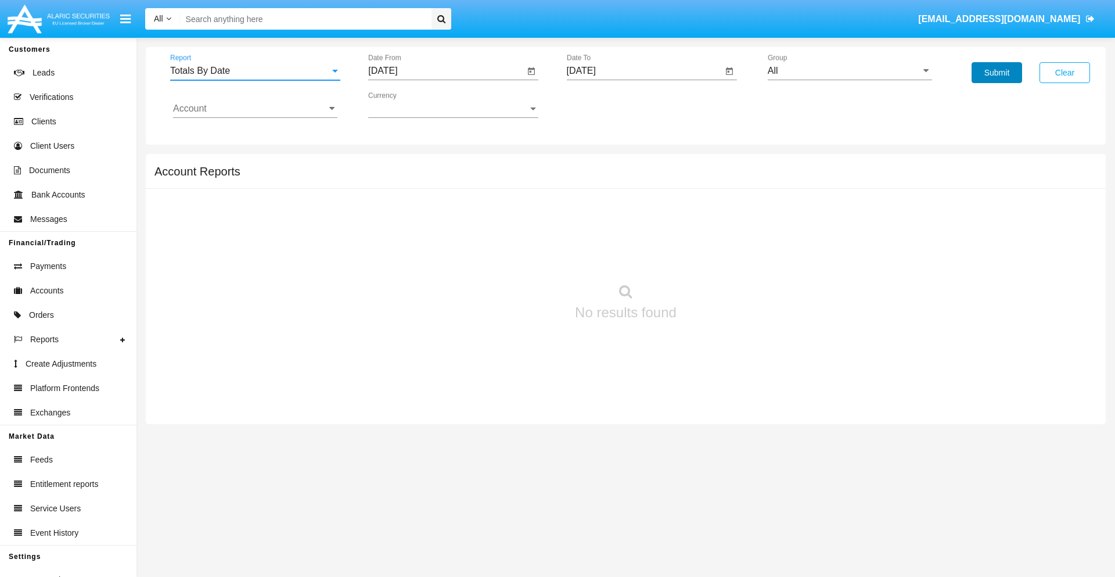
click at [996, 73] on button "Submit" at bounding box center [996, 72] width 51 height 21
click at [255, 71] on span "Report" at bounding box center [250, 71] width 160 height 10
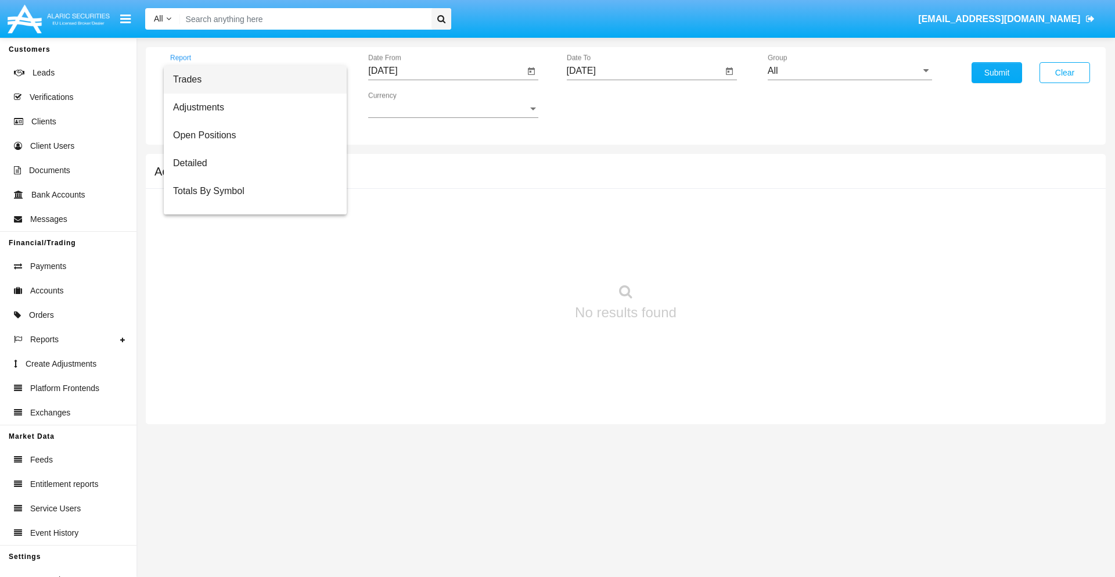
scroll to position [46, 0]
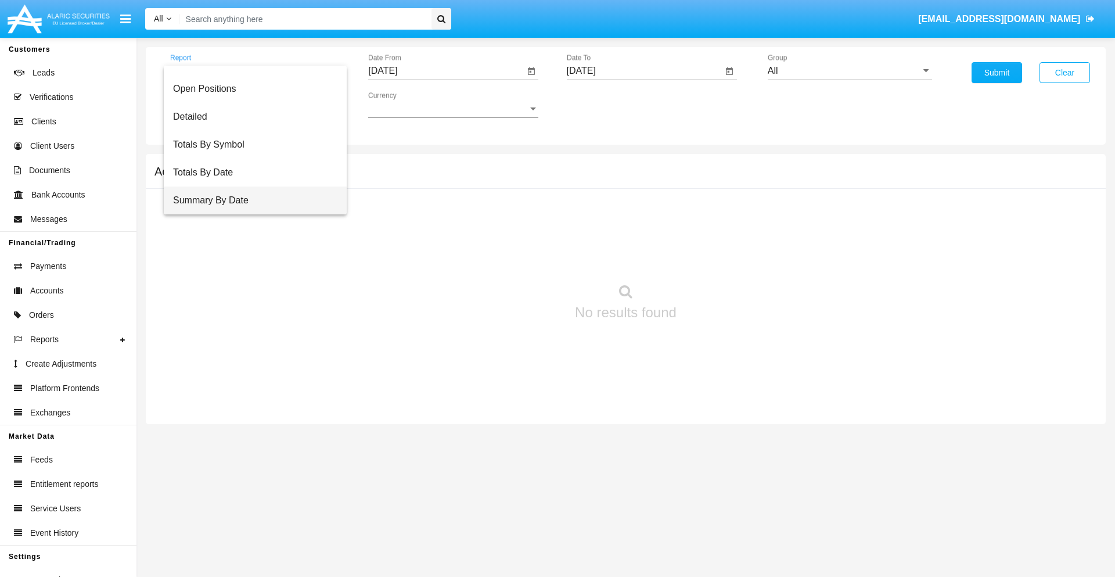
click at [250, 200] on span "Summary By Date" at bounding box center [255, 200] width 164 height 28
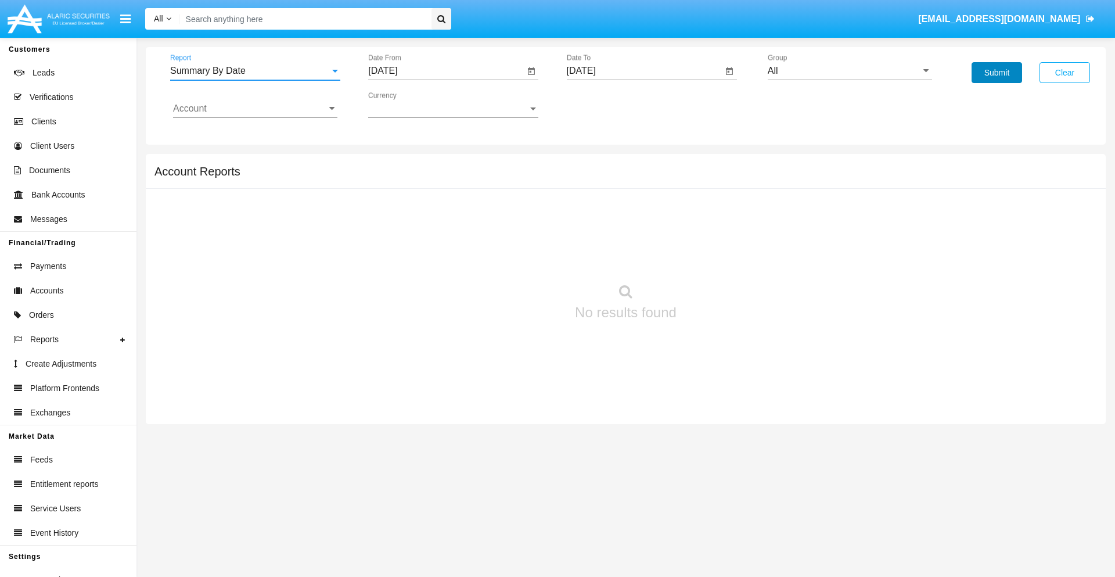
click at [996, 73] on button "Submit" at bounding box center [996, 72] width 51 height 21
